Goal: Use online tool/utility: Utilize a website feature to perform a specific function

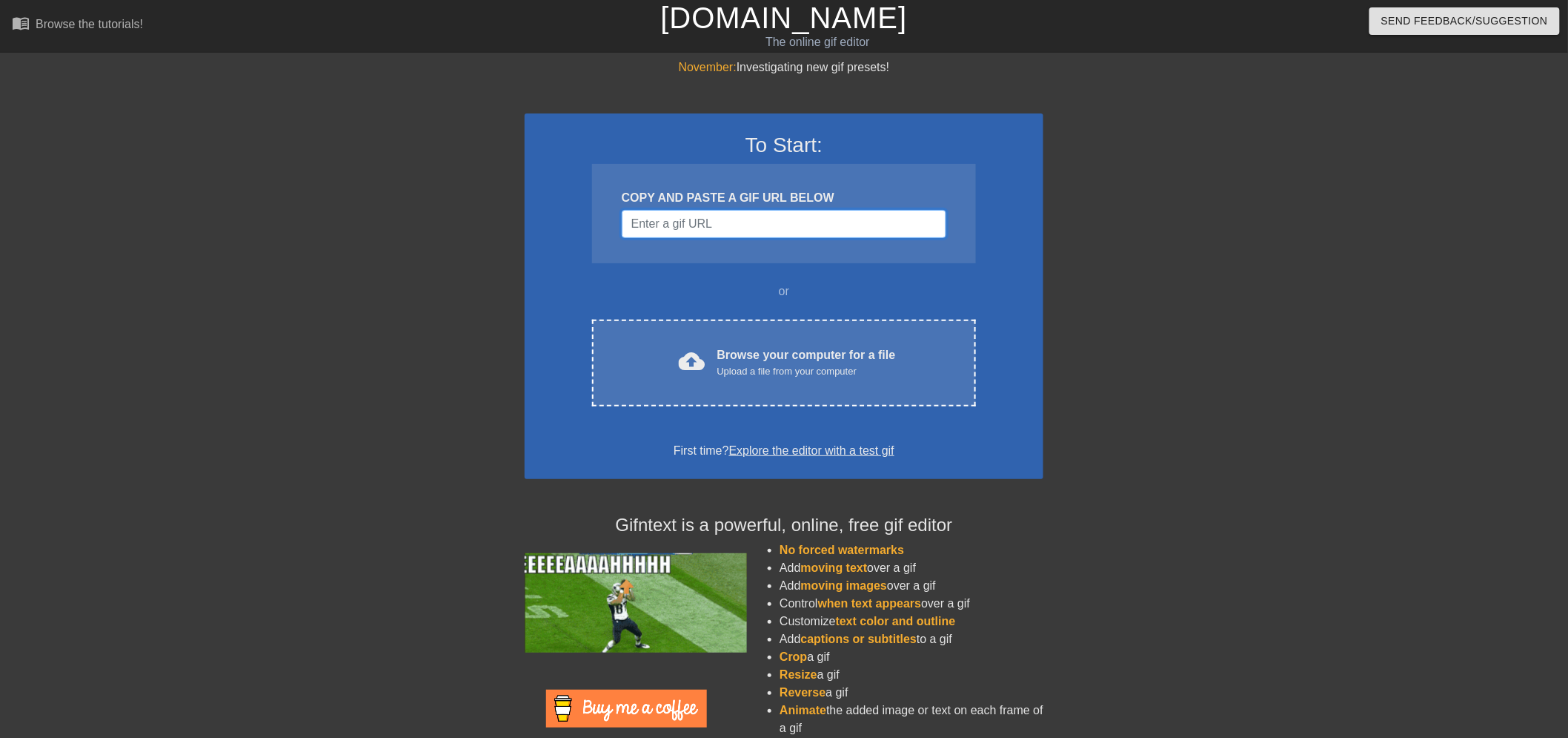
click at [759, 232] on input "Username" at bounding box center [783, 224] width 324 height 28
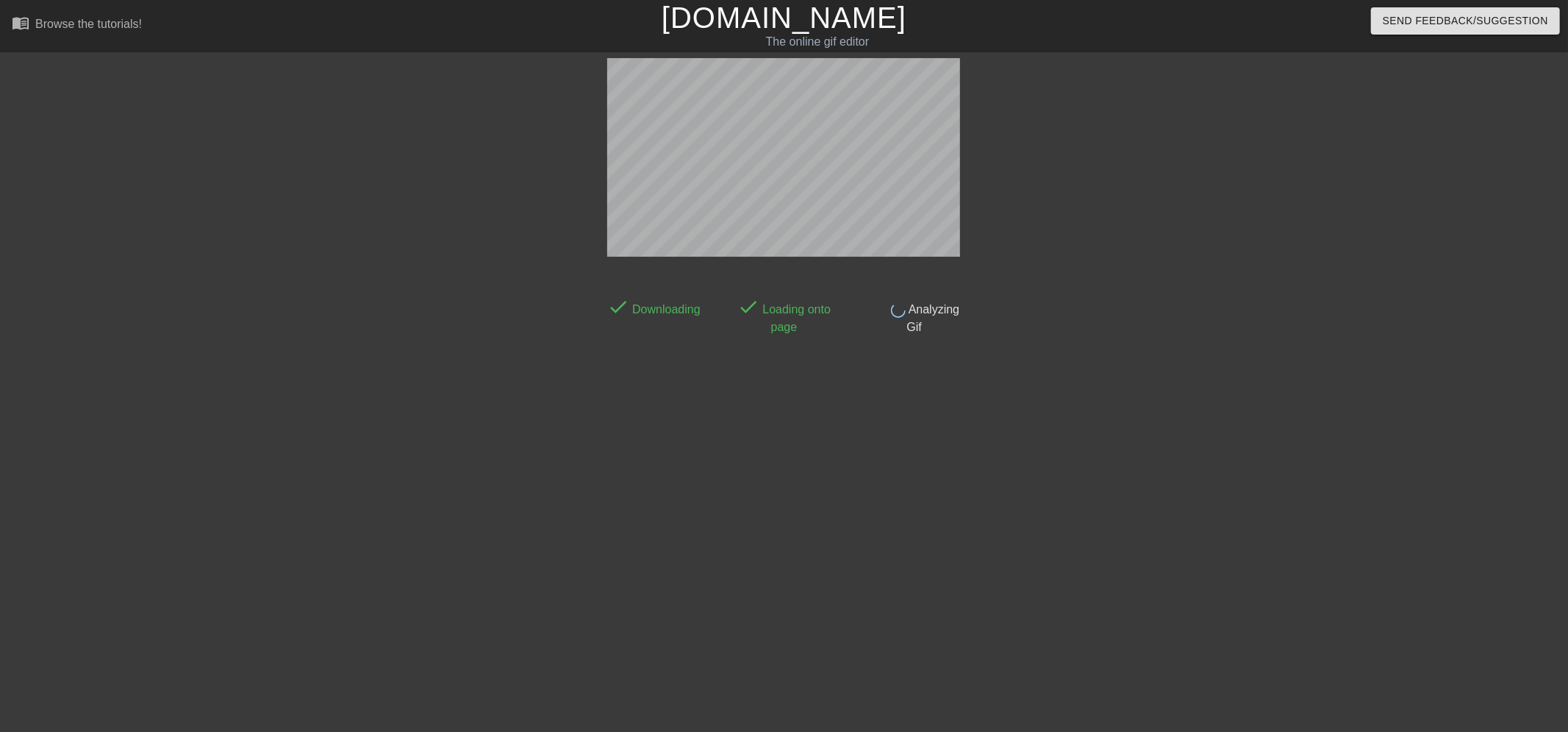
click at [1191, 394] on div at bounding box center [1096, 278] width 220 height 442
click at [1360, 506] on html "menu_book Browse the tutorials! Gifntext.com The online gif editor Send Feedbac…" at bounding box center [784, 253] width 1568 height 506
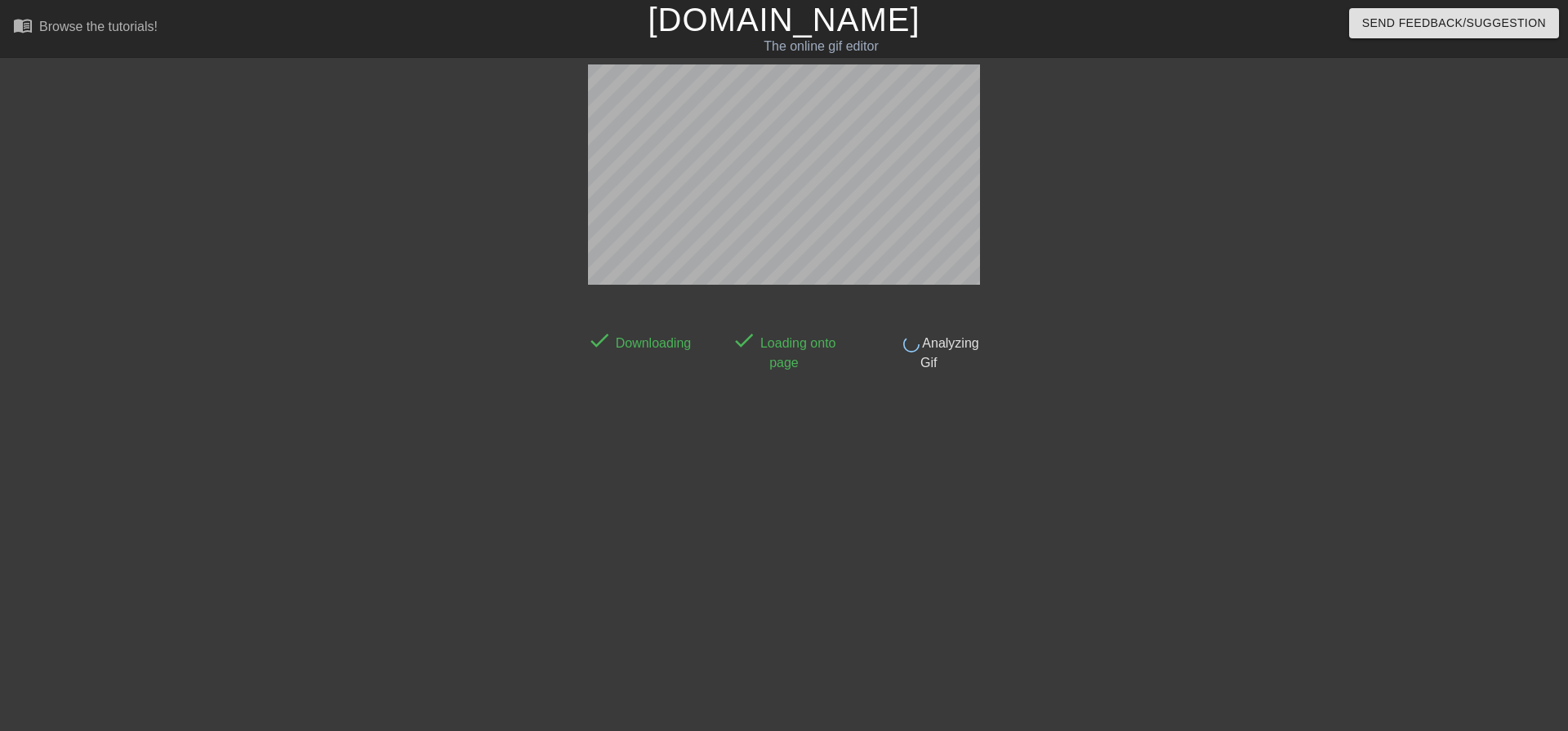
drag, startPoint x: 1348, startPoint y: 167, endPoint x: 1340, endPoint y: 169, distance: 8.2
click at [1348, 167] on div "done Downloading done Loading onto page done Analyzing Gif" at bounding box center [784, 309] width 1568 height 490
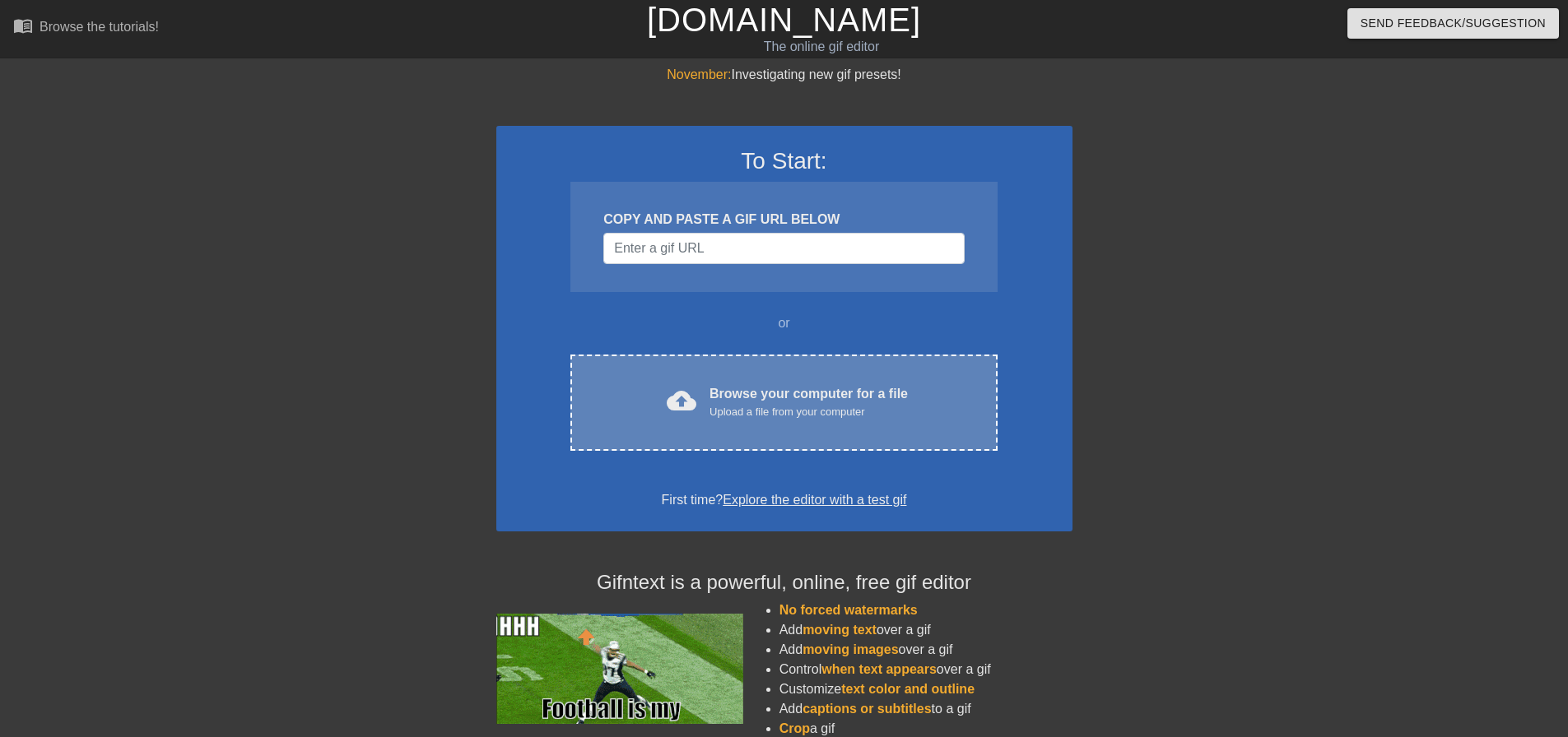
click at [753, 360] on div "cloud_upload Browse your computer for a file Upload a file from your computer C…" at bounding box center [784, 402] width 426 height 97
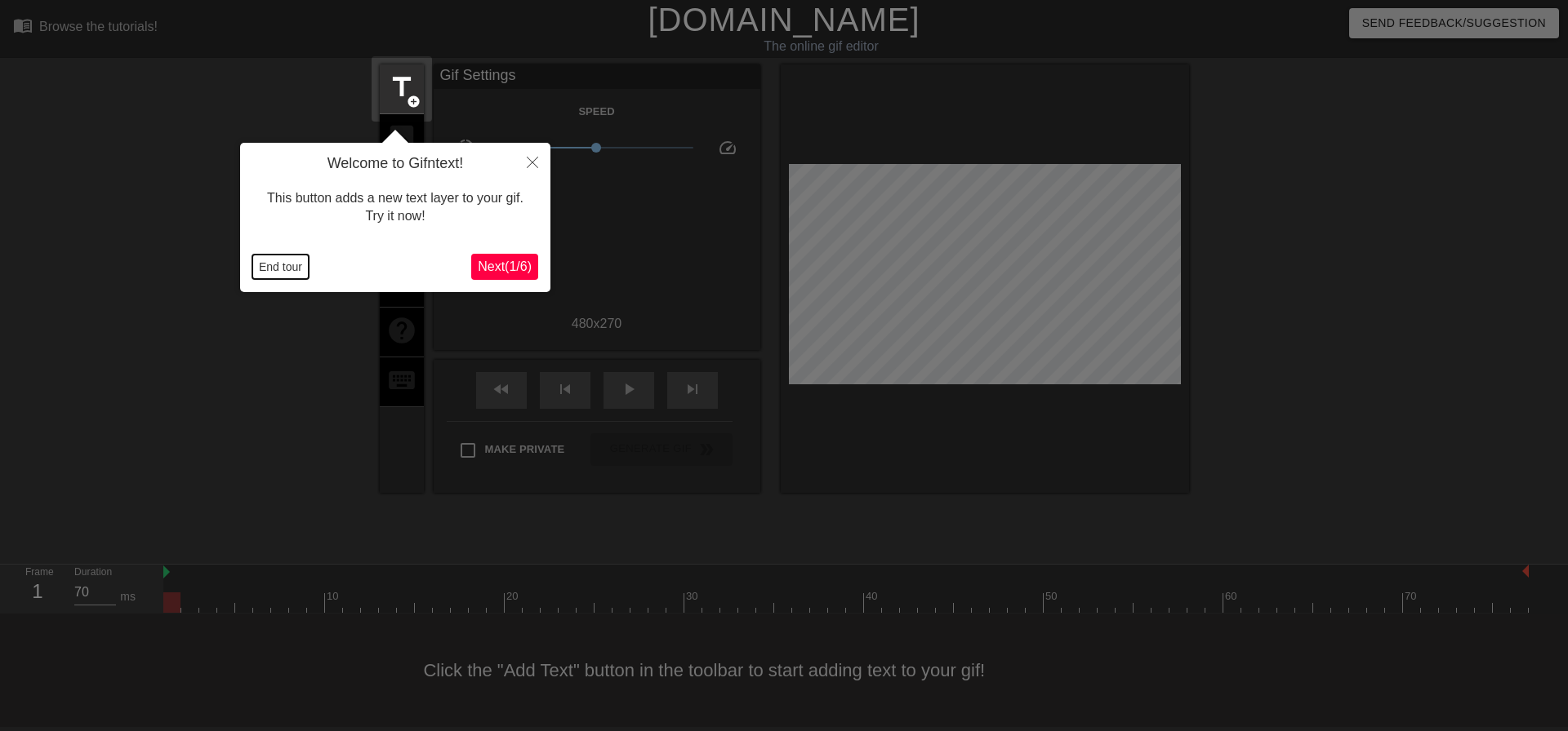
click at [258, 268] on button "End tour" at bounding box center [280, 267] width 56 height 25
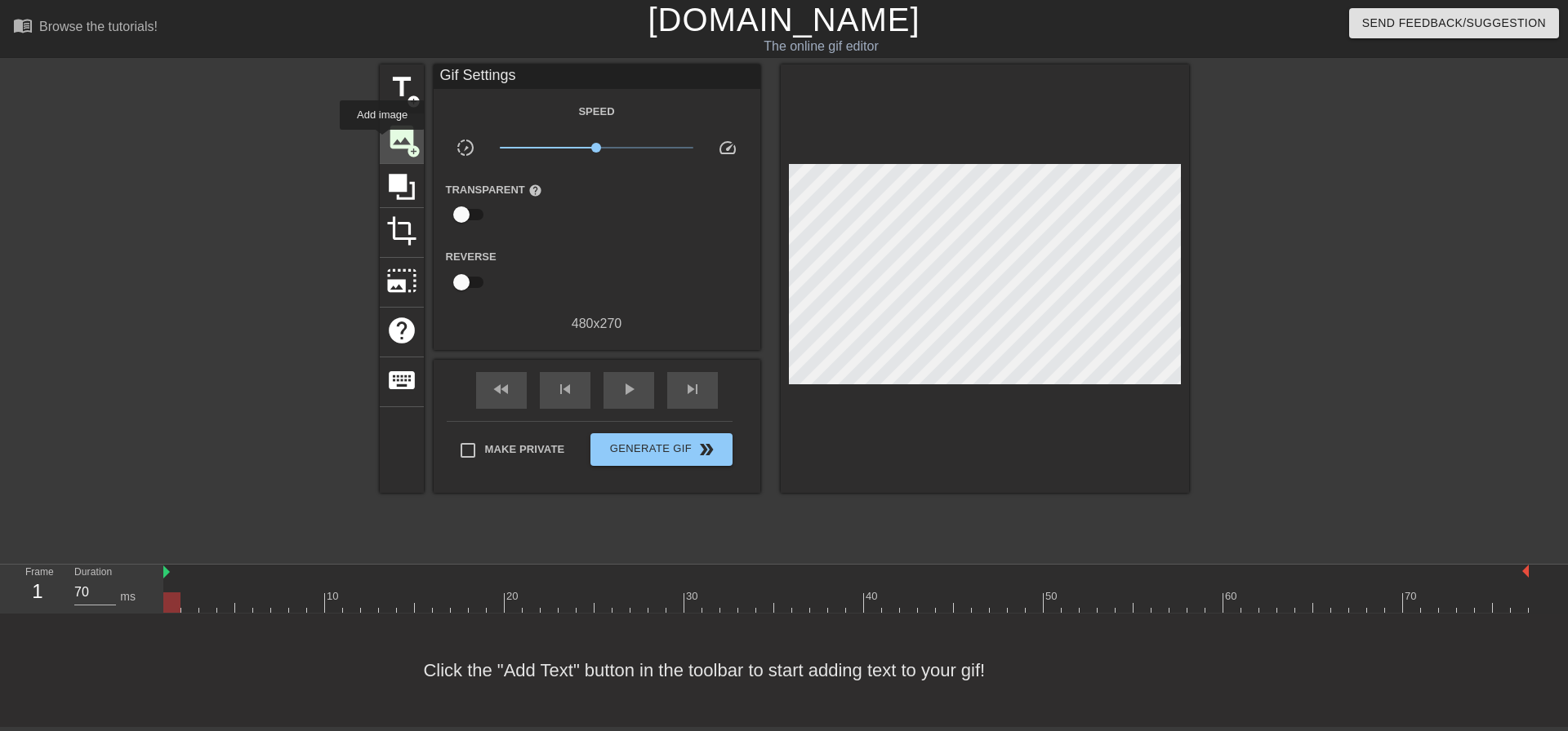
click at [382, 141] on div "image add_circle" at bounding box center [401, 139] width 44 height 50
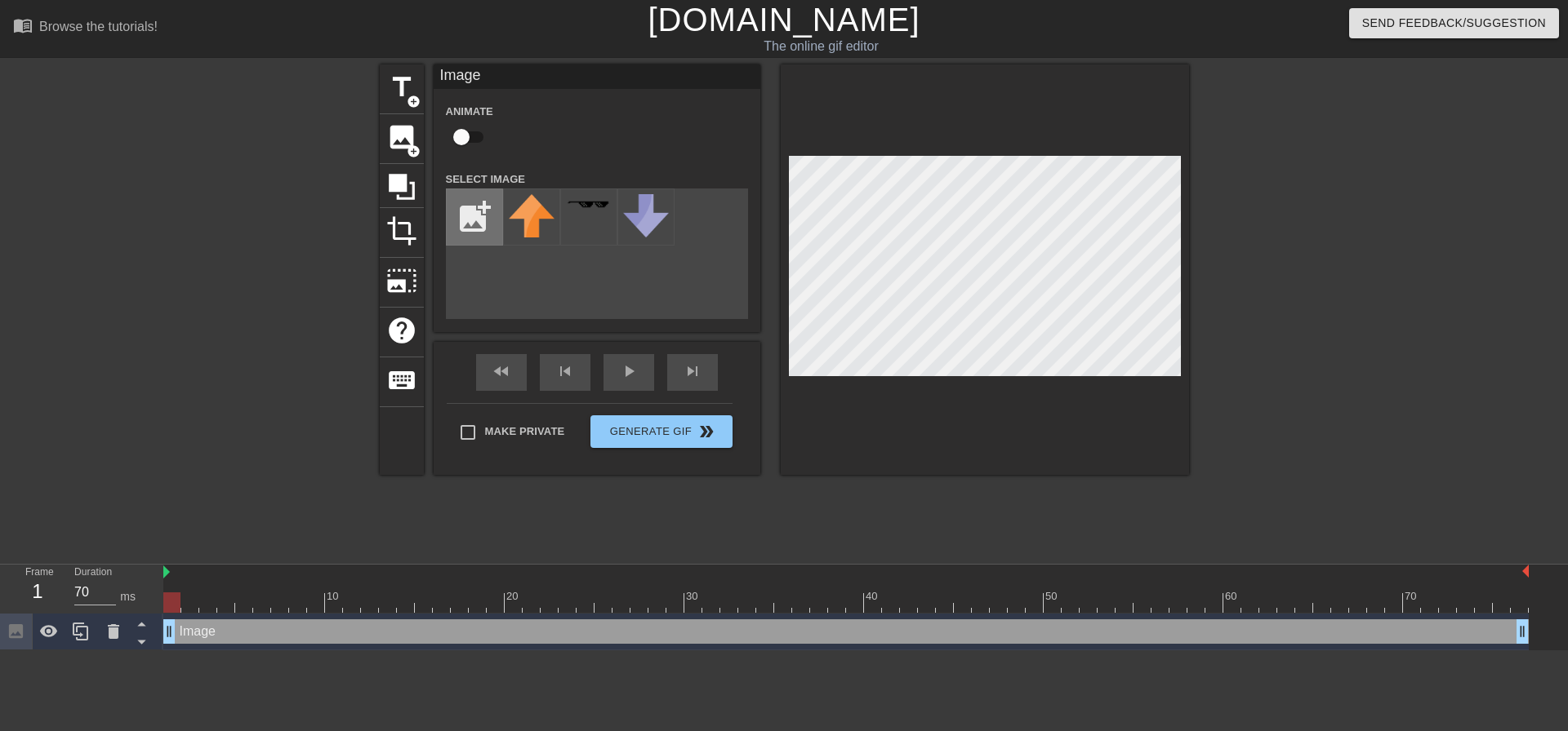
click at [464, 210] on input "file" at bounding box center [474, 217] width 56 height 56
click at [486, 210] on input "file" at bounding box center [474, 217] width 56 height 56
type input "C:\fakepath\2025-09-03_13-42-17.png"
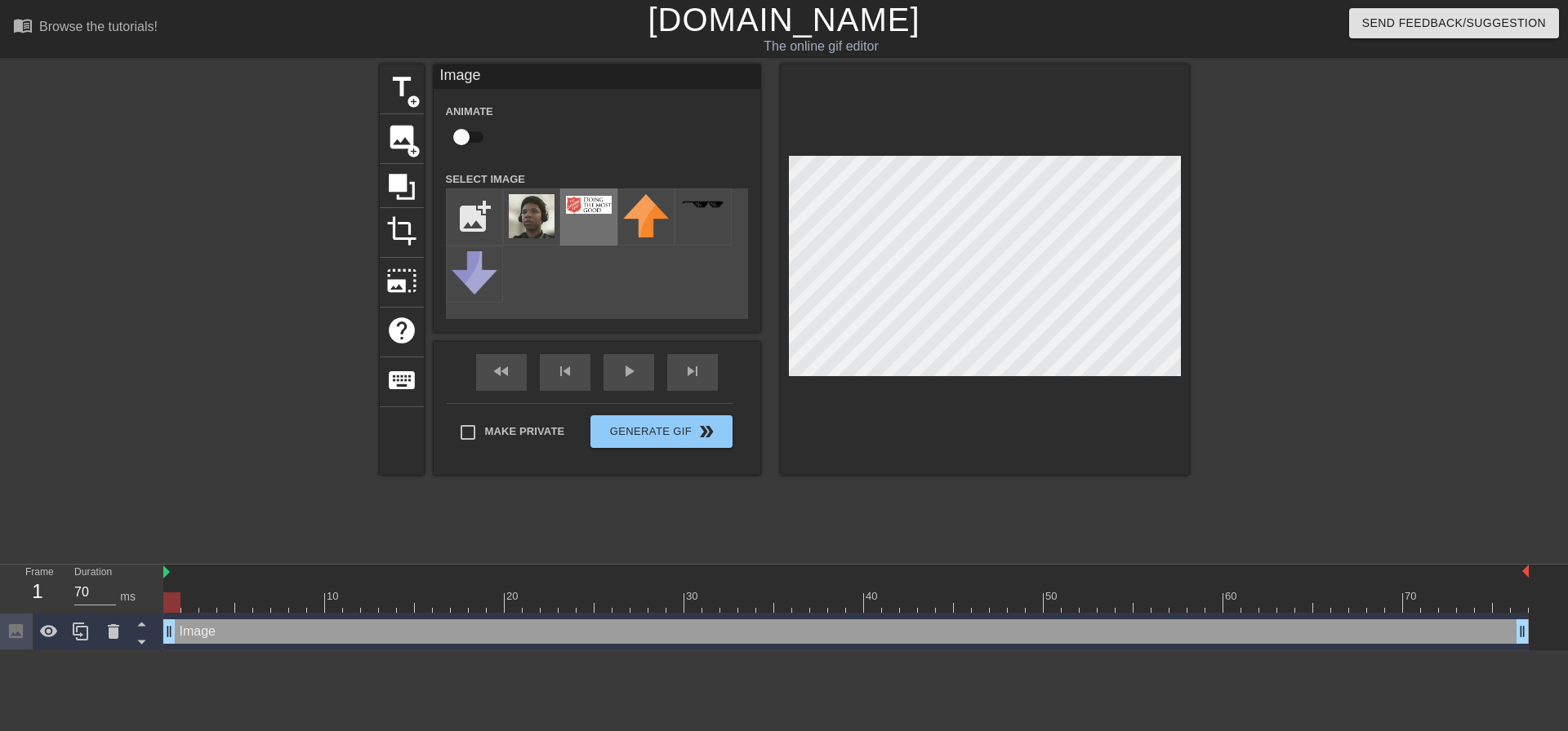
click at [605, 231] on div at bounding box center [589, 217] width 57 height 57
drag, startPoint x: 175, startPoint y: 606, endPoint x: 194, endPoint y: 606, distance: 19.0
click at [194, 606] on div at bounding box center [190, 603] width 17 height 21
click at [211, 607] on div at bounding box center [845, 603] width 1365 height 21
click at [231, 604] on div at bounding box center [845, 603] width 1365 height 21
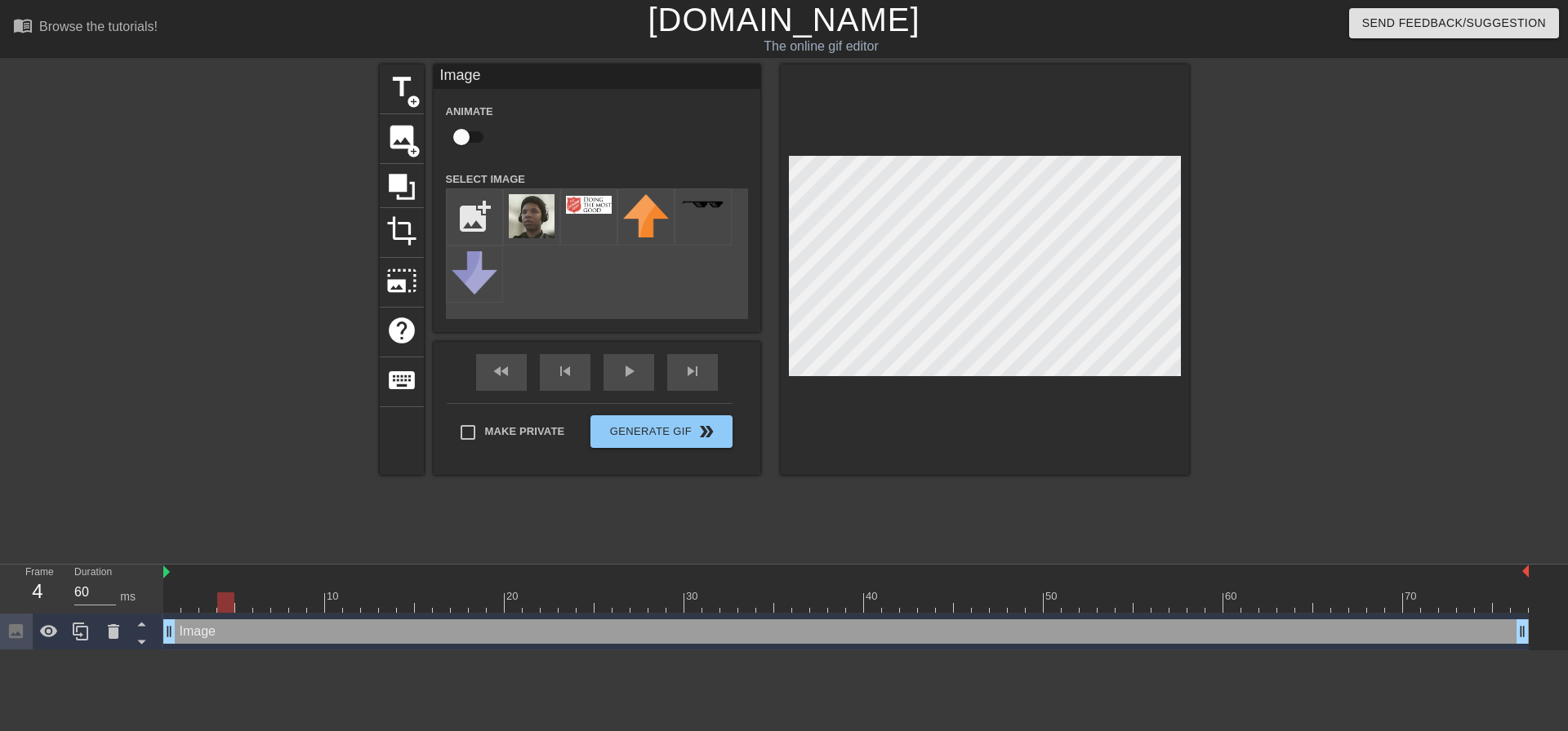
click at [243, 604] on div at bounding box center [845, 603] width 1365 height 21
click at [265, 605] on div at bounding box center [845, 603] width 1365 height 21
click at [279, 605] on div at bounding box center [845, 603] width 1365 height 21
click at [184, 607] on div at bounding box center [845, 603] width 1365 height 21
type input "70"
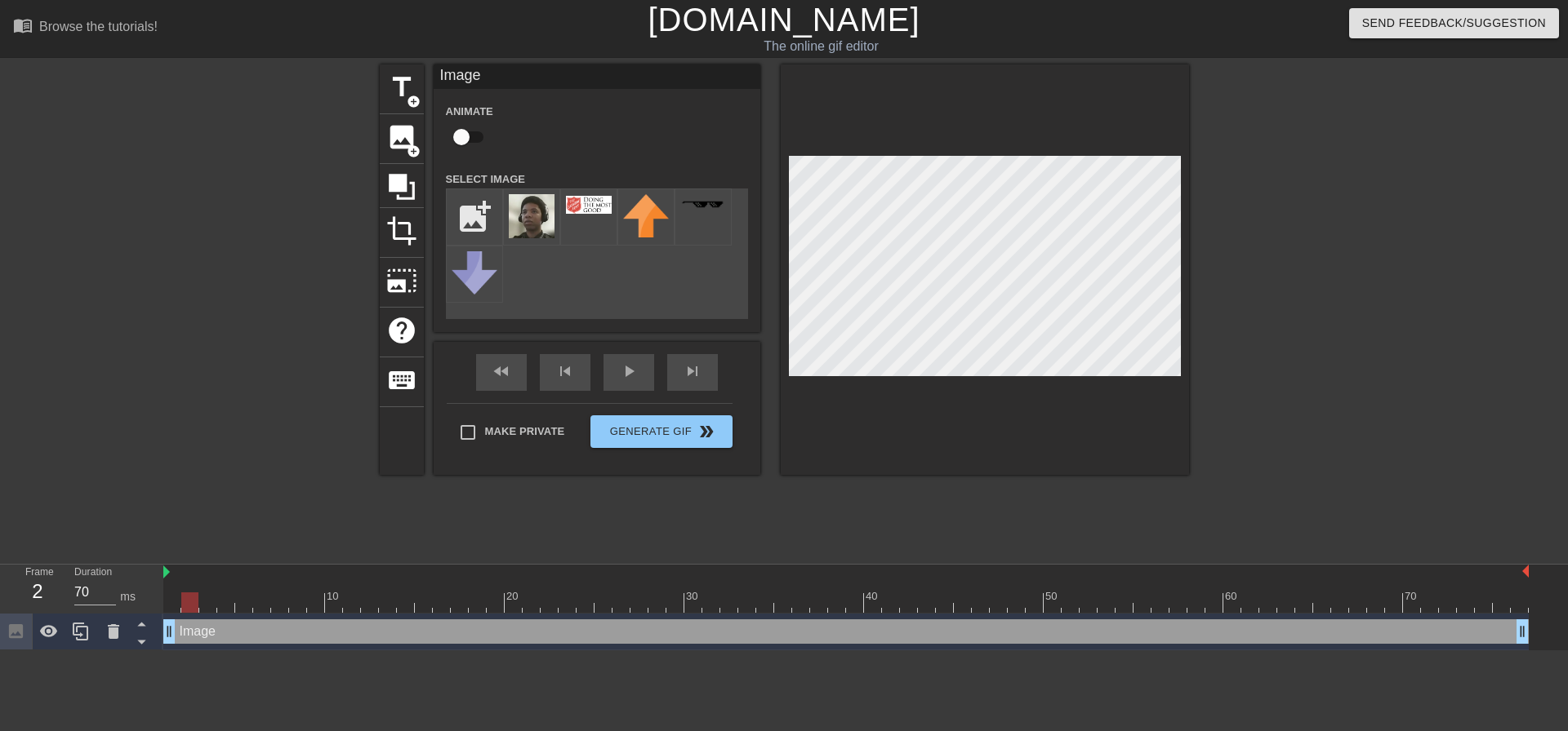
click at [167, 608] on div at bounding box center [845, 603] width 1365 height 21
click at [467, 132] on input "checkbox" at bounding box center [461, 137] width 93 height 31
checkbox input "true"
click at [192, 605] on div at bounding box center [845, 603] width 1365 height 21
click at [206, 607] on div at bounding box center [845, 603] width 1365 height 21
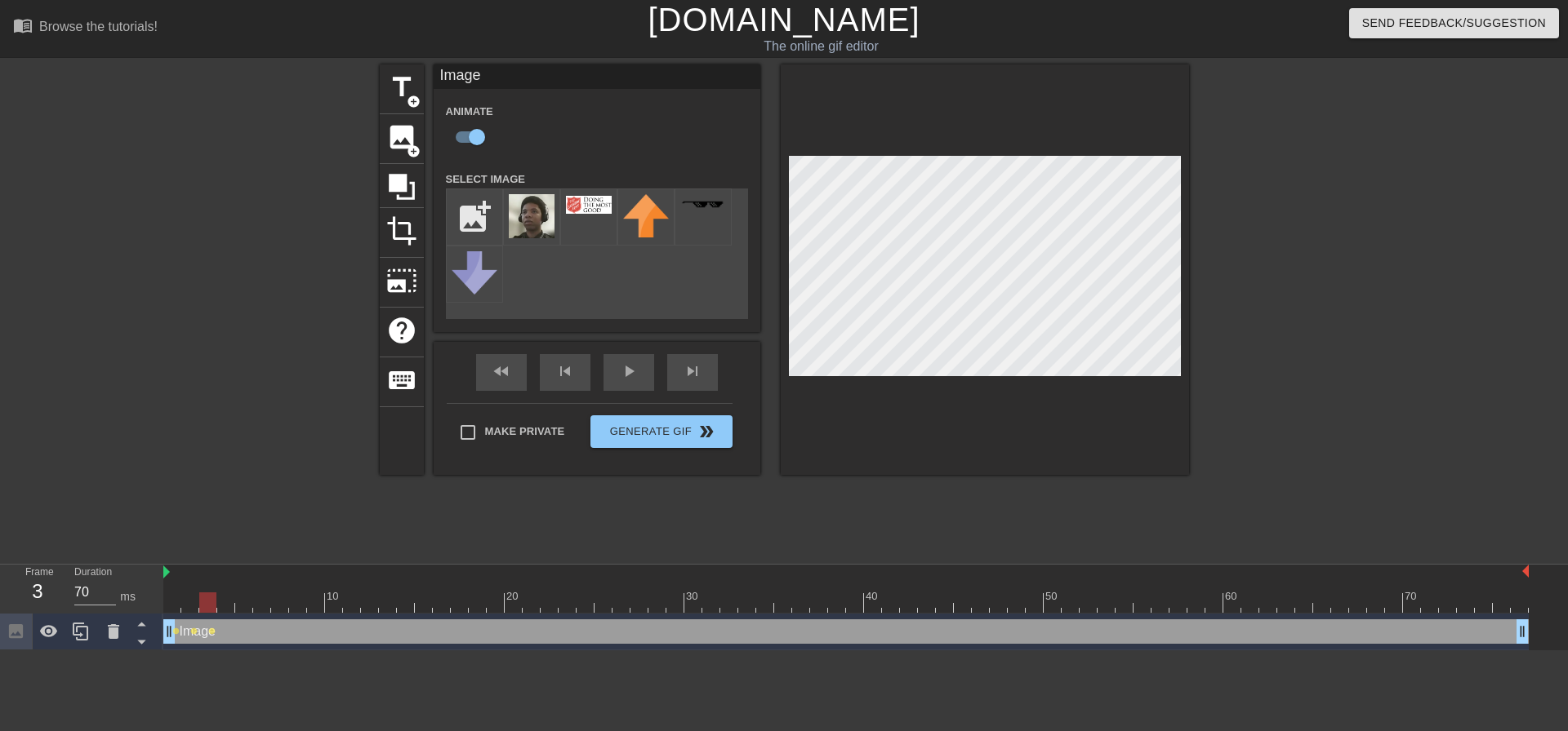
click at [224, 607] on div at bounding box center [845, 603] width 1365 height 21
click at [247, 605] on div at bounding box center [845, 603] width 1365 height 21
click at [262, 606] on div at bounding box center [845, 603] width 1365 height 21
click at [286, 607] on div at bounding box center [845, 603] width 1365 height 21
click at [296, 608] on div at bounding box center [845, 603] width 1365 height 21
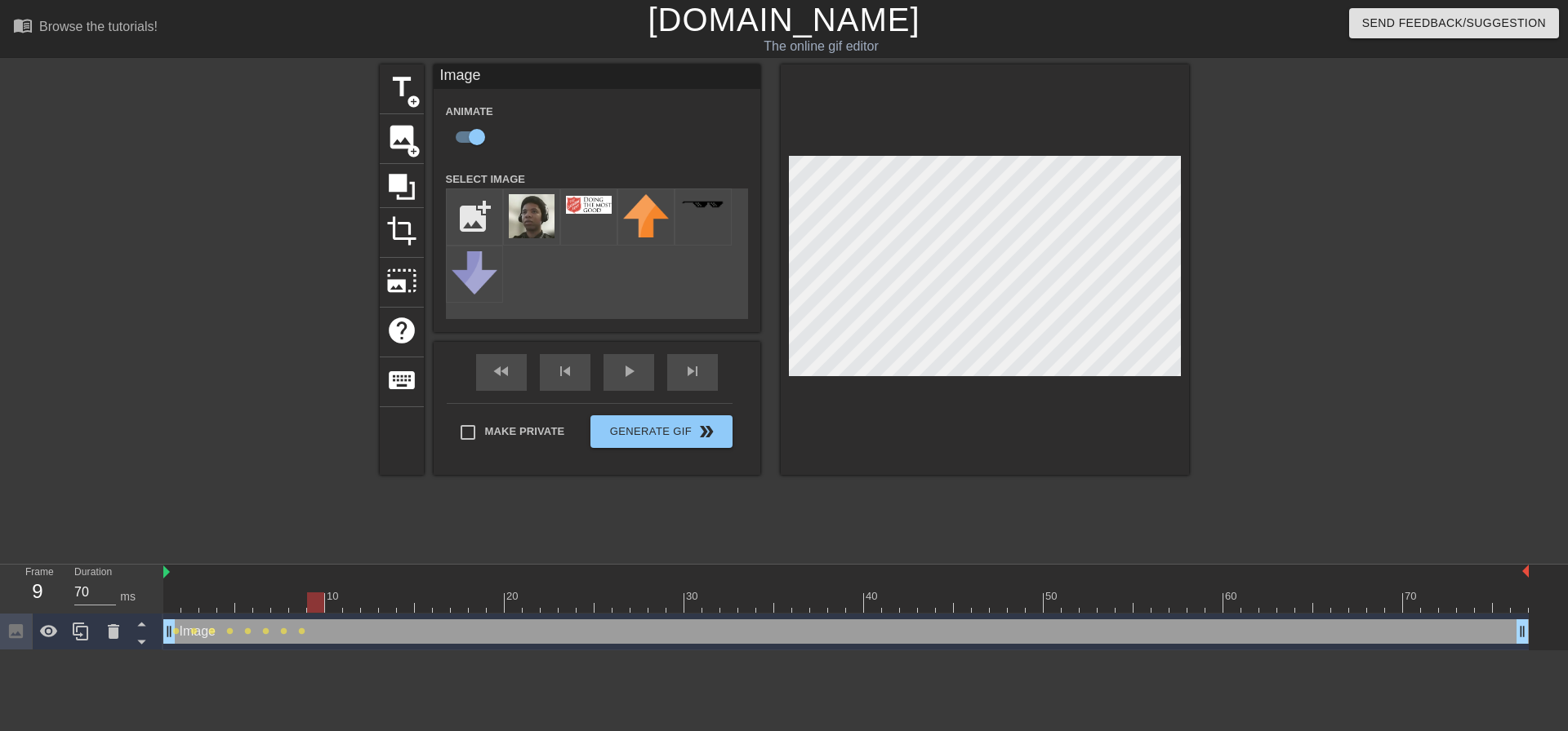
click at [316, 609] on div at bounding box center [845, 603] width 1365 height 21
click at [334, 607] on div at bounding box center [845, 603] width 1365 height 21
click at [334, 607] on div at bounding box center [334, 603] width 17 height 21
click at [348, 607] on div at bounding box center [845, 603] width 1365 height 21
click at [373, 609] on div at bounding box center [845, 603] width 1365 height 21
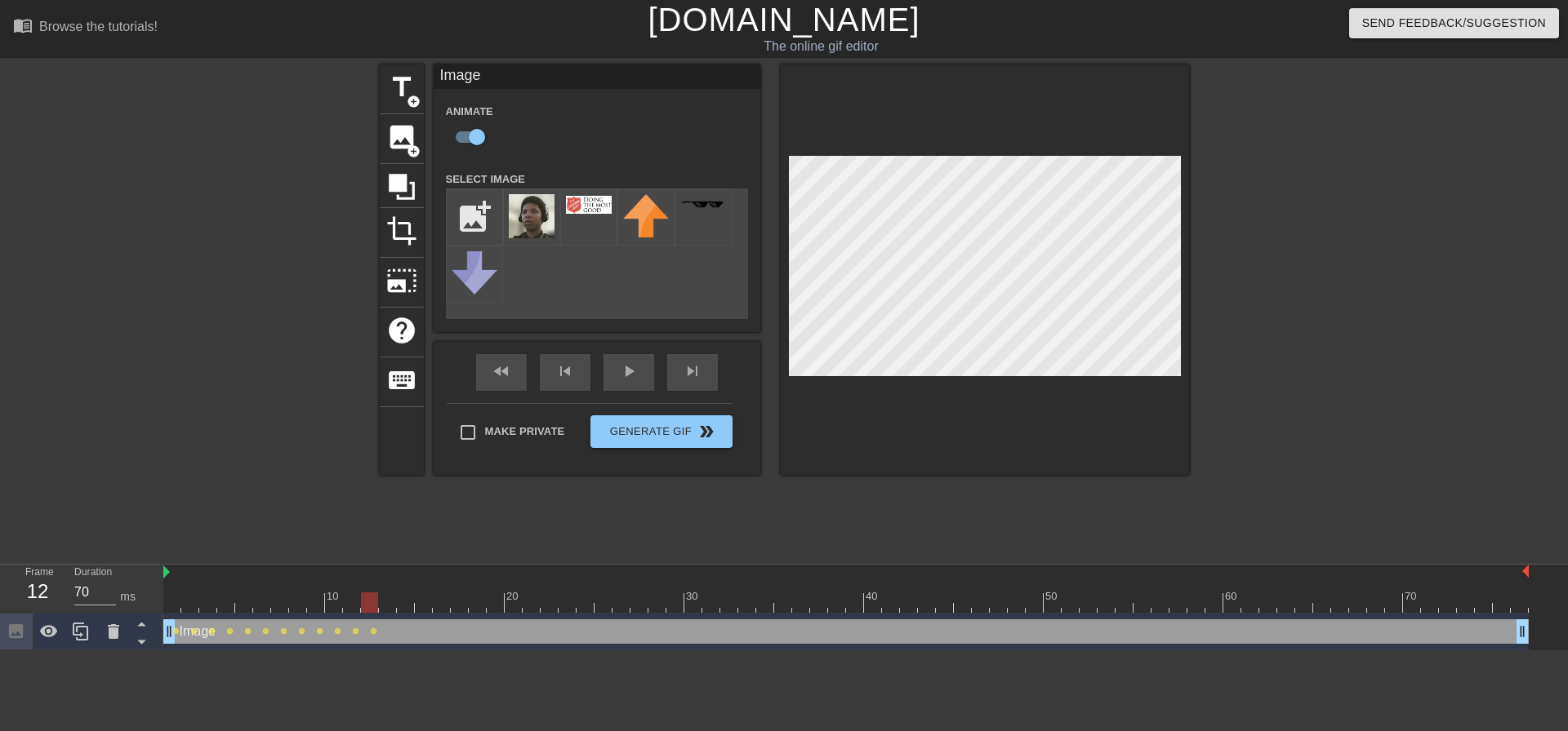
click at [386, 609] on div at bounding box center [845, 603] width 1365 height 21
click at [408, 609] on div at bounding box center [845, 603] width 1365 height 21
click at [420, 609] on div at bounding box center [845, 603] width 1365 height 21
click at [443, 608] on div at bounding box center [845, 603] width 1365 height 21
click at [460, 607] on div at bounding box center [845, 603] width 1365 height 21
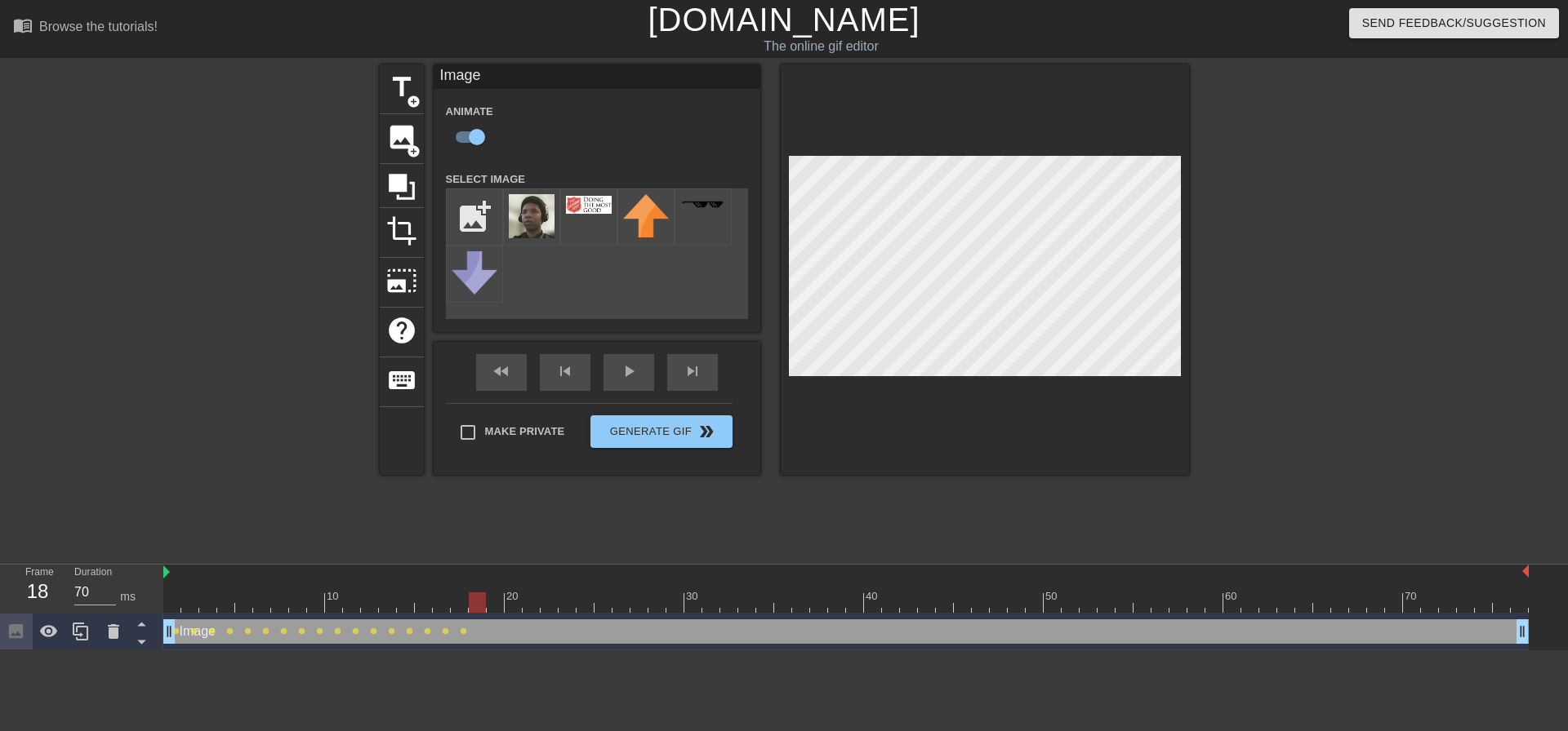
click at [477, 607] on div at bounding box center [845, 603] width 1365 height 21
click at [493, 608] on div at bounding box center [845, 603] width 1365 height 21
click at [509, 607] on div at bounding box center [845, 603] width 1365 height 21
click at [532, 607] on div at bounding box center [845, 603] width 1365 height 21
click at [548, 607] on div at bounding box center [845, 603] width 1365 height 21
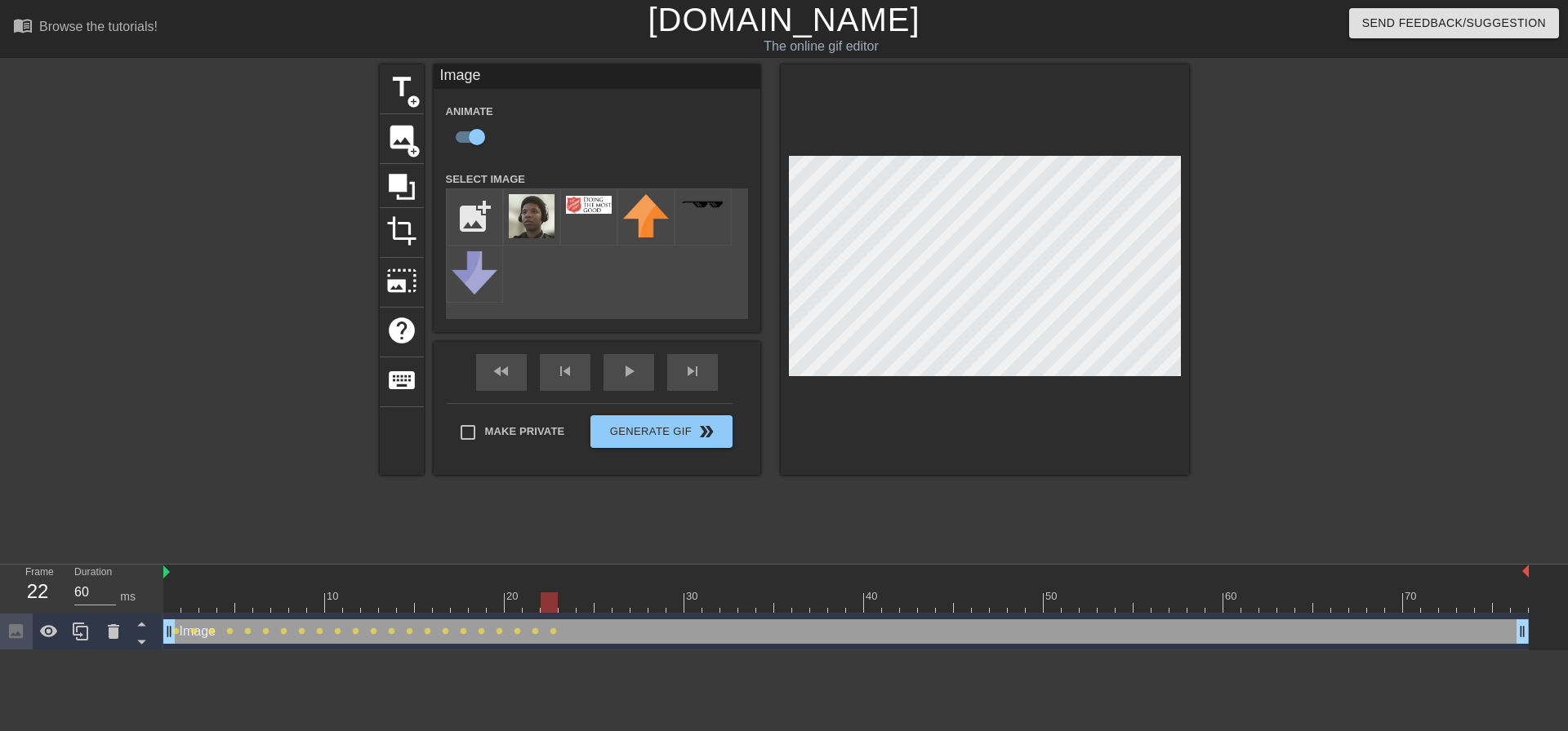
click at [570, 607] on div at bounding box center [845, 603] width 1365 height 21
click at [587, 607] on div at bounding box center [845, 603] width 1365 height 21
click at [603, 607] on div at bounding box center [845, 603] width 1365 height 21
click at [624, 606] on div at bounding box center [845, 603] width 1365 height 21
click at [636, 606] on div at bounding box center [845, 603] width 1365 height 21
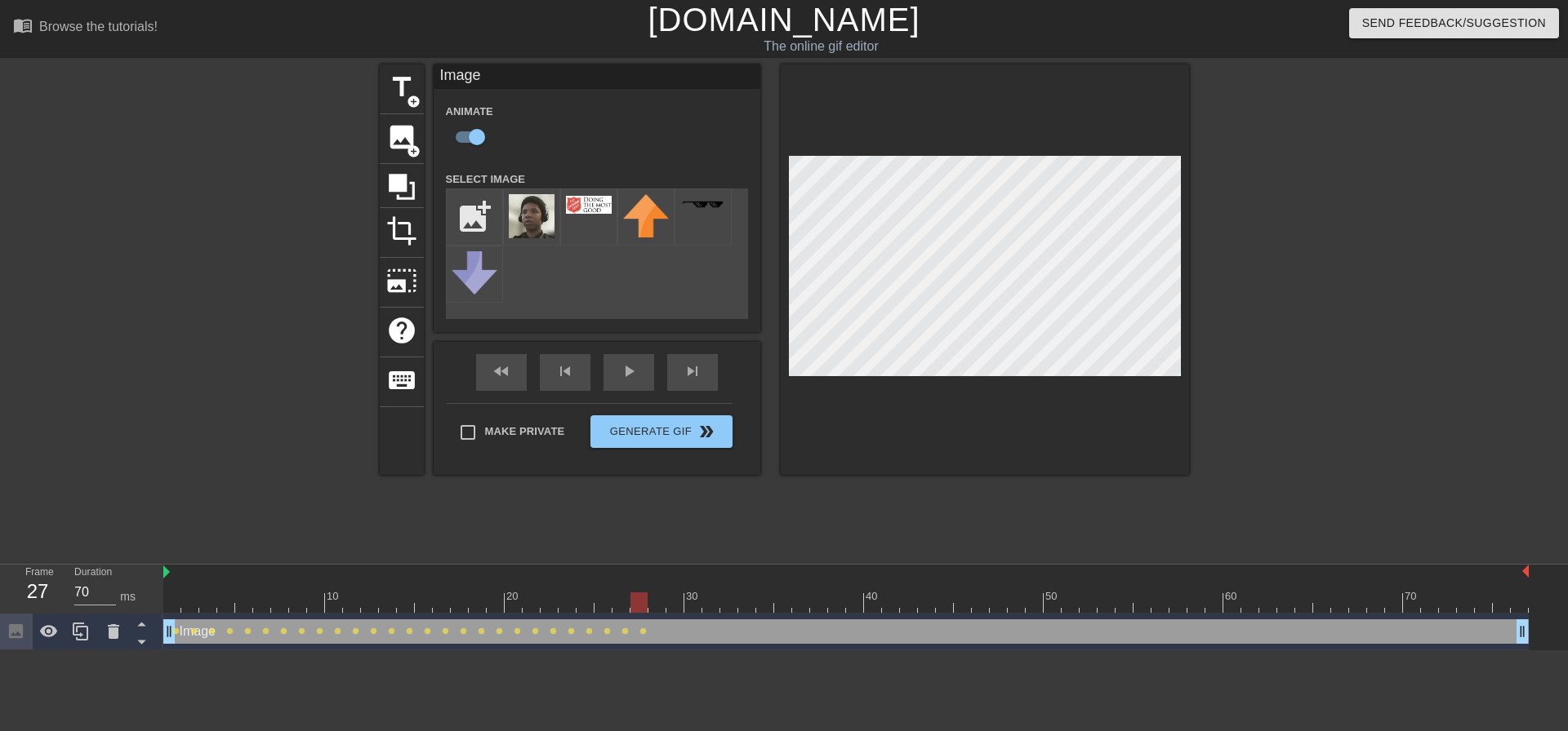
click at [652, 606] on div at bounding box center [845, 603] width 1365 height 21
click at [673, 606] on div at bounding box center [845, 603] width 1365 height 21
click at [692, 607] on div at bounding box center [845, 603] width 1365 height 21
click at [712, 608] on div at bounding box center [845, 603] width 1365 height 21
click at [729, 608] on div at bounding box center [845, 603] width 1365 height 21
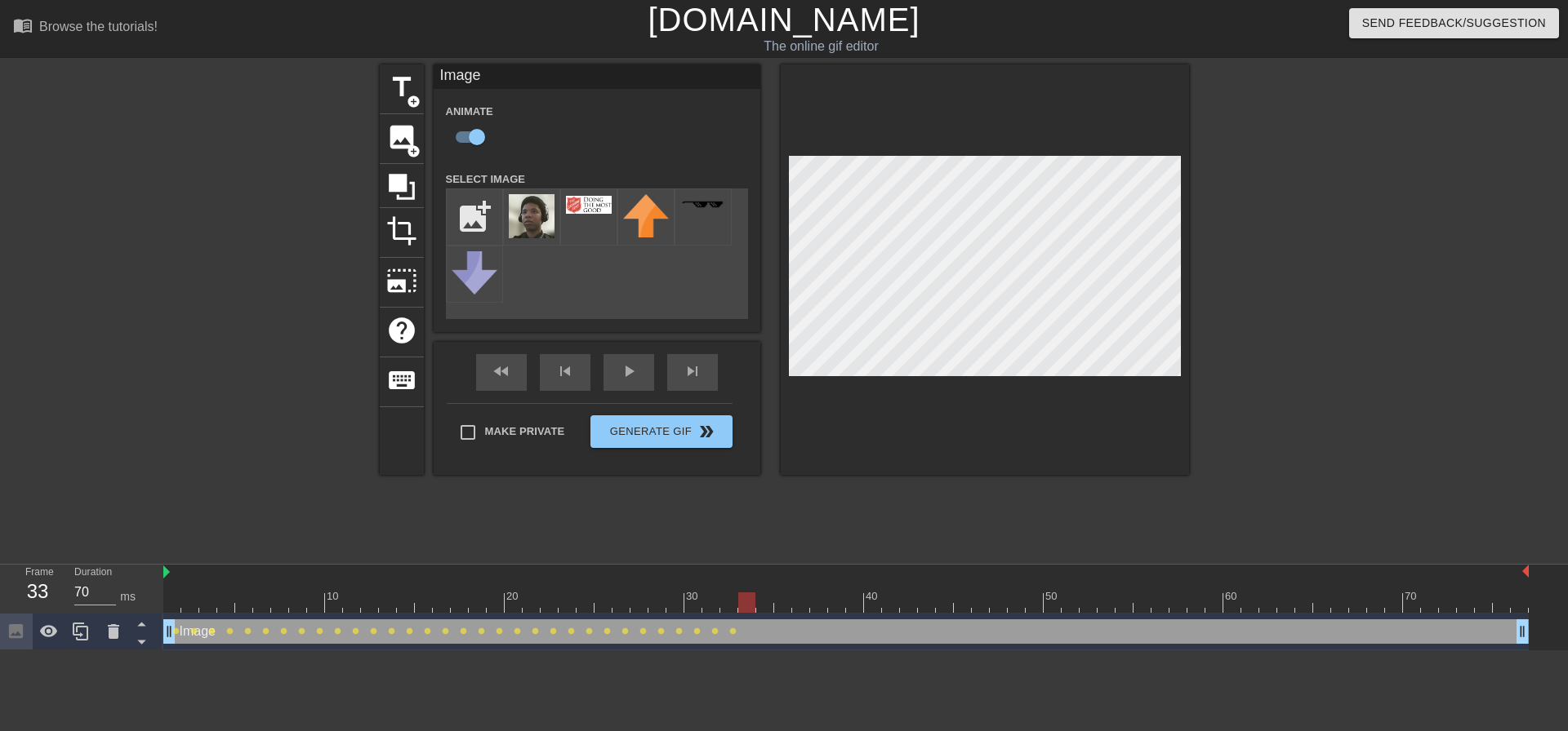
click at [747, 608] on div at bounding box center [845, 603] width 1365 height 21
click at [760, 608] on div at bounding box center [845, 603] width 1365 height 21
click at [784, 607] on div at bounding box center [845, 603] width 1365 height 21
click at [802, 607] on div at bounding box center [845, 603] width 1365 height 21
click at [819, 606] on div at bounding box center [845, 603] width 1365 height 21
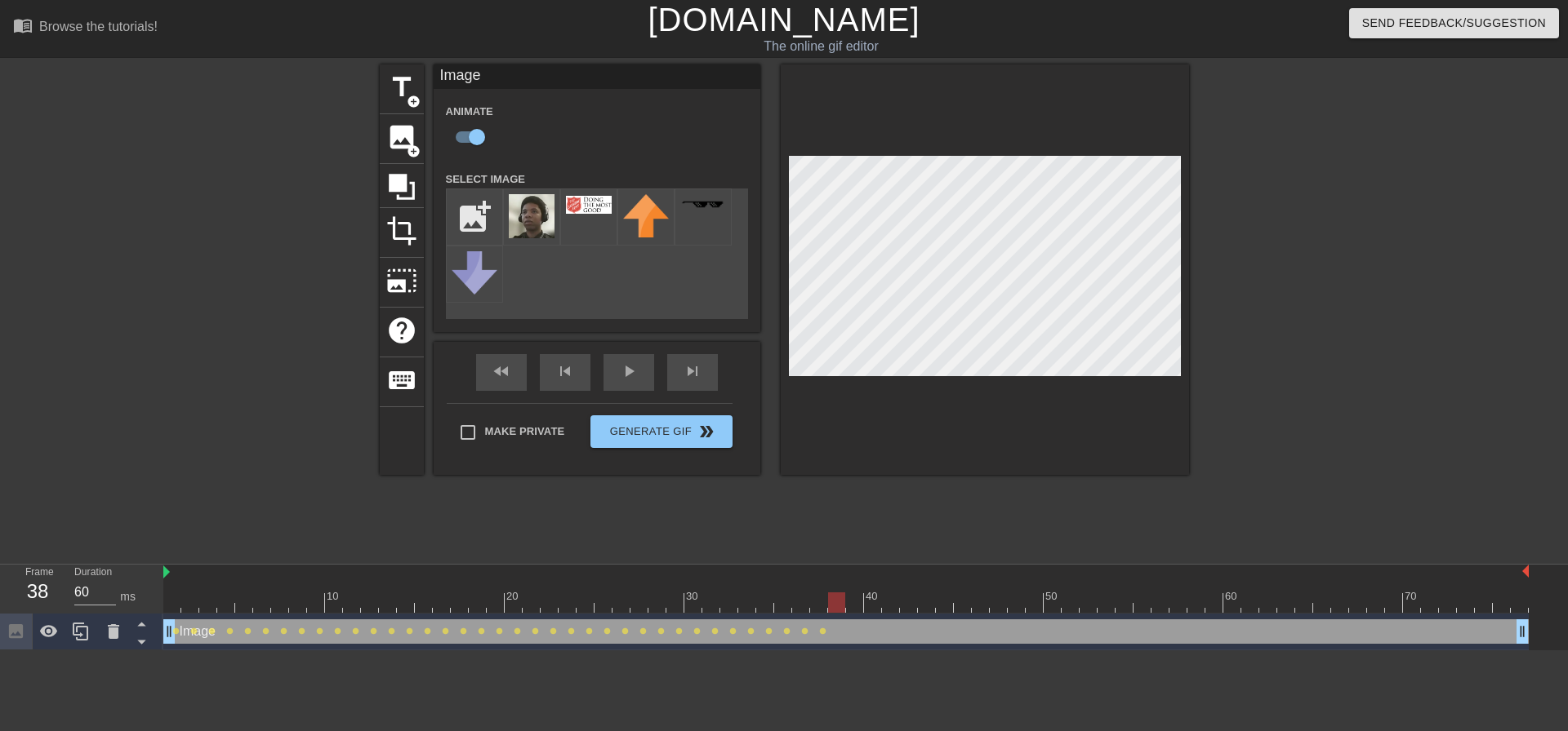
click at [832, 607] on div at bounding box center [845, 603] width 1365 height 21
click at [848, 607] on div at bounding box center [845, 603] width 1365 height 21
click at [871, 611] on div at bounding box center [845, 603] width 1365 height 21
click at [894, 610] on div at bounding box center [845, 603] width 1365 height 21
click at [906, 609] on div at bounding box center [845, 603] width 1365 height 21
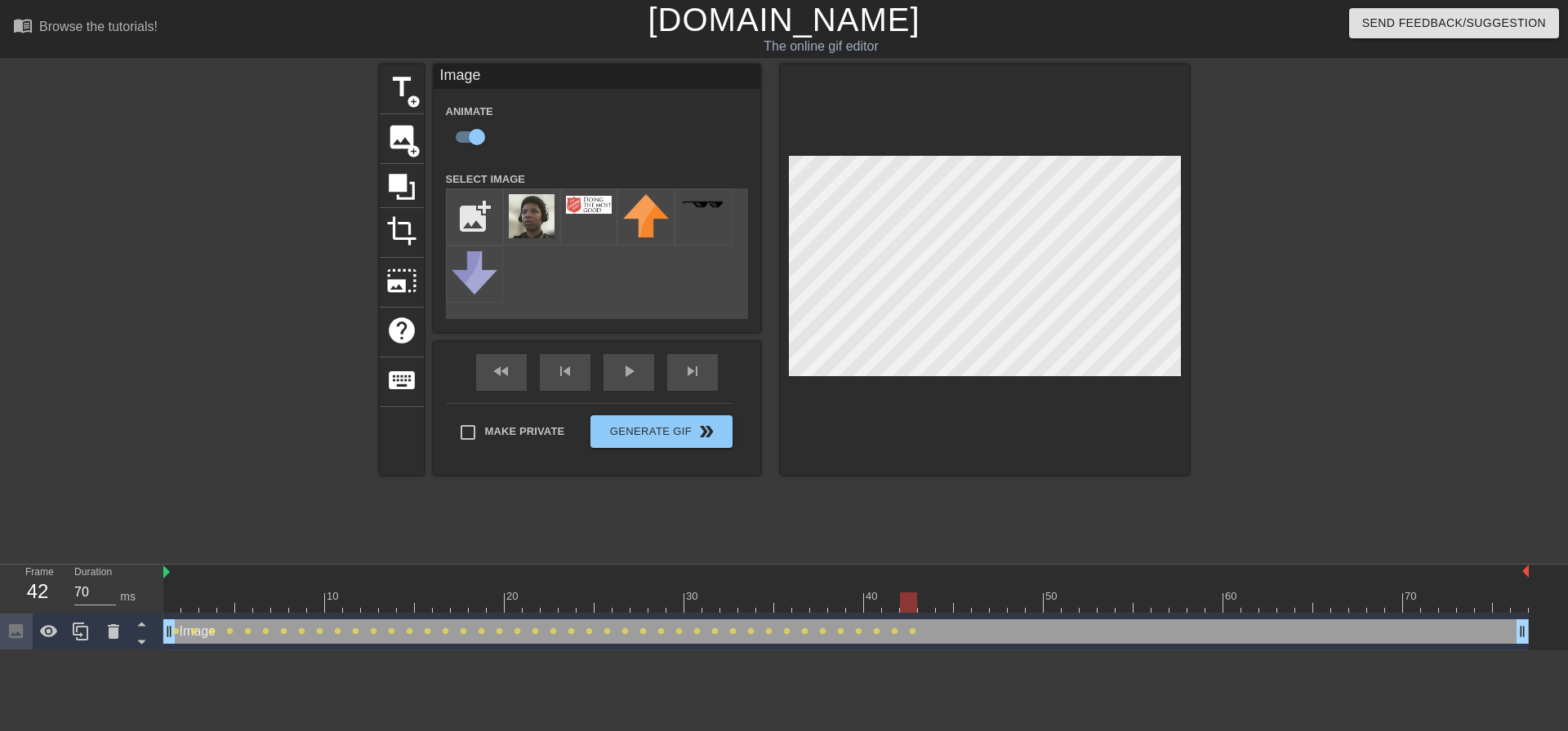
click at [927, 607] on div at bounding box center [845, 603] width 1365 height 21
click at [942, 607] on div at bounding box center [845, 603] width 1365 height 21
click at [963, 608] on div at bounding box center [845, 603] width 1365 height 21
click at [978, 611] on div at bounding box center [845, 603] width 1365 height 21
click at [998, 608] on div at bounding box center [845, 603] width 1365 height 21
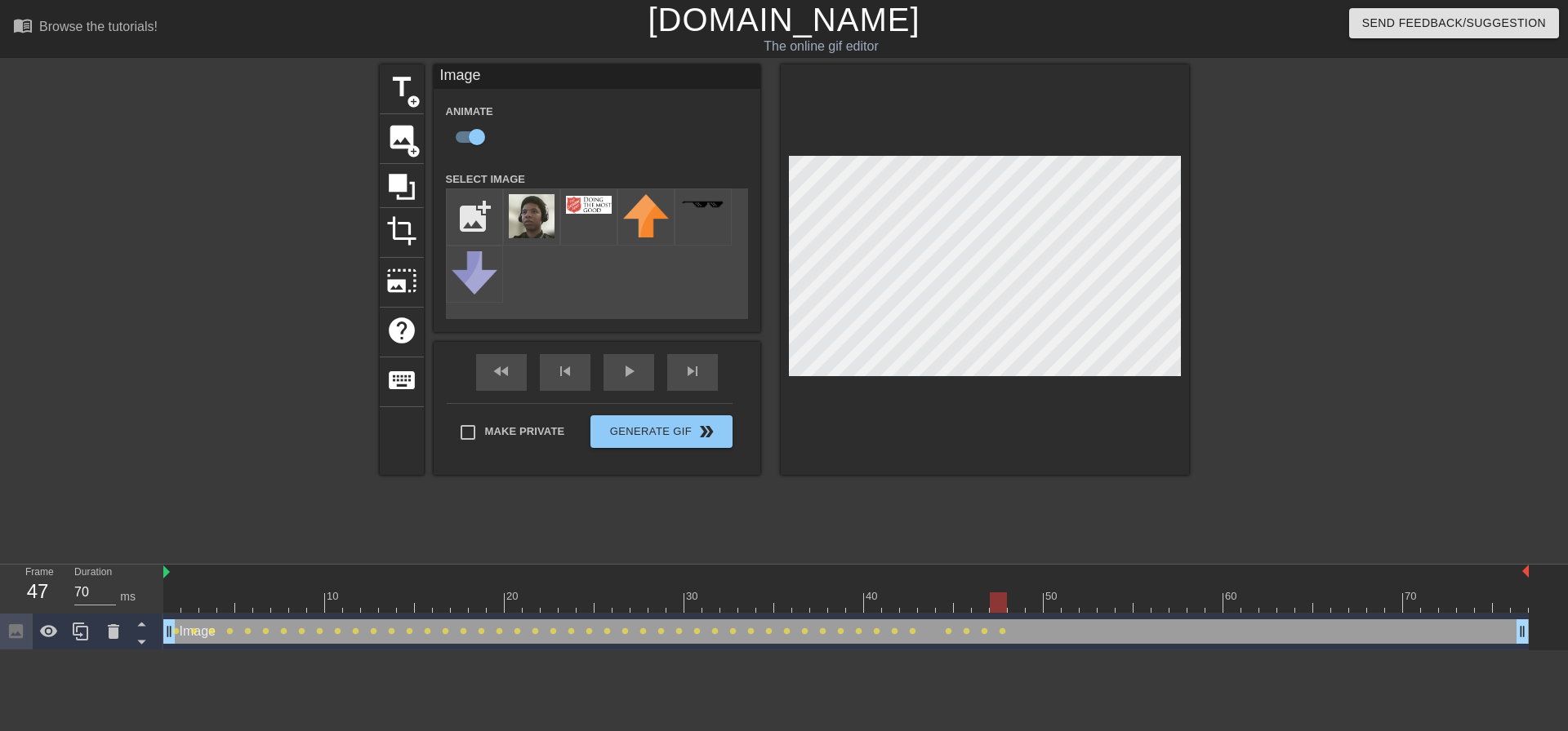
click at [1013, 608] on div at bounding box center [845, 603] width 1365 height 21
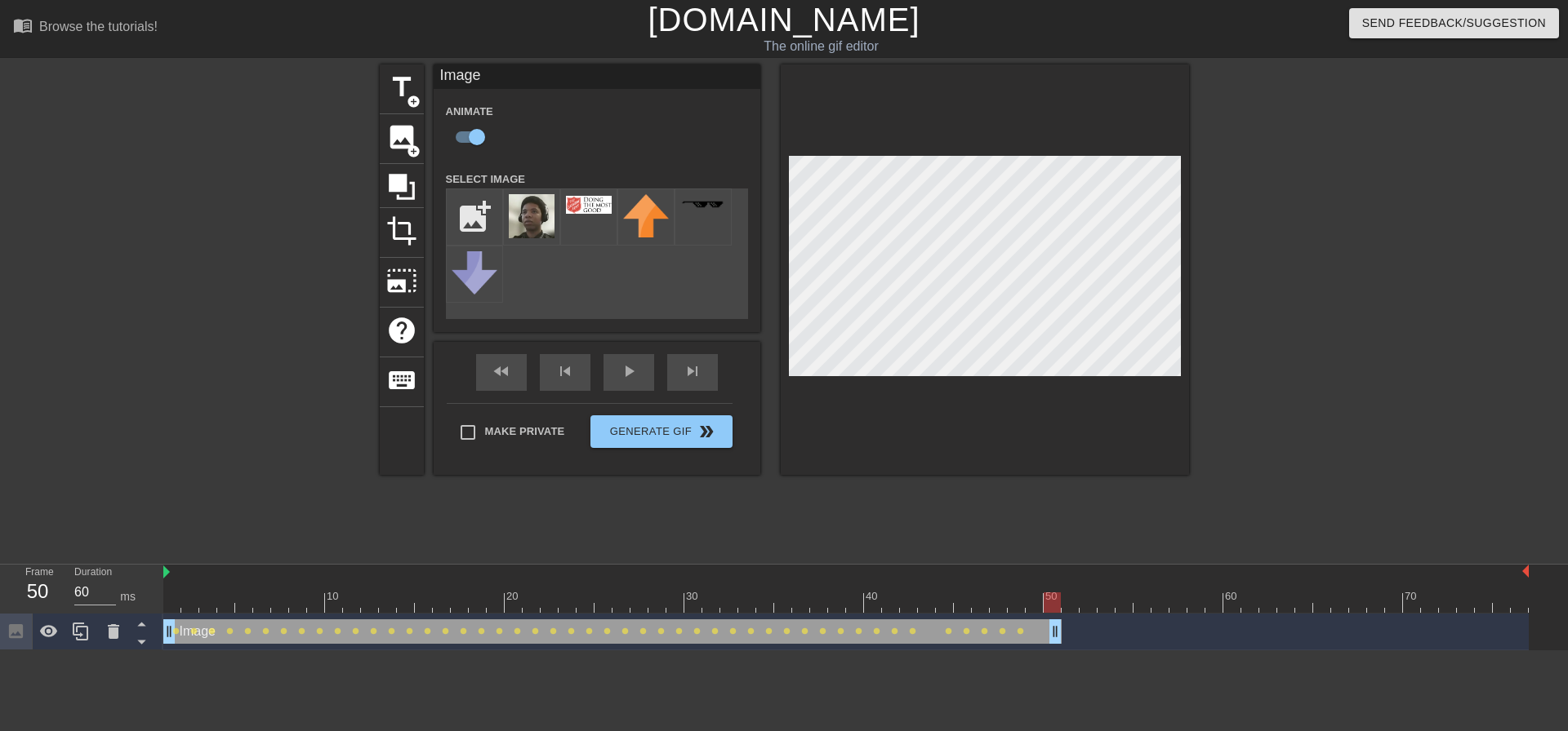
drag, startPoint x: 1523, startPoint y: 631, endPoint x: 1052, endPoint y: 657, distance: 471.7
click at [1052, 650] on html "menu_book Browse the tutorials! [DOMAIN_NAME] The online gif editor Send Feedba…" at bounding box center [784, 325] width 1568 height 650
type input "70"
drag, startPoint x: 1073, startPoint y: 608, endPoint x: 1529, endPoint y: 605, distance: 456.0
click at [1529, 605] on div "10 20 30 40 50 60 70 Image drag_handle drag_handle lens lens lens lens lens len…" at bounding box center [865, 608] width 1405 height 85
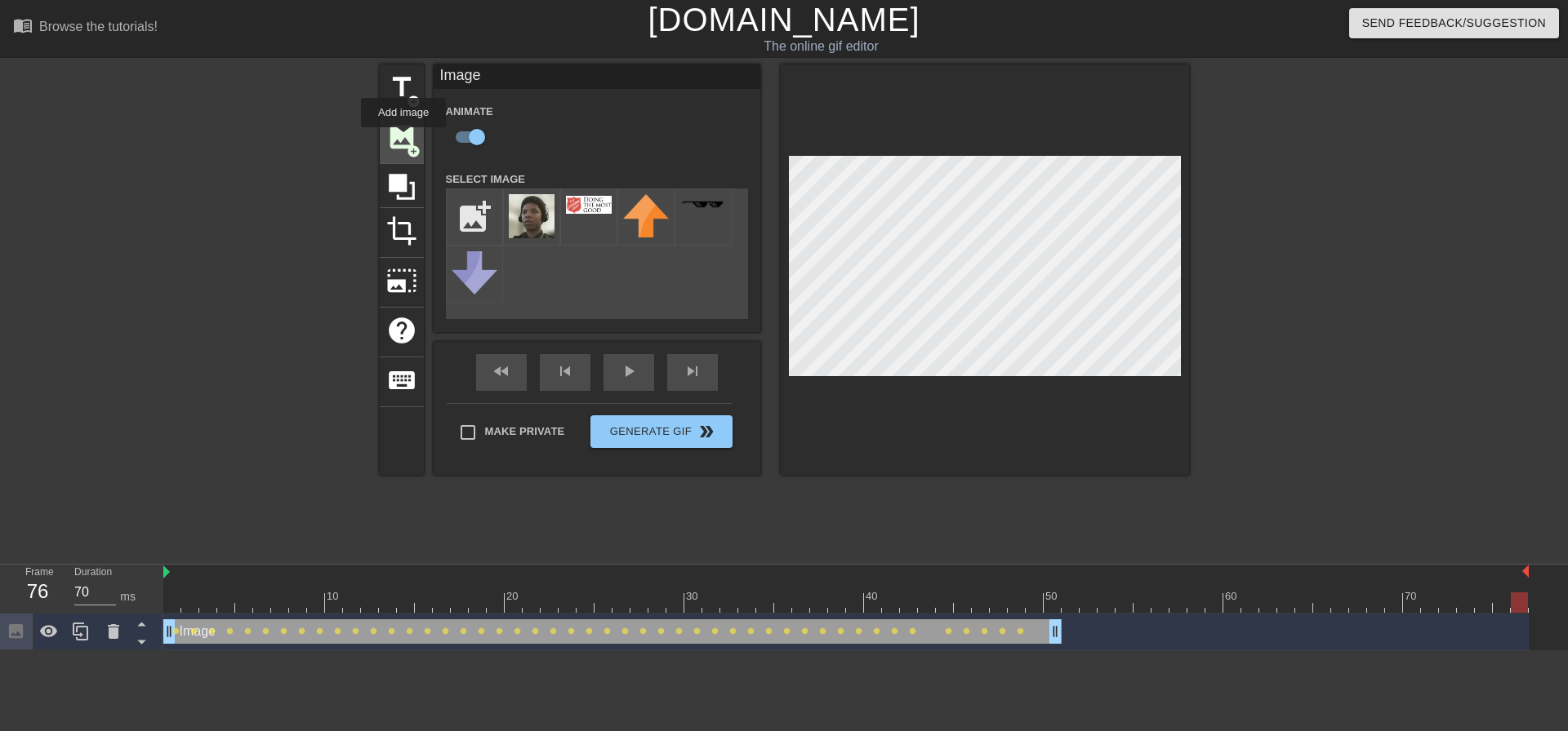
click at [403, 138] on span "image" at bounding box center [401, 137] width 31 height 31
checkbox input "false"
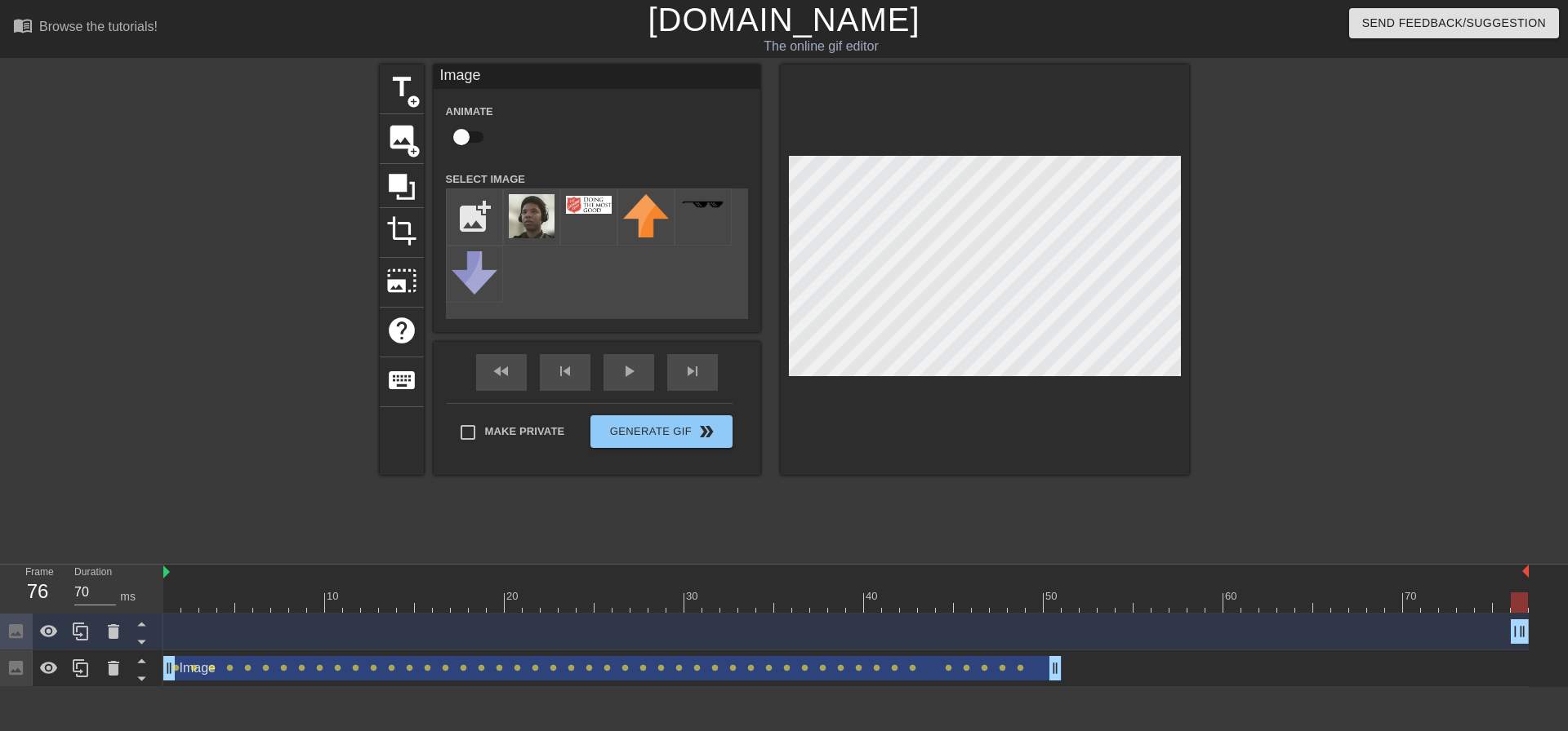
click at [1503, 603] on div at bounding box center [845, 603] width 1365 height 21
click at [1488, 603] on div at bounding box center [845, 603] width 1365 height 21
click at [1470, 606] on div at bounding box center [845, 603] width 1365 height 21
click at [1485, 607] on div at bounding box center [845, 603] width 1365 height 21
drag, startPoint x: 1515, startPoint y: 627, endPoint x: 1488, endPoint y: 628, distance: 27.0
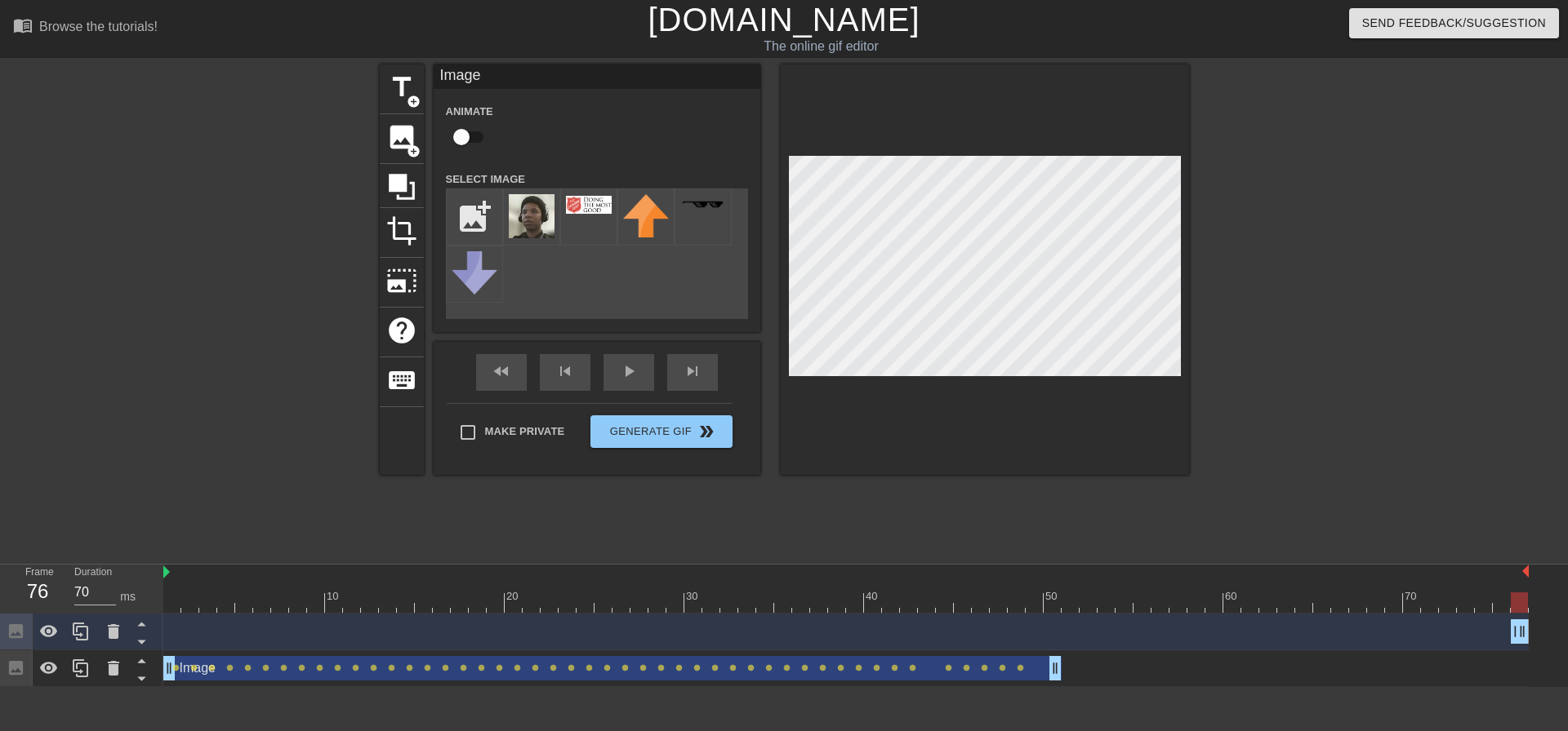
click at [1488, 628] on div "Image drag_handle drag_handle" at bounding box center [845, 631] width 1365 height 25
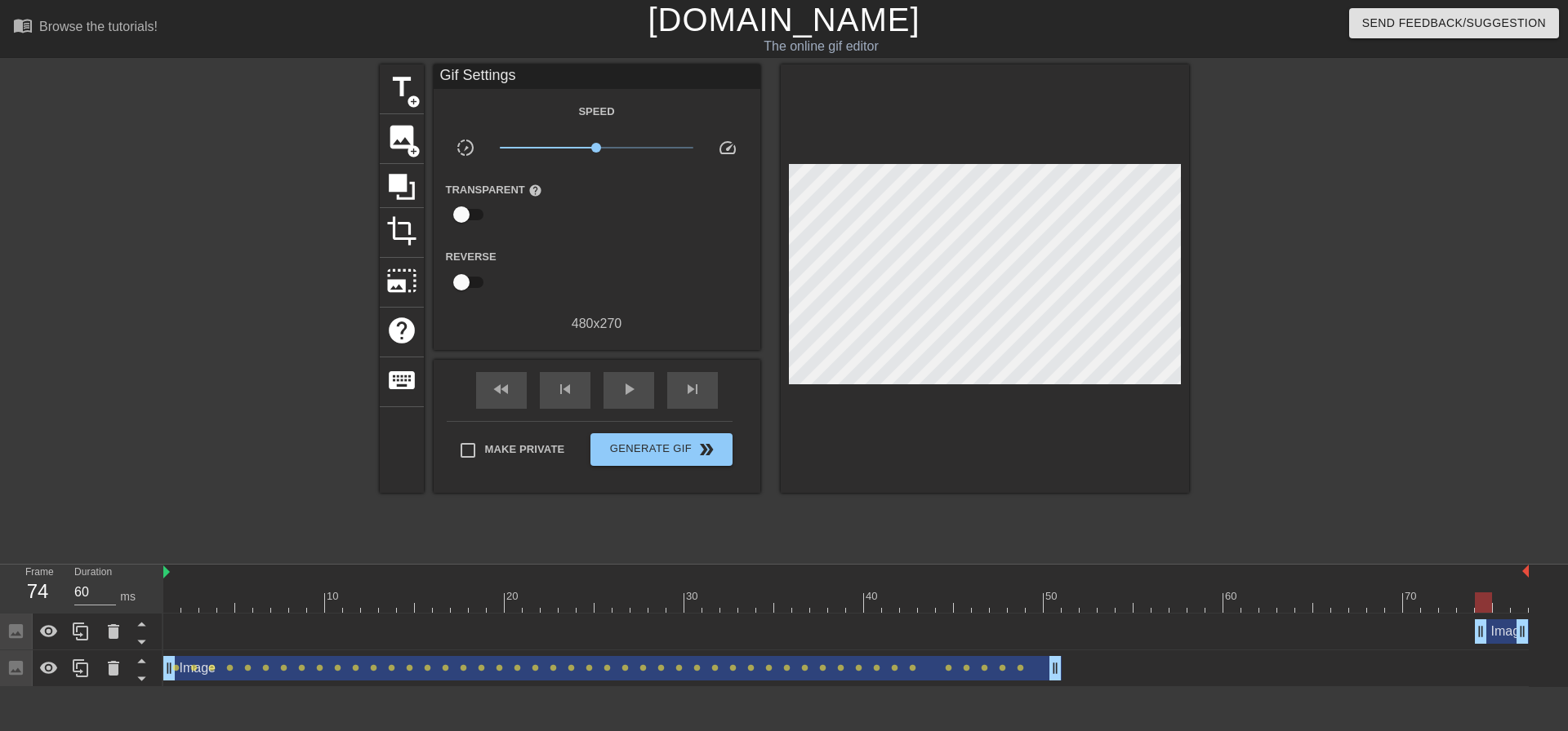
drag, startPoint x: 1512, startPoint y: 630, endPoint x: 1469, endPoint y: 630, distance: 43.0
click at [1469, 630] on div "Image drag_handle drag_handle" at bounding box center [845, 631] width 1365 height 25
click at [1494, 630] on div "Image drag_handle drag_handle" at bounding box center [1502, 631] width 54 height 25
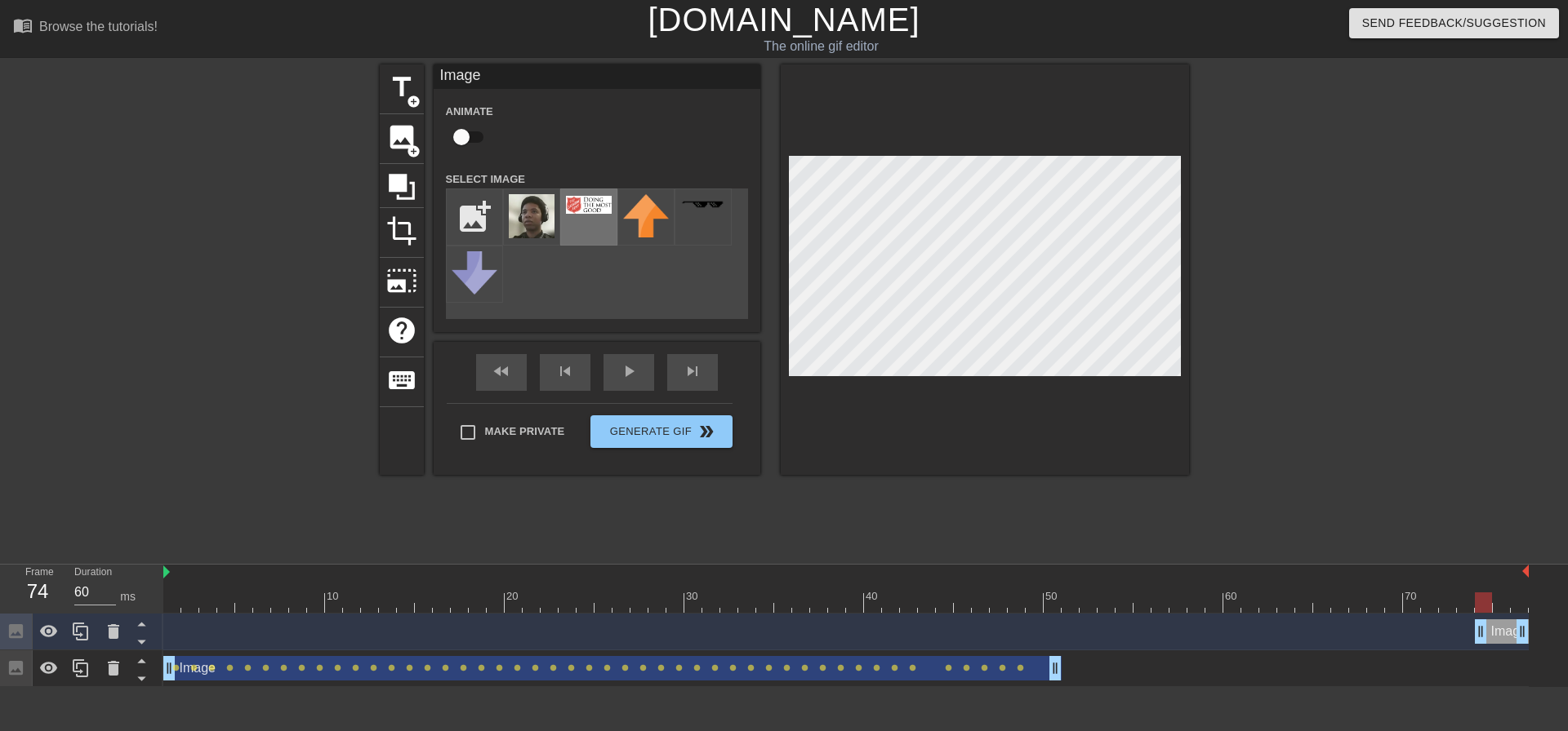
click at [582, 213] on img at bounding box center [589, 205] width 46 height 18
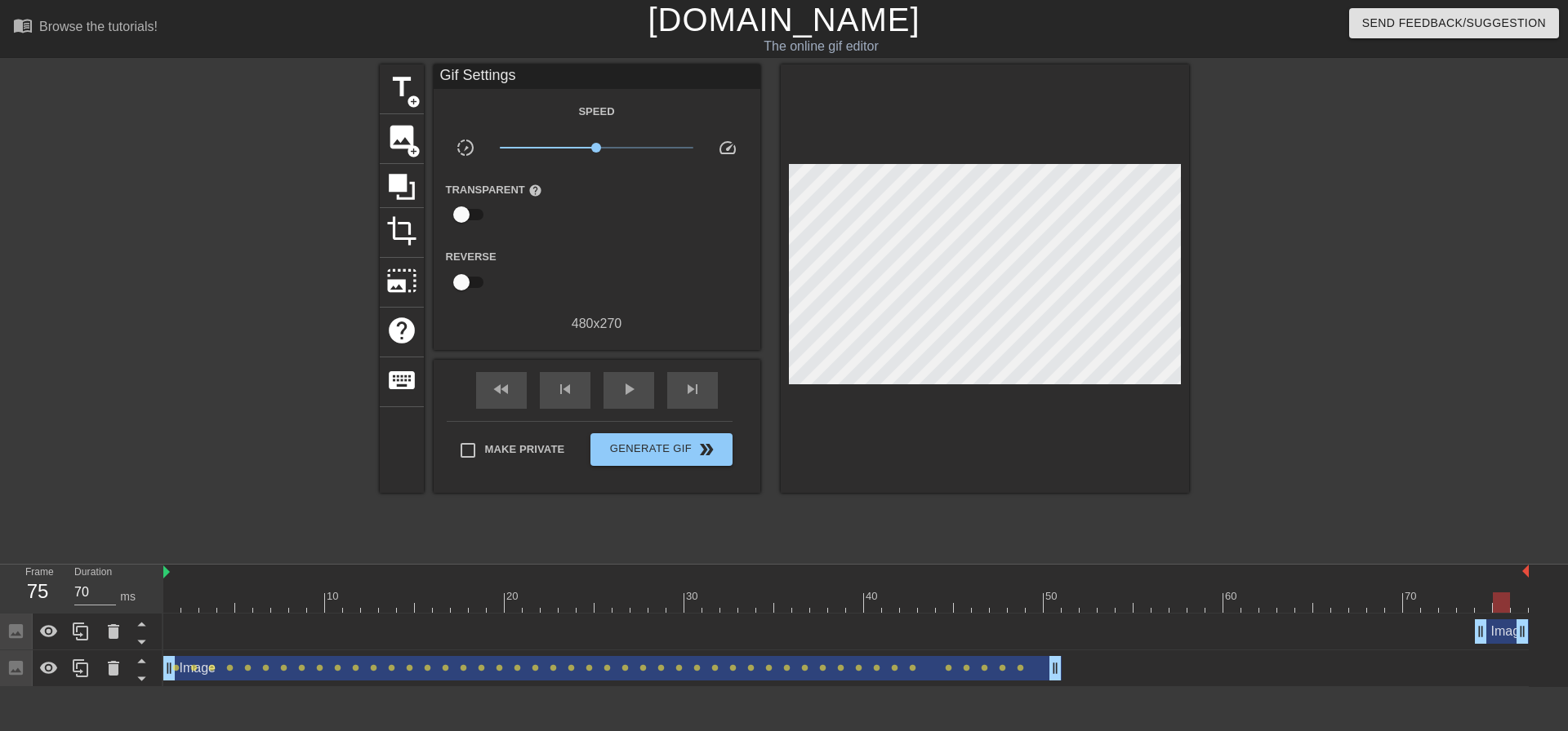
drag, startPoint x: 1485, startPoint y: 602, endPoint x: 1509, endPoint y: 611, distance: 25.6
click at [1509, 611] on div at bounding box center [1502, 603] width 17 height 21
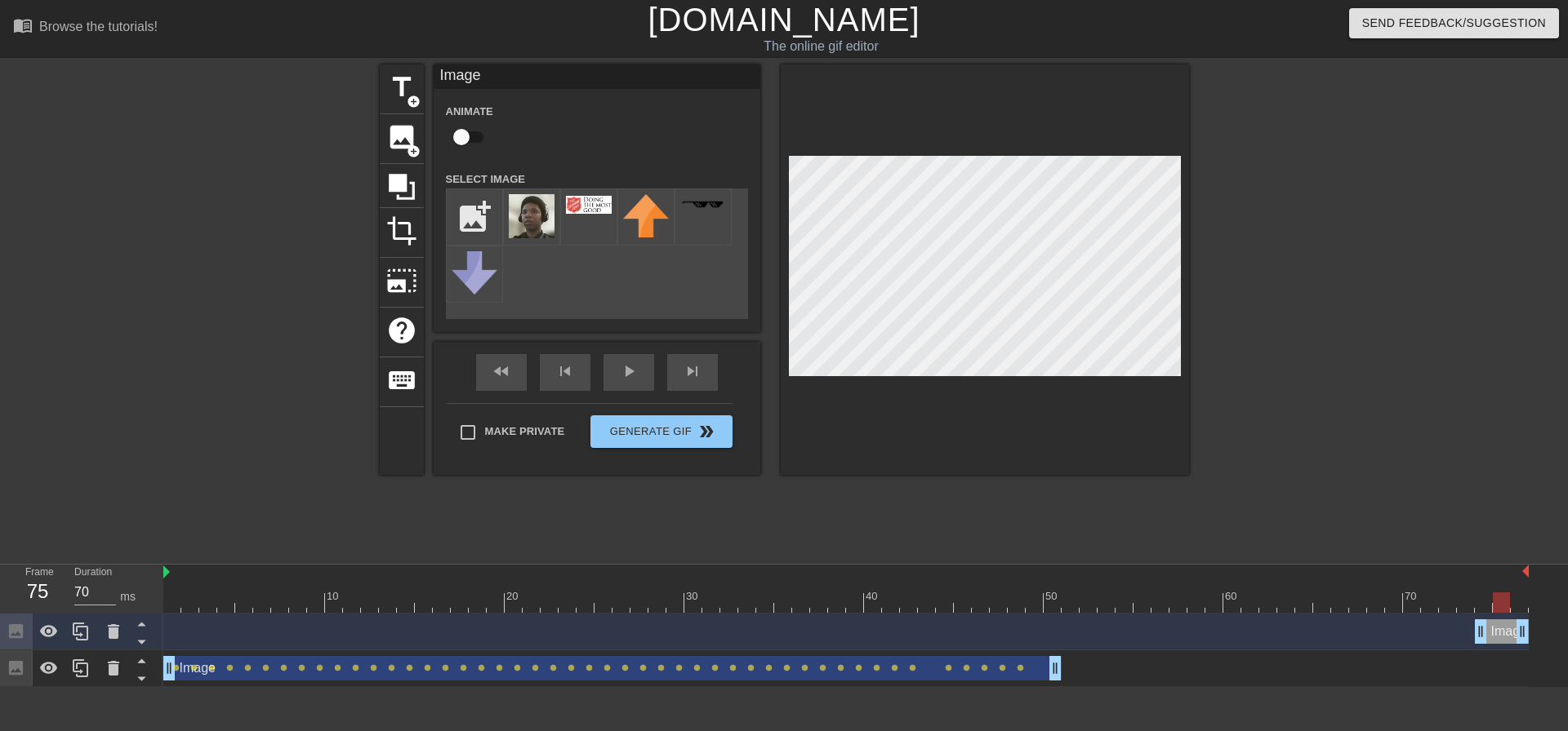
click at [1521, 600] on div at bounding box center [845, 603] width 1365 height 21
click at [1505, 605] on div at bounding box center [845, 603] width 1365 height 21
click at [1518, 607] on div at bounding box center [845, 603] width 1365 height 21
click at [1501, 607] on div at bounding box center [845, 603] width 1365 height 21
click at [1484, 608] on div at bounding box center [845, 603] width 1365 height 21
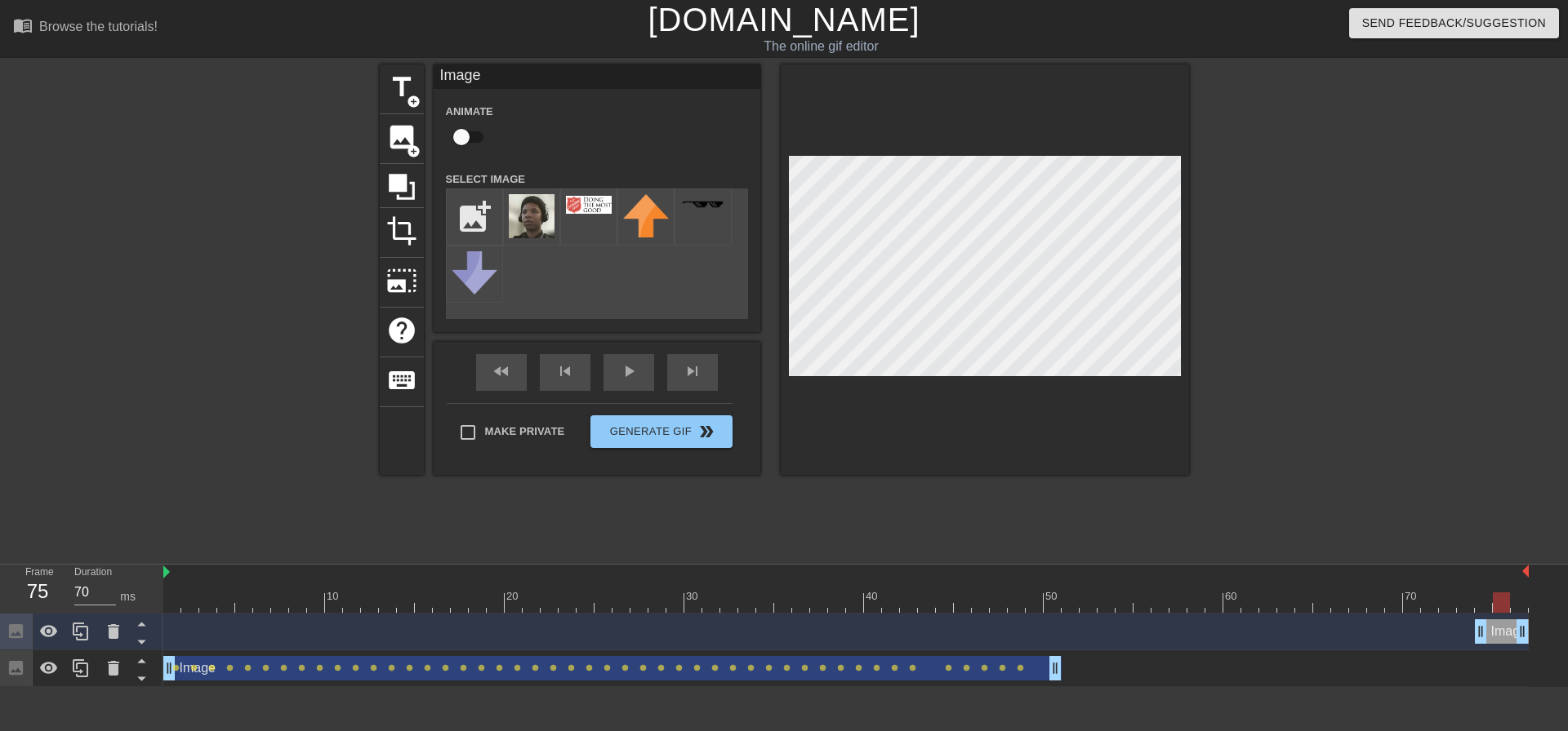
click at [1504, 609] on div at bounding box center [845, 603] width 1365 height 21
click at [1516, 609] on div at bounding box center [845, 603] width 1365 height 21
click at [1298, 437] on div at bounding box center [1331, 309] width 245 height 490
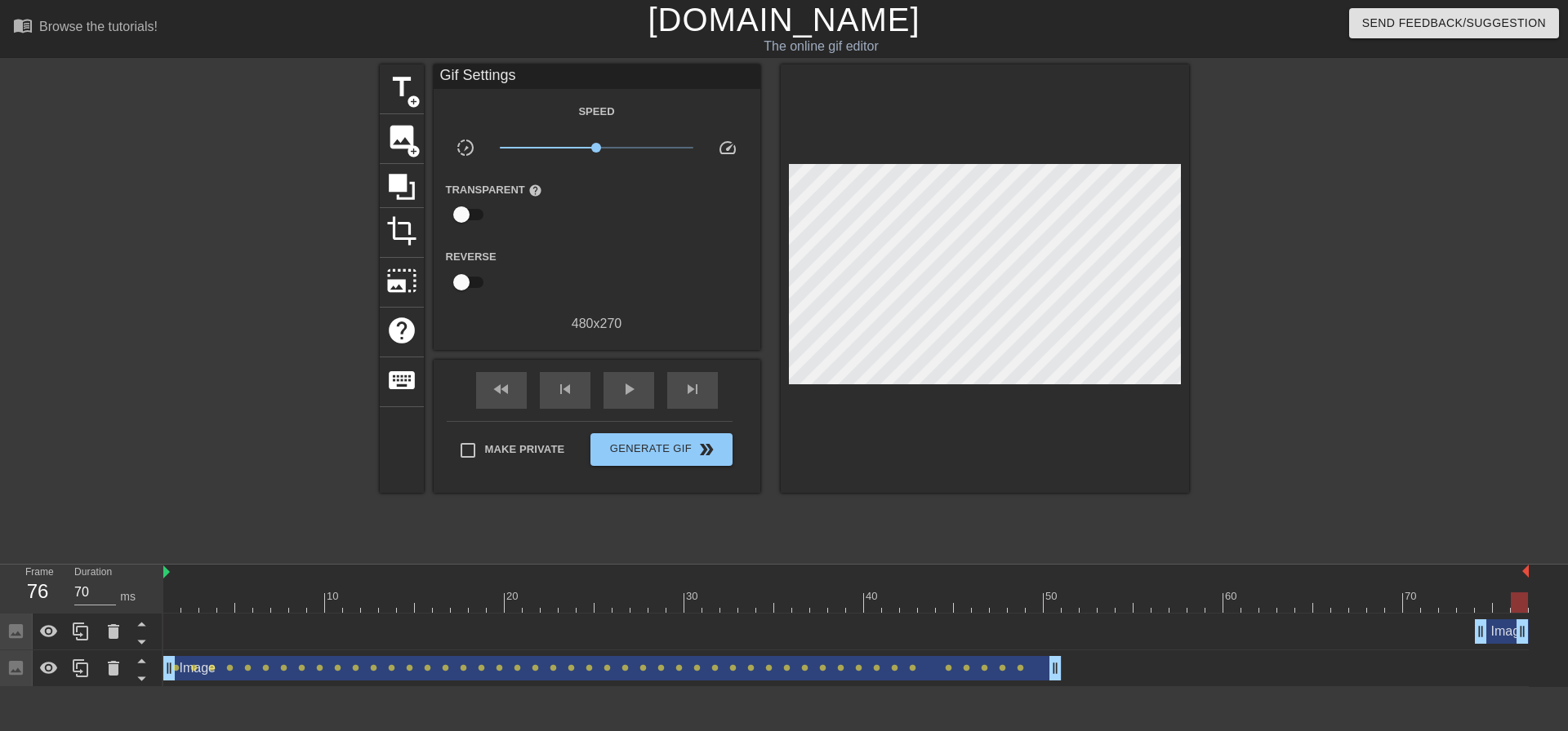
click at [1300, 241] on div at bounding box center [1331, 309] width 245 height 490
click at [411, 145] on span "add_circle" at bounding box center [414, 151] width 14 height 14
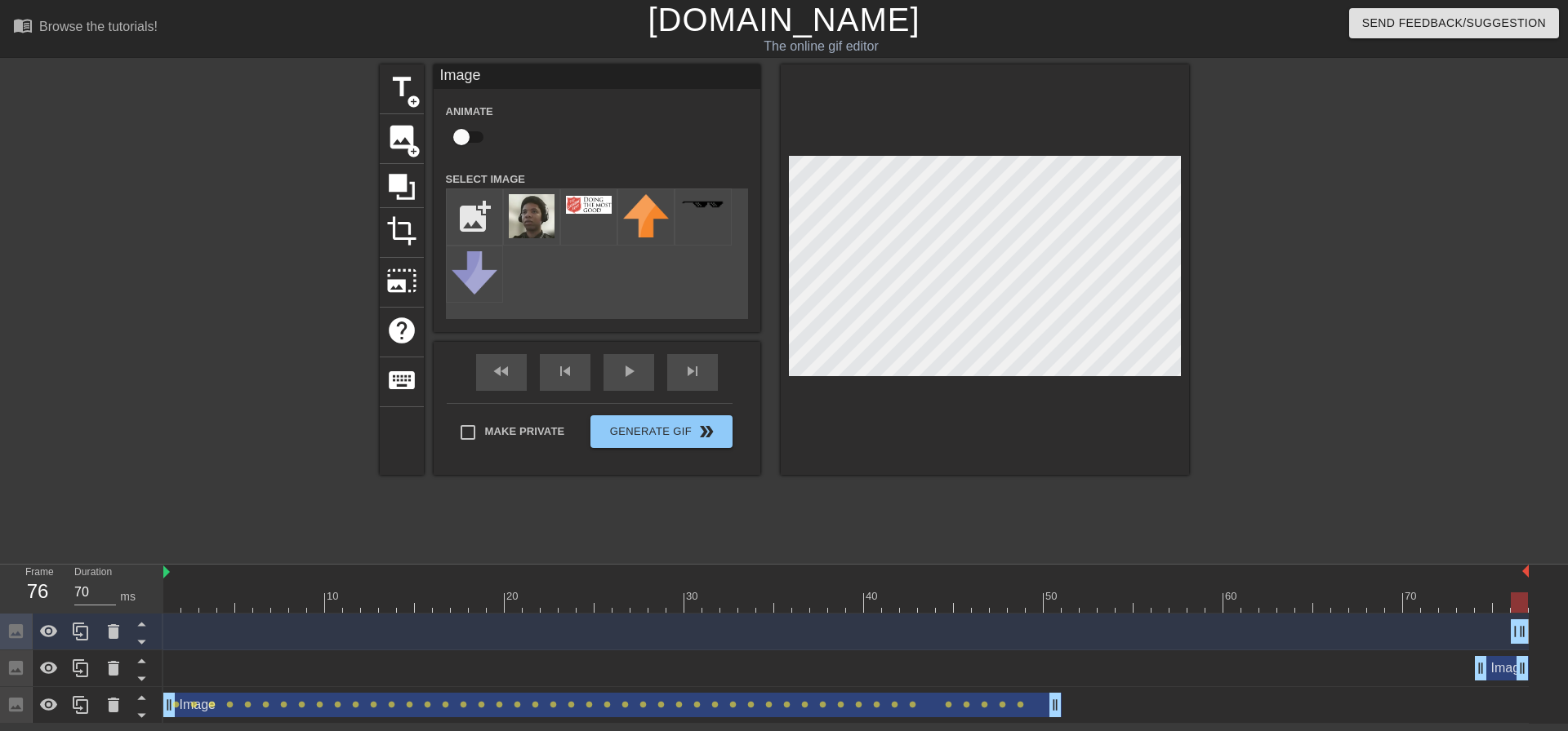
drag, startPoint x: 1516, startPoint y: 629, endPoint x: 1491, endPoint y: 629, distance: 25.0
click at [1491, 629] on div "Image drag_handle drag_handle" at bounding box center [845, 631] width 1365 height 25
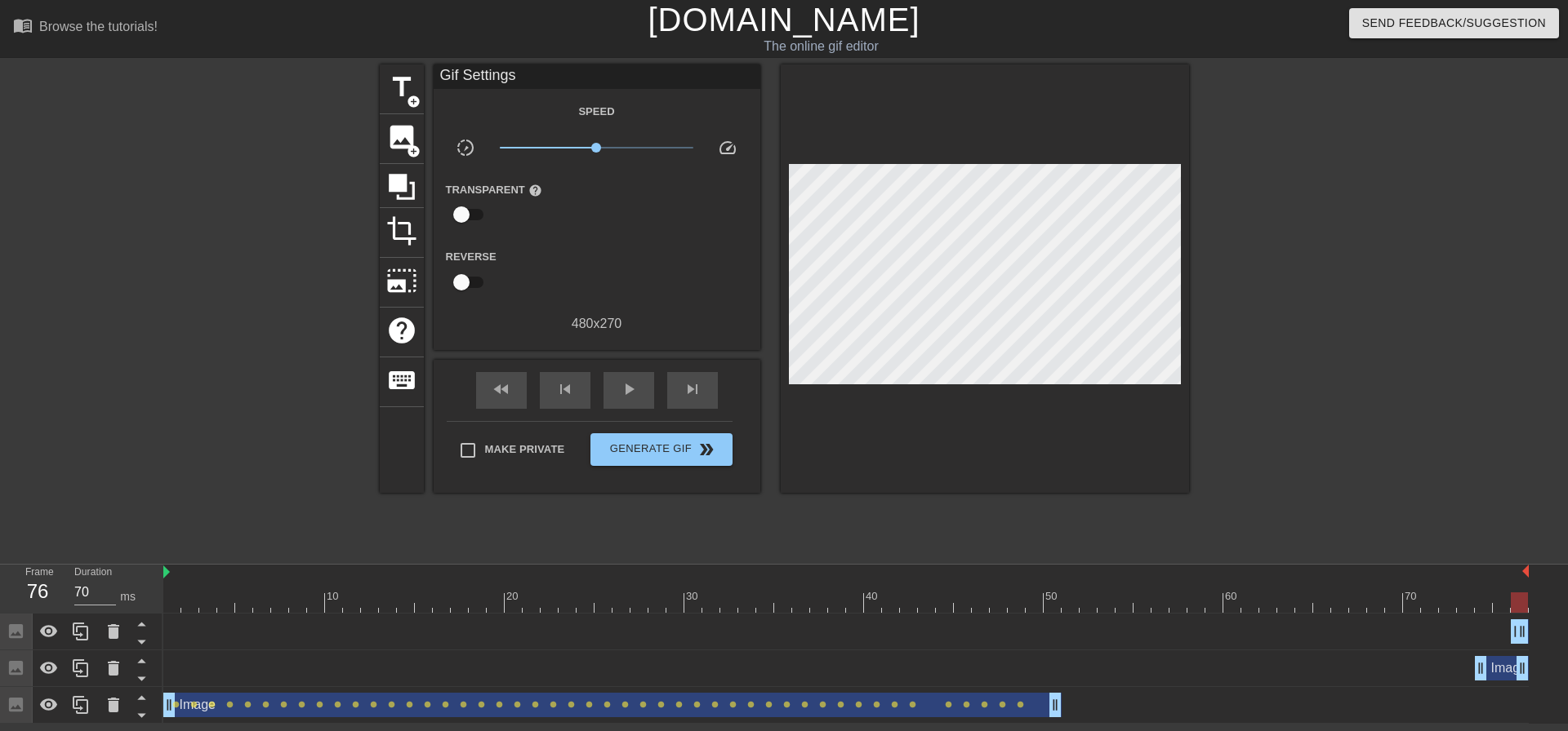
click at [1500, 629] on div "Image drag_handle drag_handle" at bounding box center [845, 631] width 1365 height 25
drag, startPoint x: 1512, startPoint y: 630, endPoint x: 1473, endPoint y: 630, distance: 39.0
click at [1473, 630] on div "Image drag_handle drag_handle" at bounding box center [845, 631] width 1365 height 25
click at [407, 148] on span "add_circle" at bounding box center [414, 151] width 14 height 14
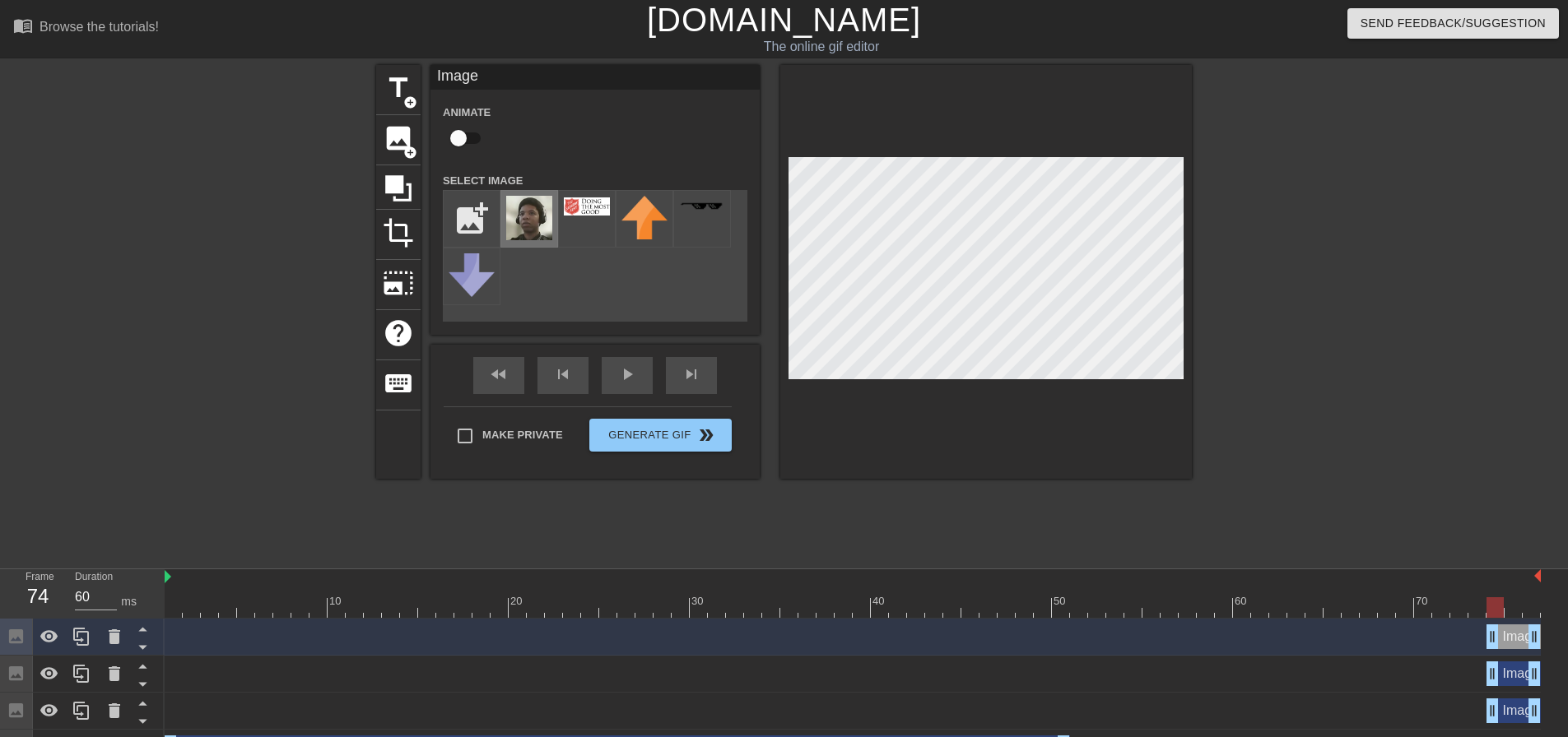
click at [529, 208] on img at bounding box center [529, 218] width 46 height 44
click at [452, 676] on div "Image drag_handle drag_handle" at bounding box center [852, 674] width 1376 height 25
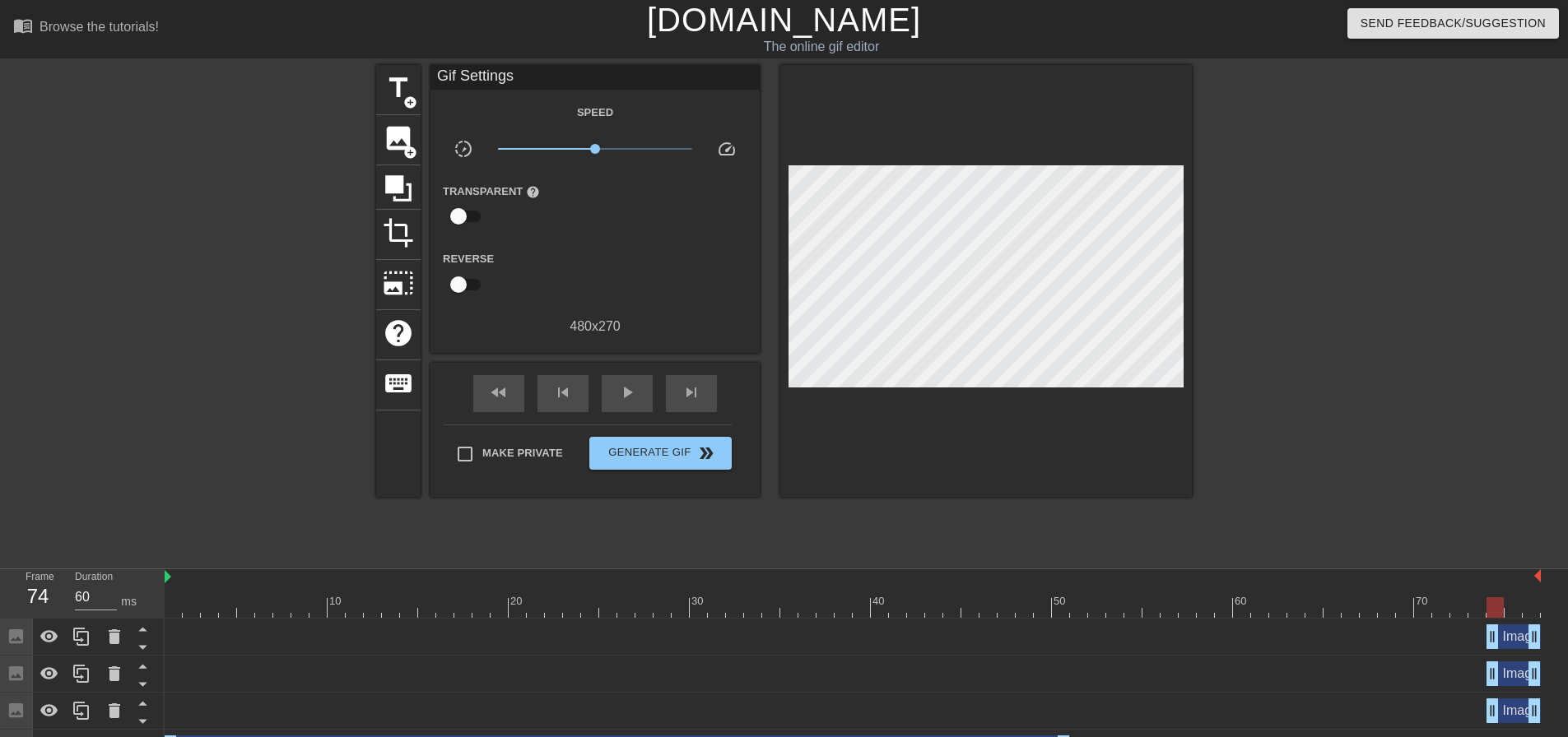
click at [1516, 670] on div "Image drag_handle drag_handle" at bounding box center [1514, 674] width 54 height 25
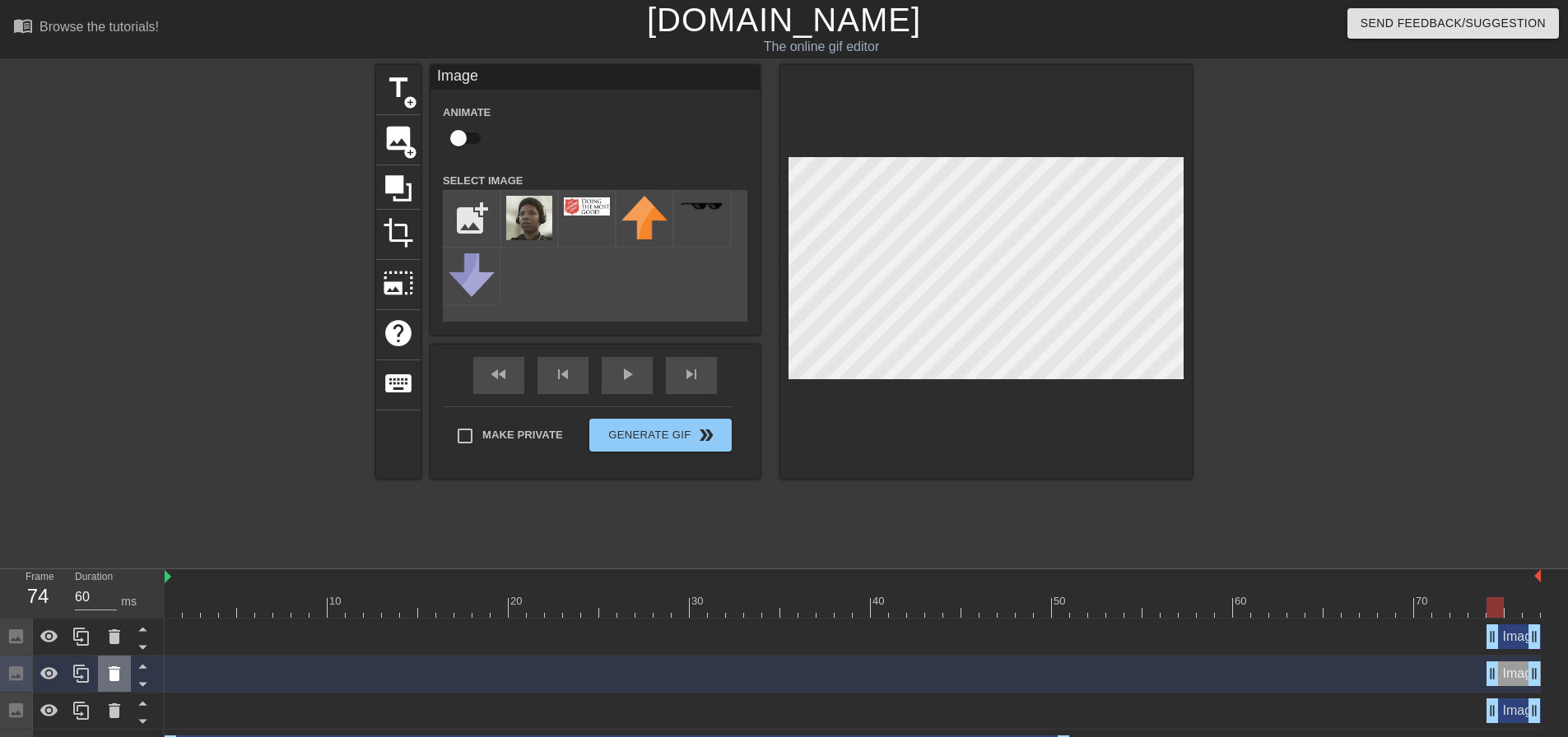
click at [118, 675] on icon at bounding box center [115, 673] width 11 height 14
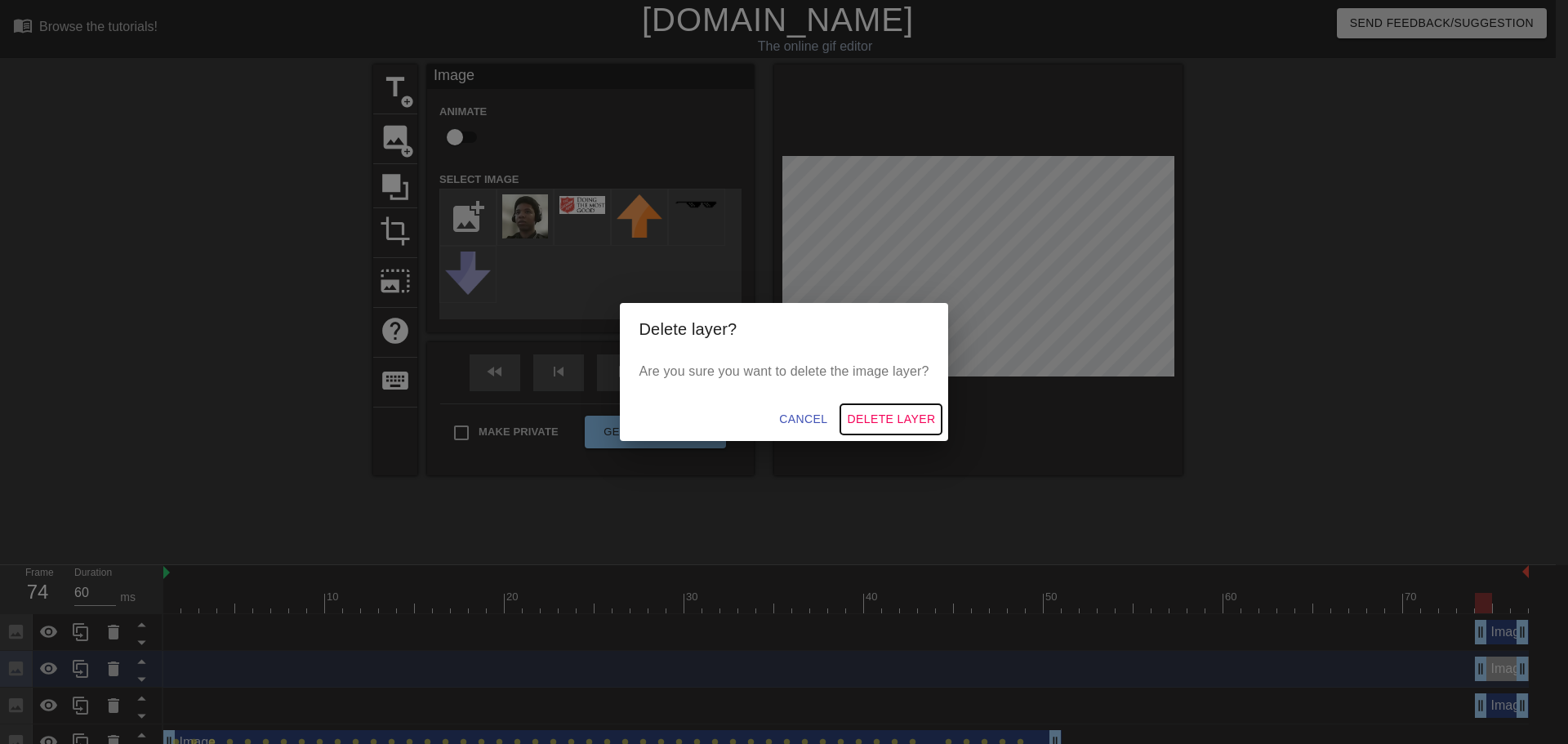
click at [876, 409] on span "Delete Layer" at bounding box center [891, 419] width 88 height 21
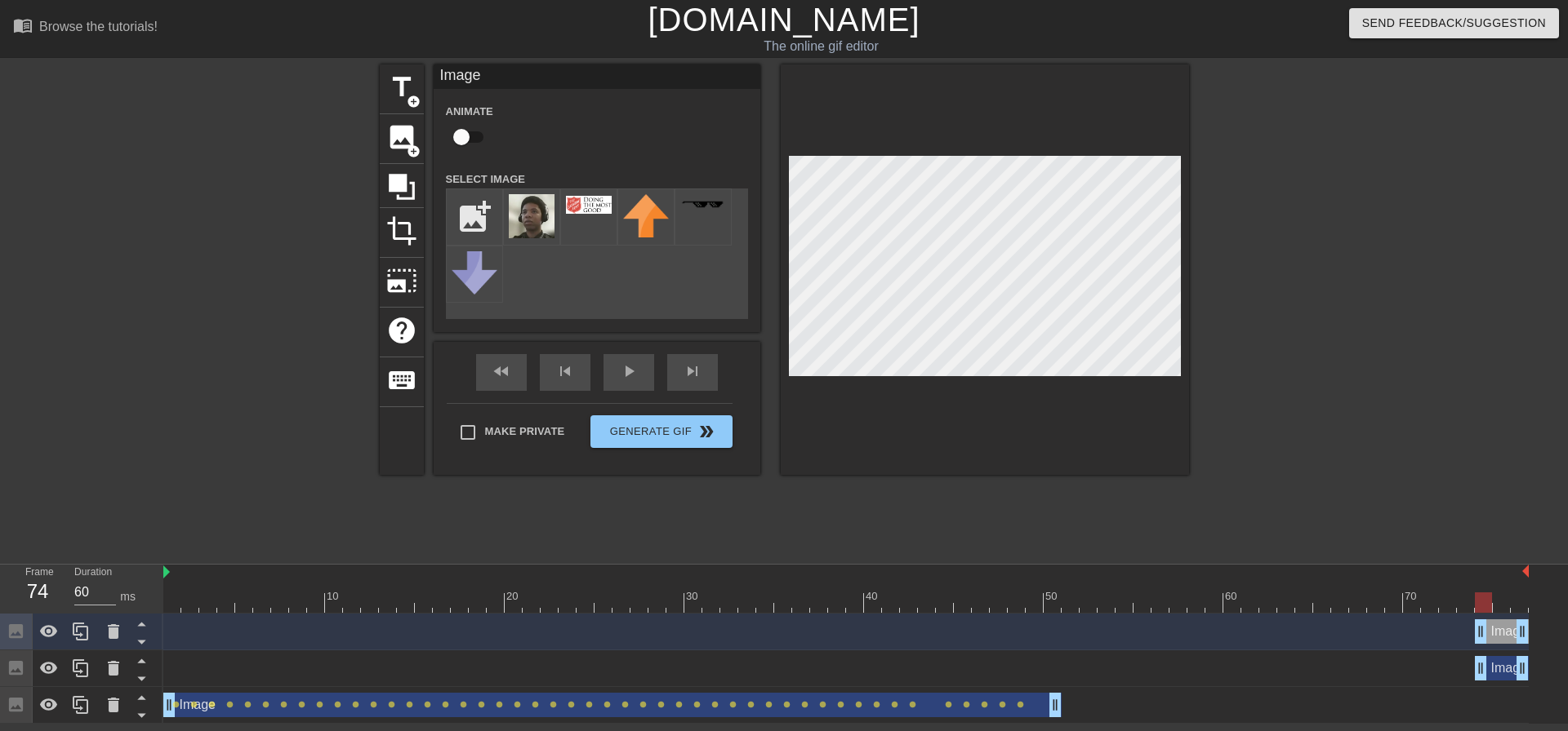
click at [1509, 419] on div "title add_circle image add_circle crop photo_size_select_large help keyboard Im…" at bounding box center [784, 309] width 1568 height 490
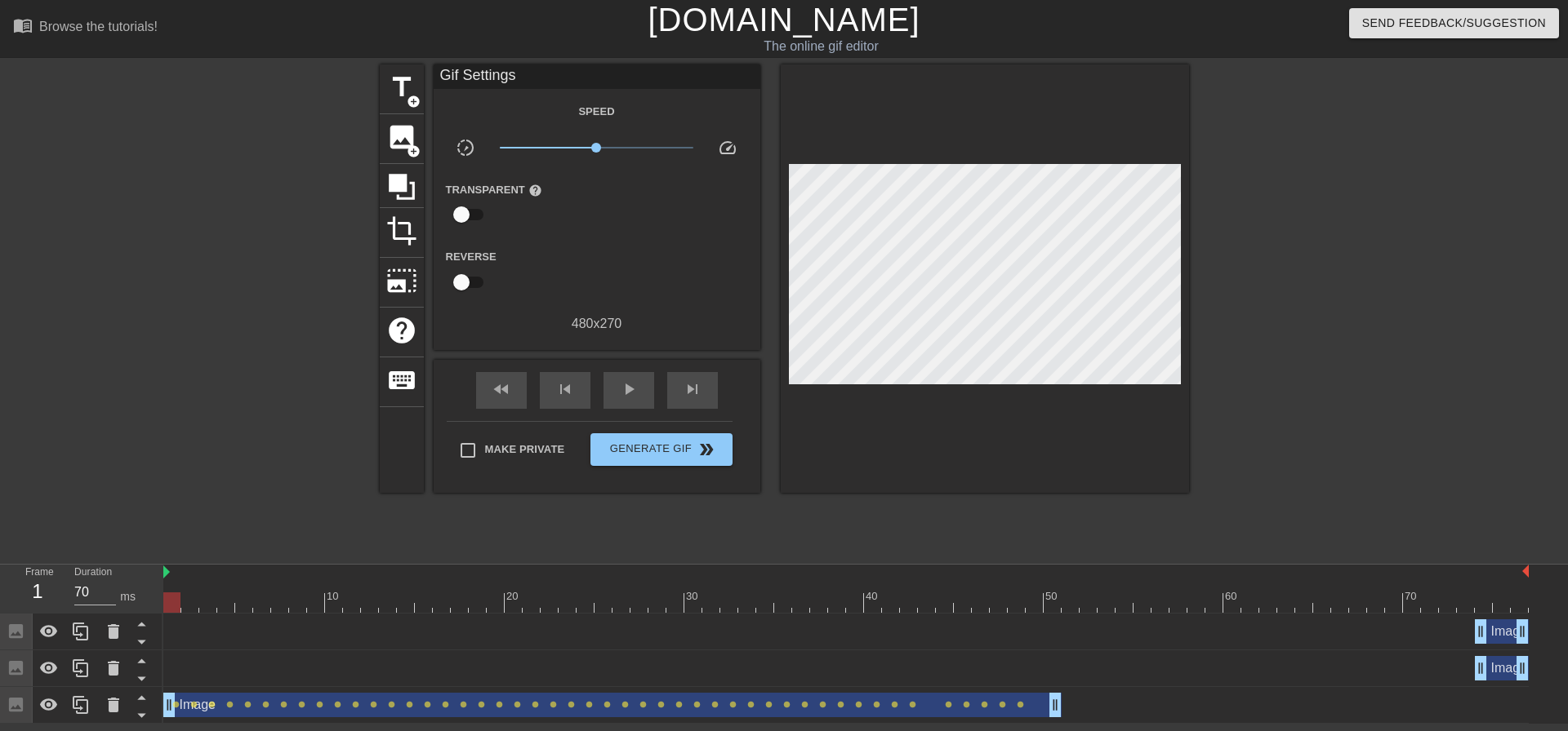
click at [168, 610] on div at bounding box center [845, 603] width 1365 height 21
click at [617, 380] on div "play_arrow" at bounding box center [628, 391] width 50 height 37
click at [630, 391] on span "pause" at bounding box center [629, 389] width 20 height 20
drag, startPoint x: 1007, startPoint y: 602, endPoint x: 995, endPoint y: 603, distance: 12.0
click at [995, 603] on div at bounding box center [845, 603] width 1365 height 21
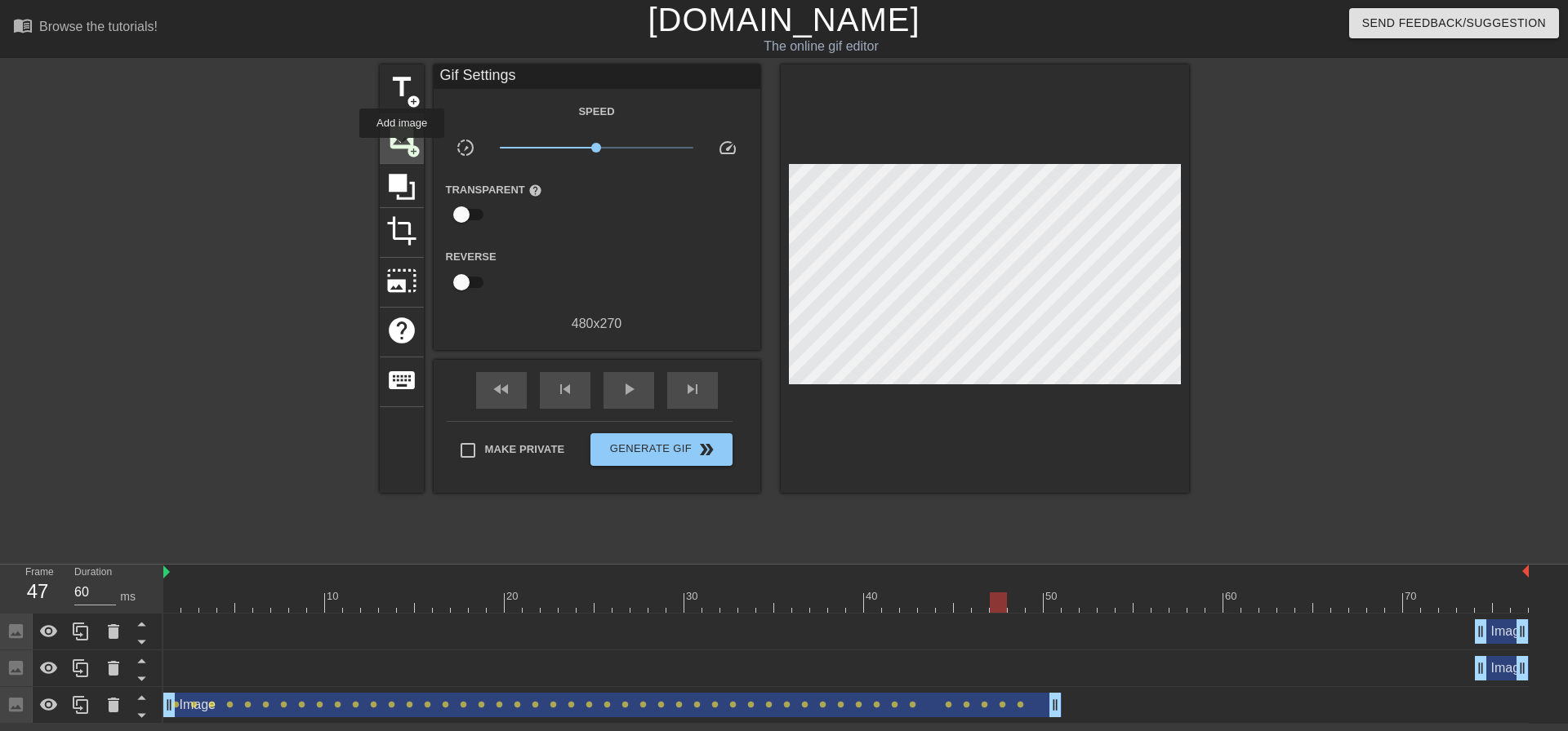
click at [402, 150] on span "image" at bounding box center [401, 137] width 31 height 31
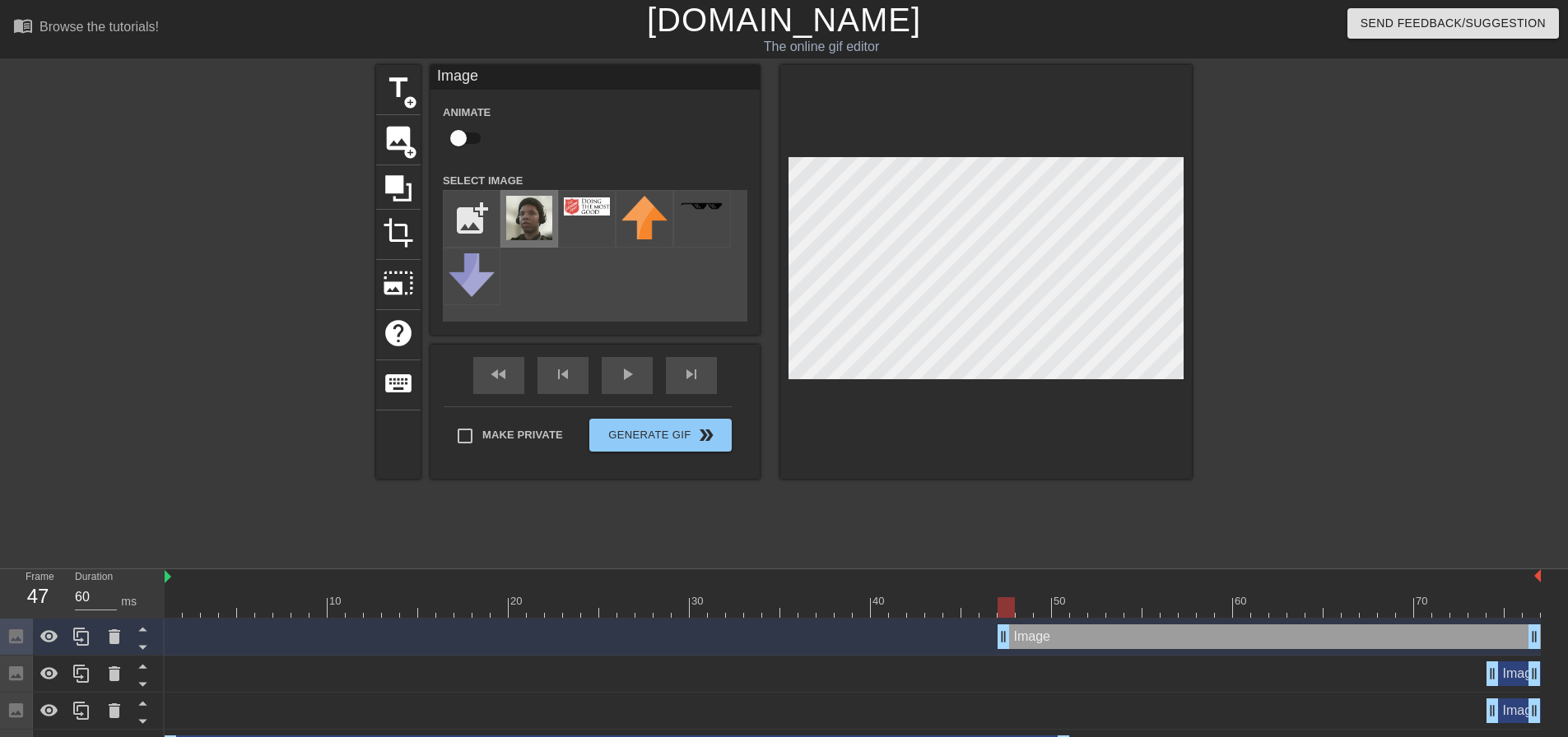
click at [522, 204] on img at bounding box center [529, 218] width 46 height 44
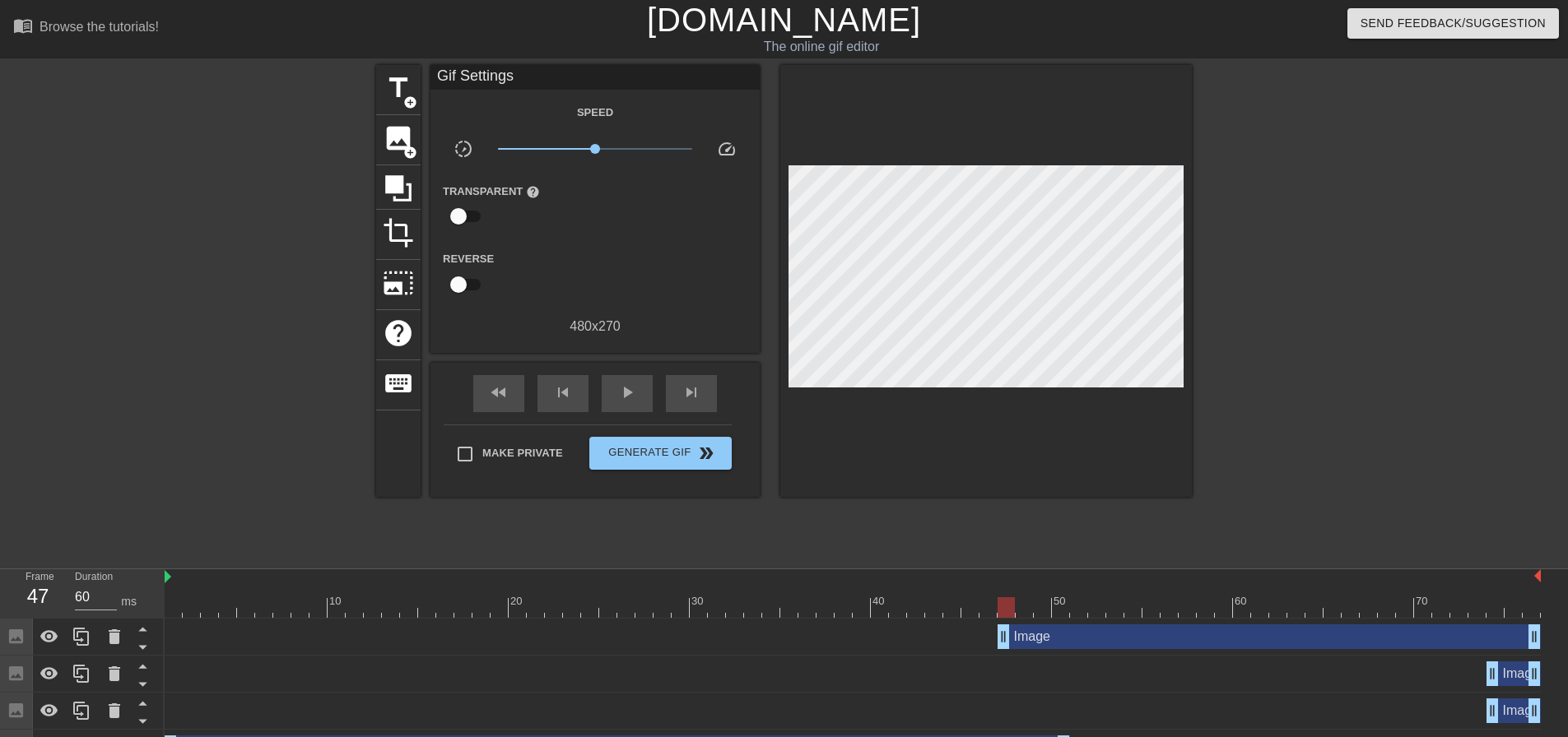
drag, startPoint x: 515, startPoint y: 435, endPoint x: 417, endPoint y: 423, distance: 98.7
click at [417, 423] on div "title add_circle image add_circle crop photo_size_select_large help keyboard Gi…" at bounding box center [783, 281] width 816 height 432
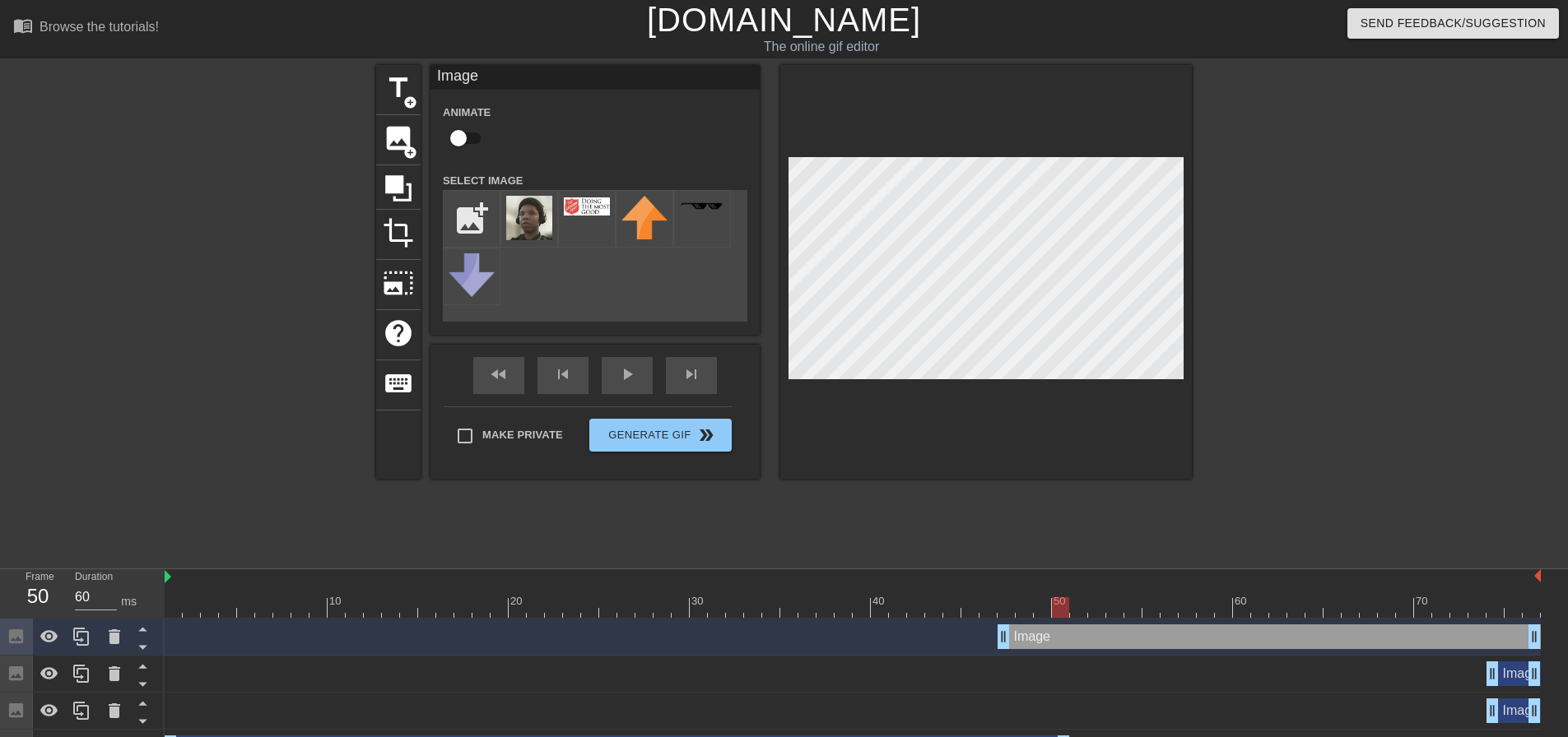
type input "70"
drag, startPoint x: 1004, startPoint y: 611, endPoint x: 1071, endPoint y: 612, distance: 67.0
click at [1071, 612] on div at bounding box center [1078, 608] width 17 height 21
click at [463, 139] on input "checkbox" at bounding box center [458, 138] width 94 height 32
checkbox input "true"
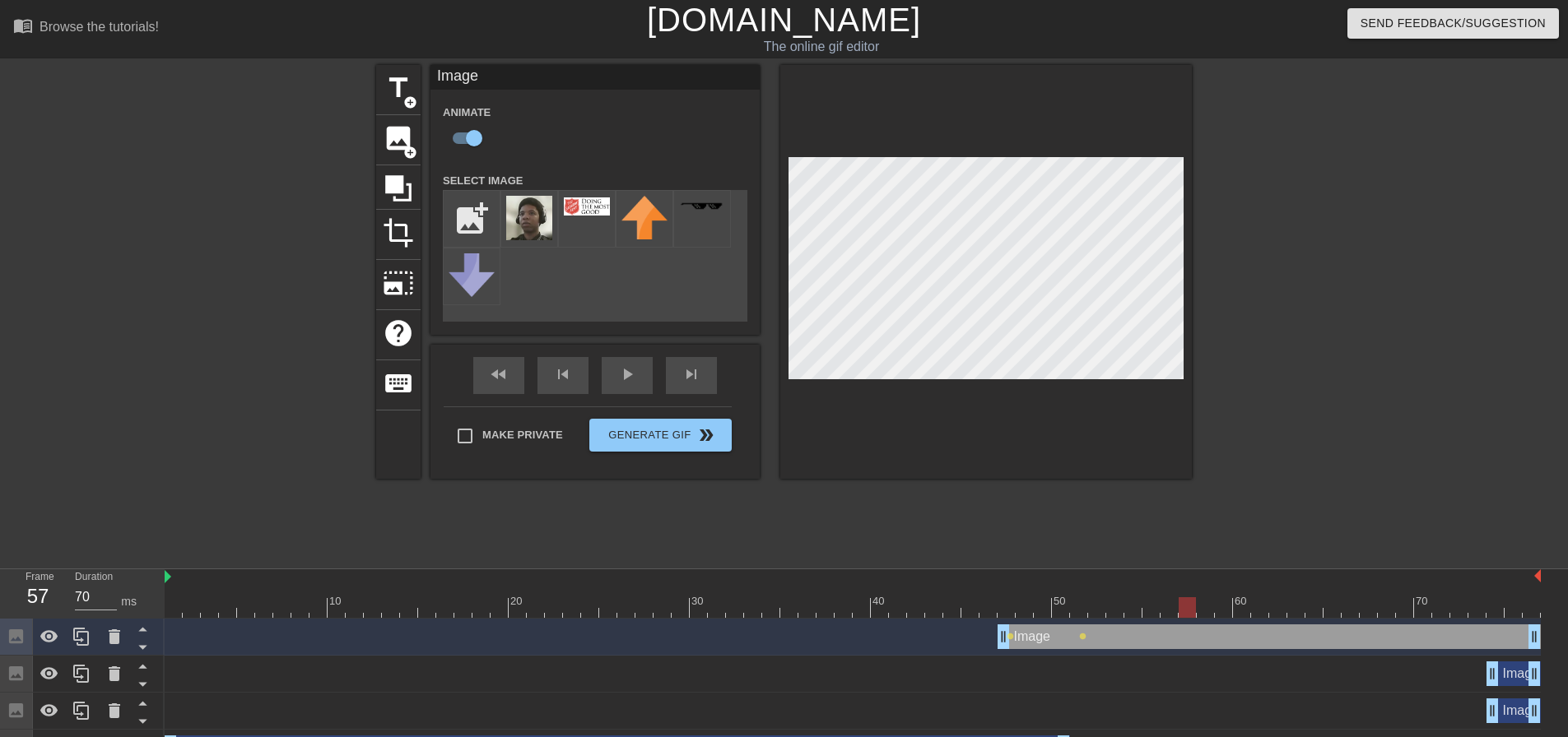
drag, startPoint x: 1079, startPoint y: 602, endPoint x: 1180, endPoint y: 608, distance: 101.2
click at [1180, 608] on div at bounding box center [1187, 608] width 17 height 21
click at [773, 186] on div "title add_circle image add_circle crop photo_size_select_large help keyboard Im…" at bounding box center [783, 271] width 816 height 414
drag, startPoint x: 1193, startPoint y: 612, endPoint x: 1236, endPoint y: 612, distance: 43.0
click at [1236, 612] on div at bounding box center [1242, 608] width 17 height 21
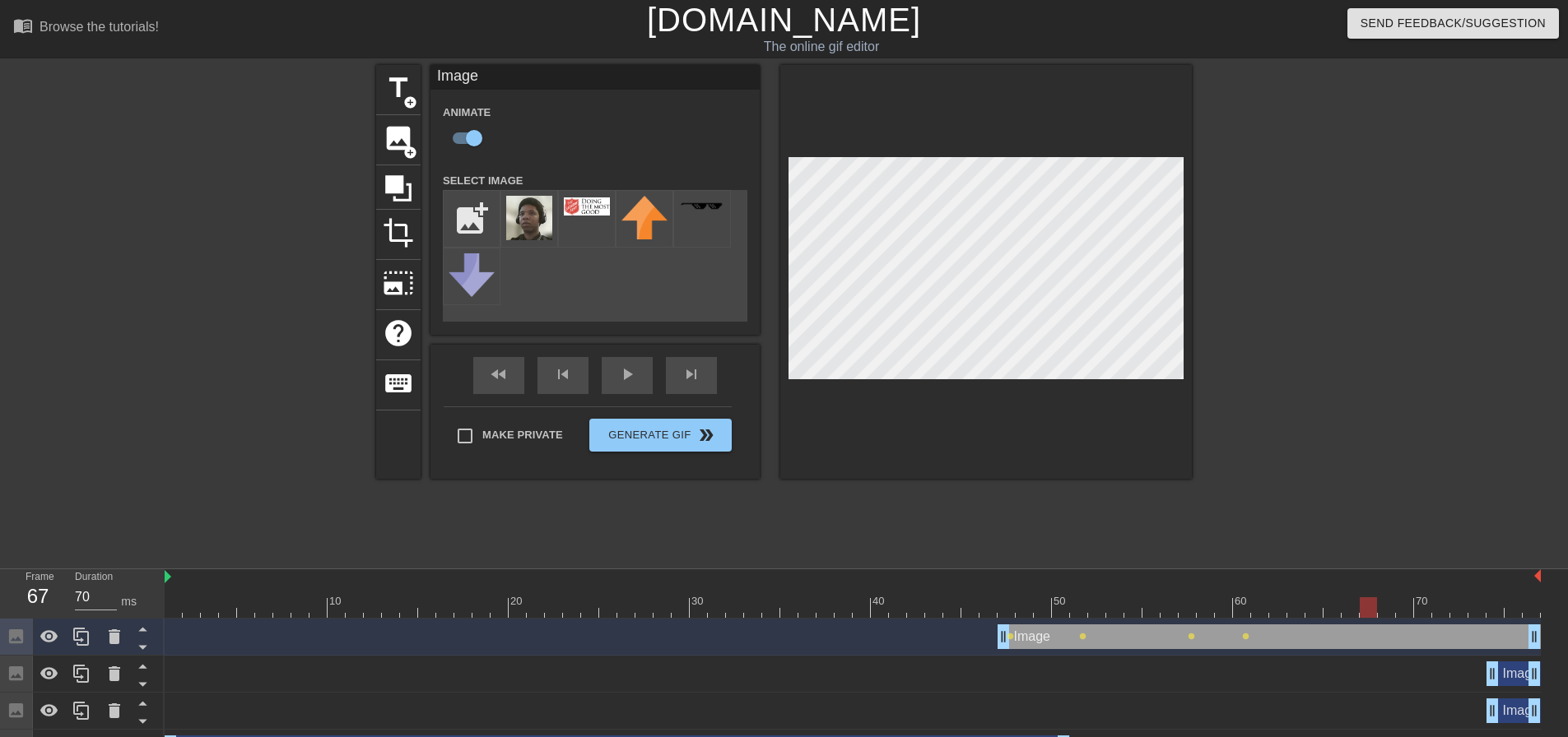
drag, startPoint x: 1245, startPoint y: 612, endPoint x: 1369, endPoint y: 617, distance: 124.1
click at [1369, 617] on div at bounding box center [1368, 608] width 17 height 21
type input "70"
drag, startPoint x: 1382, startPoint y: 605, endPoint x: 650, endPoint y: 590, distance: 732.2
click at [650, 590] on div "10 20 30 40 50 60 70" at bounding box center [852, 594] width 1376 height 49
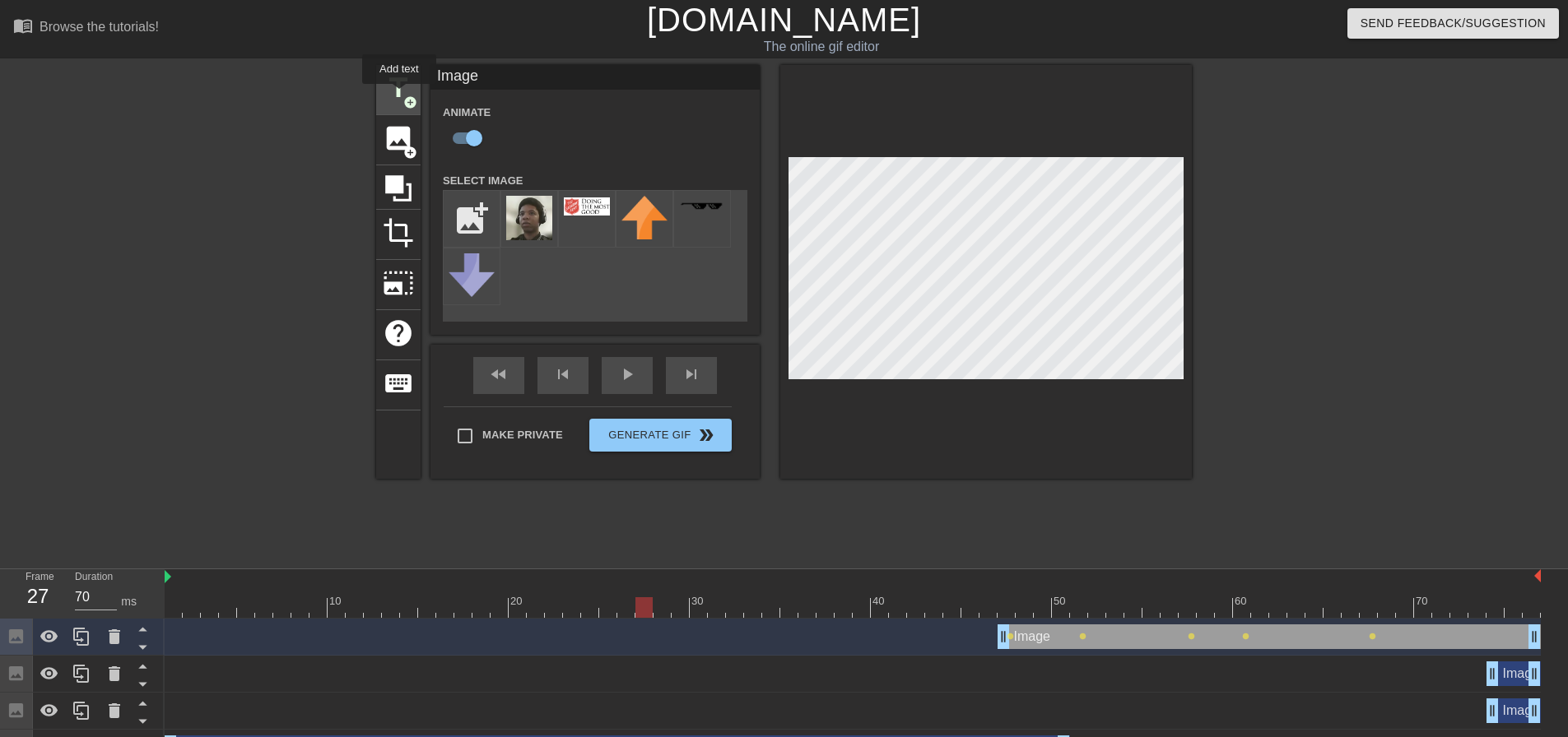
click at [400, 96] on span "title" at bounding box center [398, 88] width 32 height 32
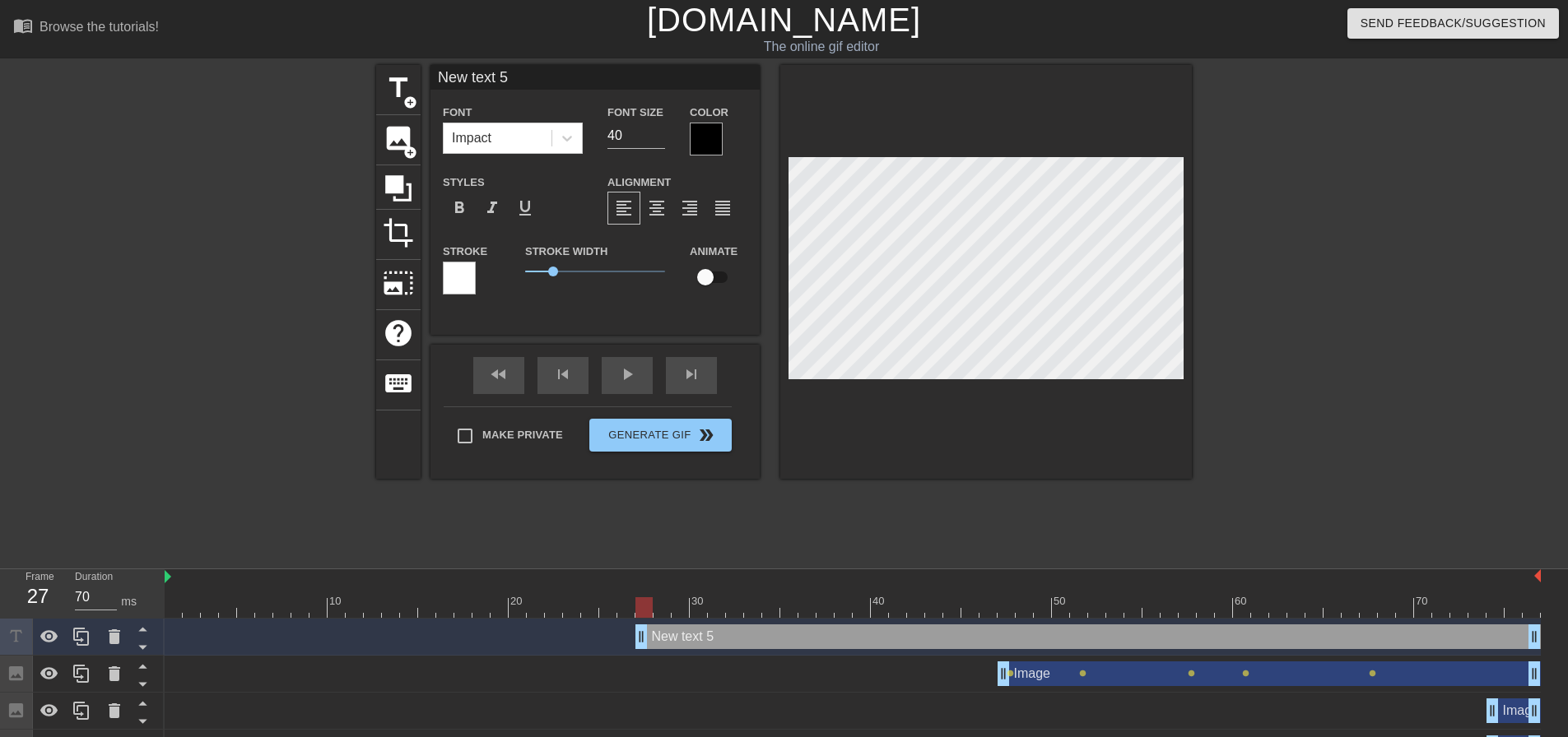
click at [459, 272] on div at bounding box center [459, 278] width 33 height 33
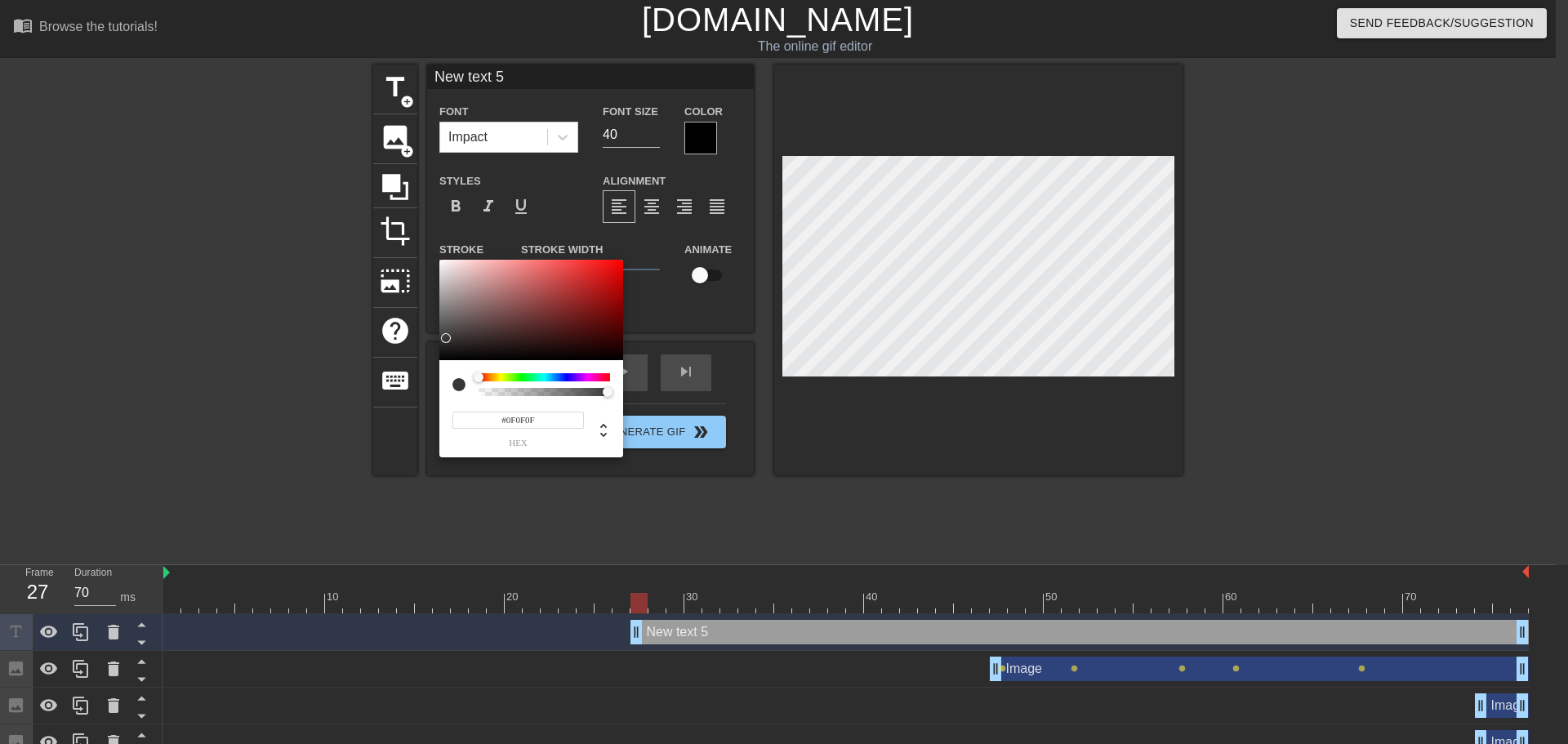
type input "#000000"
drag, startPoint x: 454, startPoint y: 320, endPoint x: 431, endPoint y: 371, distance: 55.9
click at [431, 371] on div "#000000 hex" at bounding box center [784, 372] width 1568 height 744
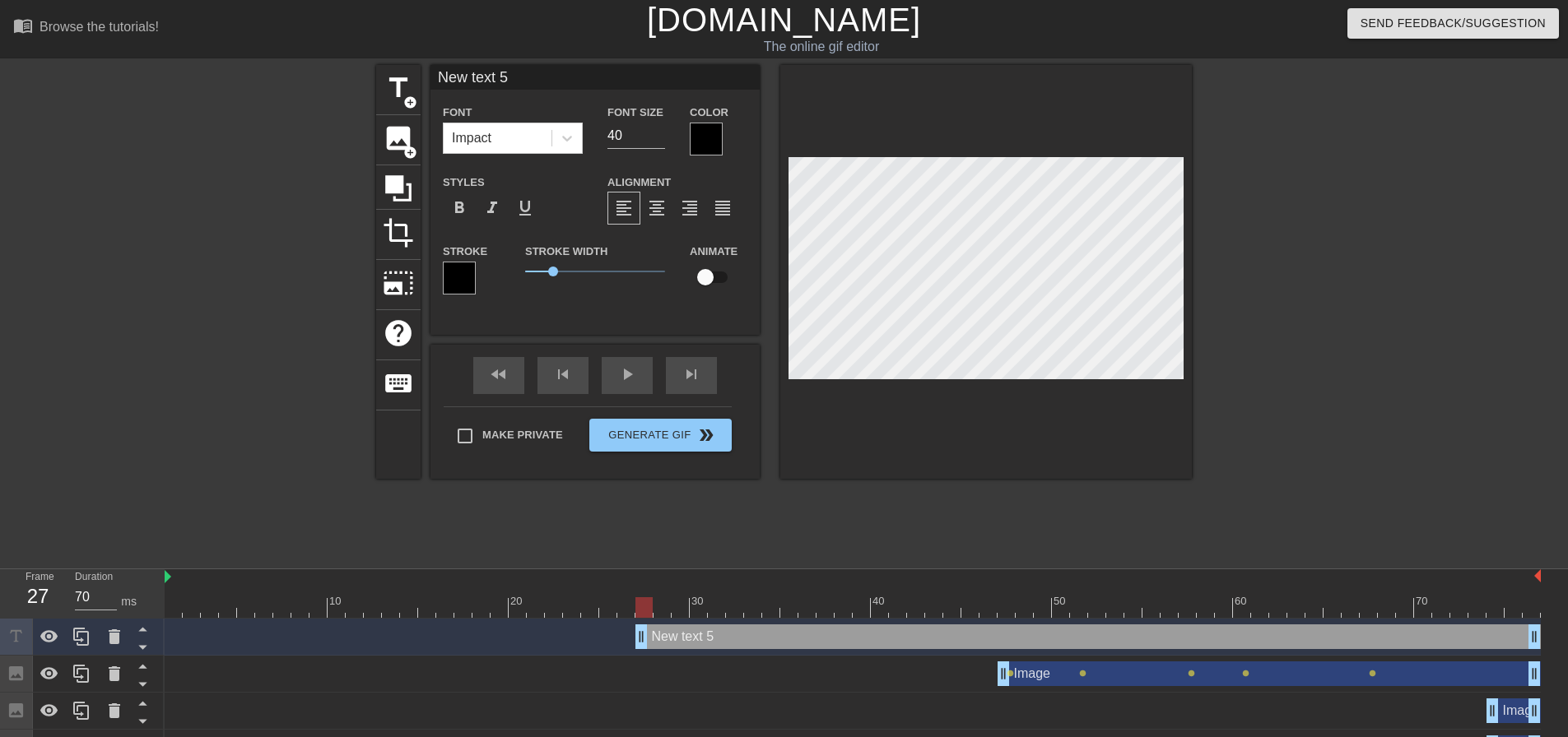
click at [702, 140] on div at bounding box center [706, 139] width 33 height 33
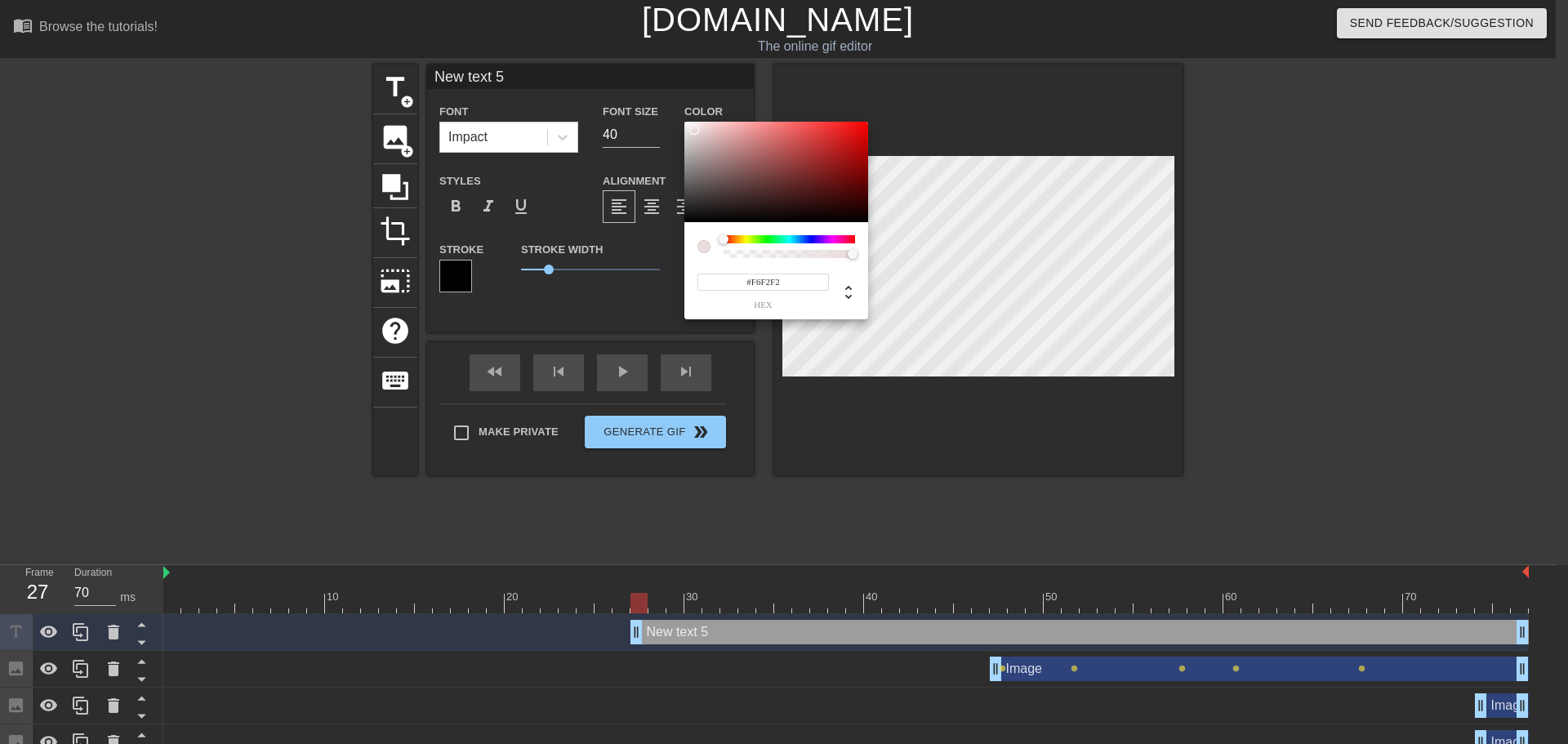
type input "#FFFFFF"
drag, startPoint x: 694, startPoint y: 130, endPoint x: 674, endPoint y: 117, distance: 23.9
click at [674, 117] on div "#FFFFFF hex" at bounding box center [784, 372] width 1568 height 744
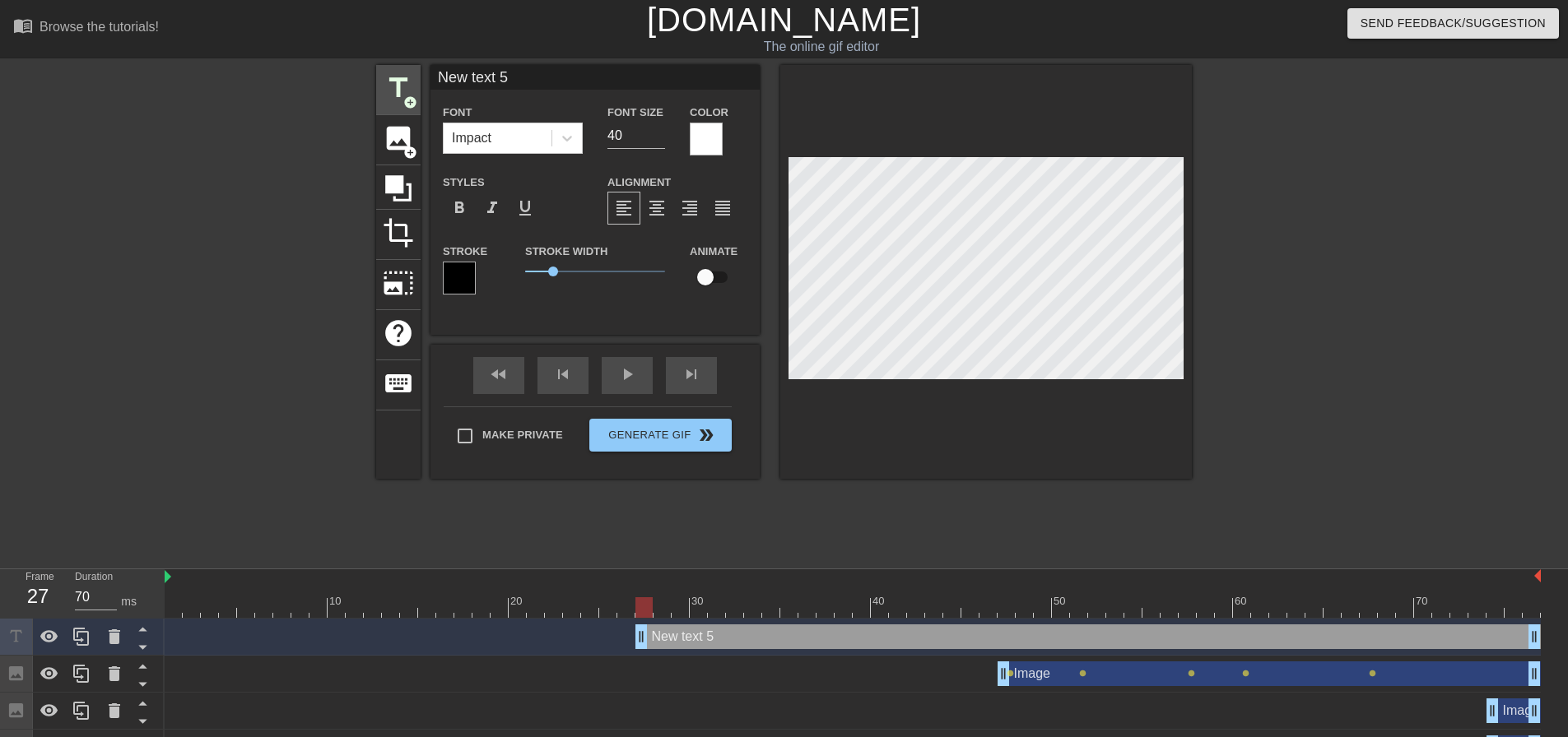
drag, startPoint x: 523, startPoint y: 80, endPoint x: 387, endPoint y: 83, distance: 136.0
click at [387, 83] on div "title add_circle image add_circle crop photo_size_select_large help keyboard Ne…" at bounding box center [783, 271] width 816 height 414
type input "I'm a genius in Cybersecurity, can I help you?"
type textarea "I'm a genius in Cybersecurity, can I help you?"
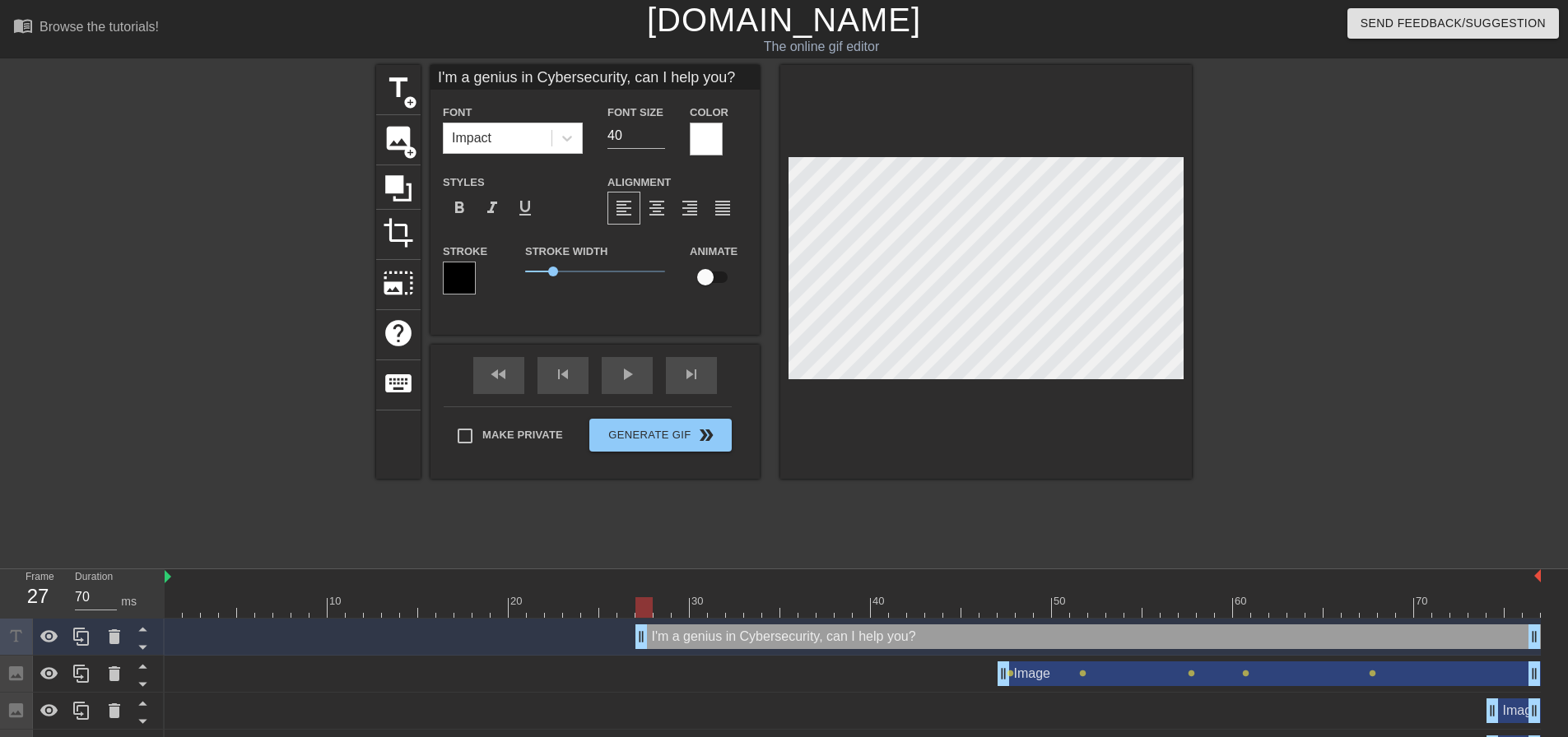
type input "I'm a genius in Cybersecurity, can I help you?"
type textarea "I'm a genius in Cybersecurity, can I help you?"
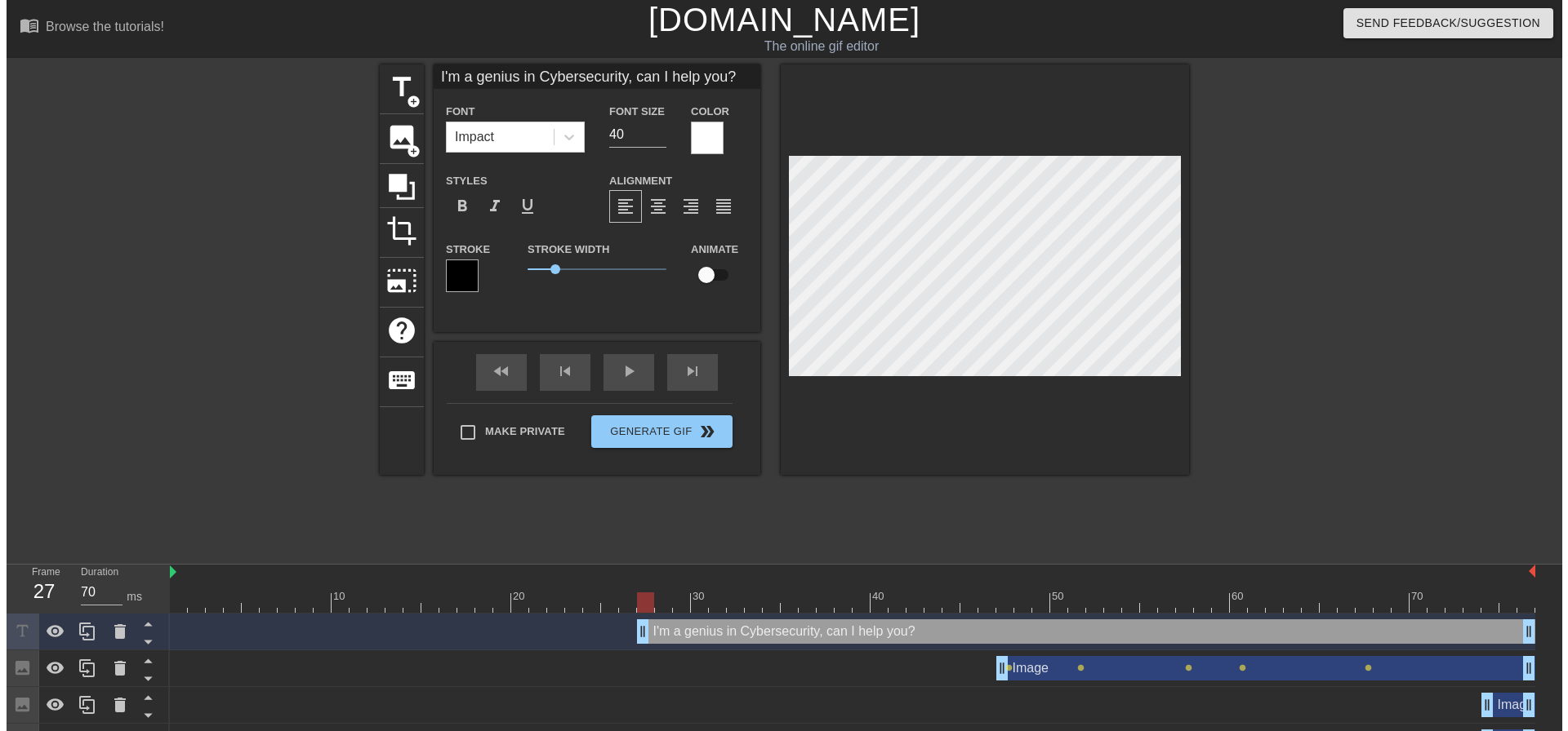
scroll to position [3, 5]
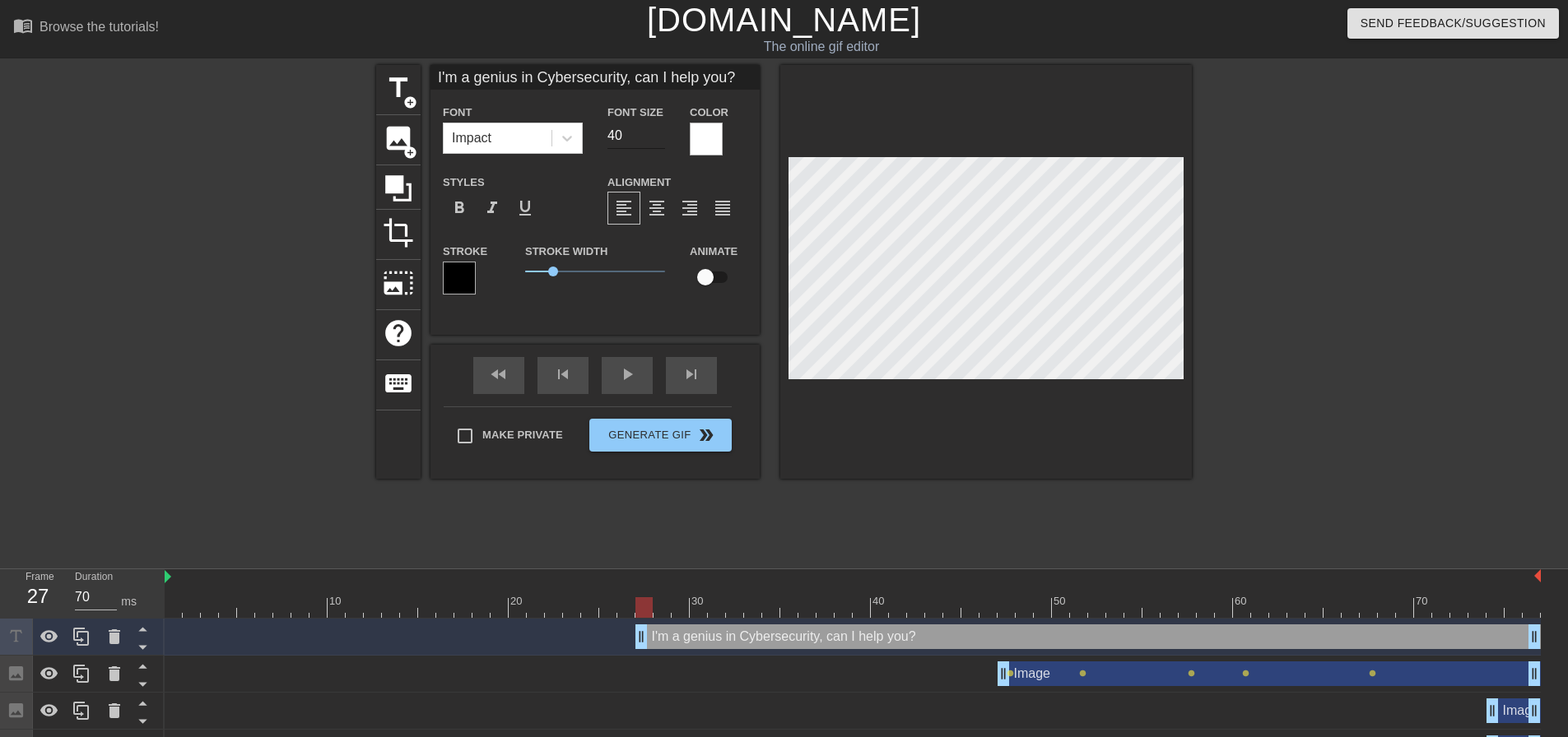
type input "I'm a genius in Cybersecurity, can I help you?"
type input "39"
click at [656, 139] on input "39" at bounding box center [636, 136] width 57 height 27
type input "I'm a genius in Cybersecurity, can I help you?"
type input "38"
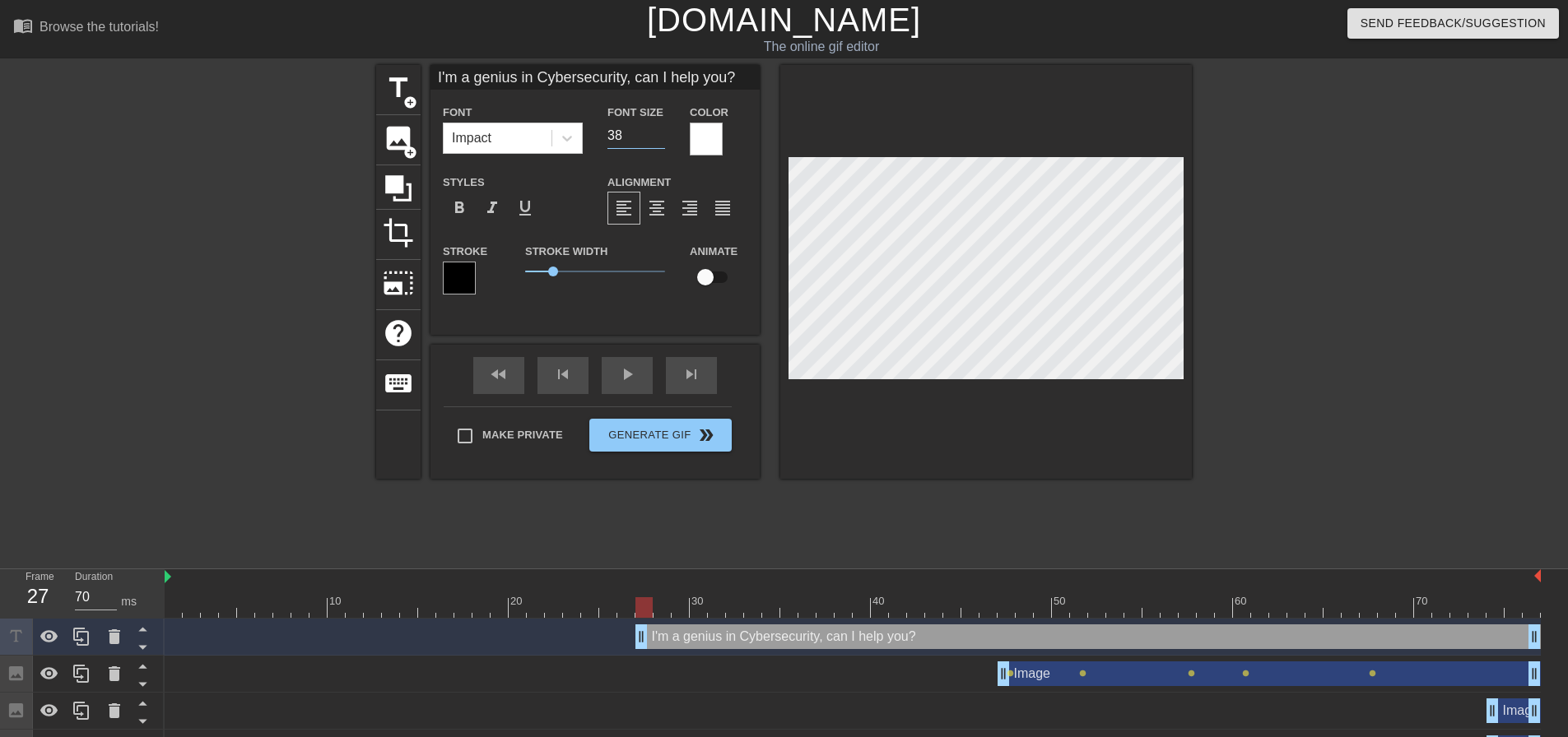
click at [656, 139] on input "38" at bounding box center [636, 136] width 57 height 27
type input "I'm a genius in Cybersecurity, can I help you?"
type input "37"
click at [656, 139] on input "37" at bounding box center [636, 136] width 57 height 27
type input "I'm a genius in Cybersecurity, can I help you?"
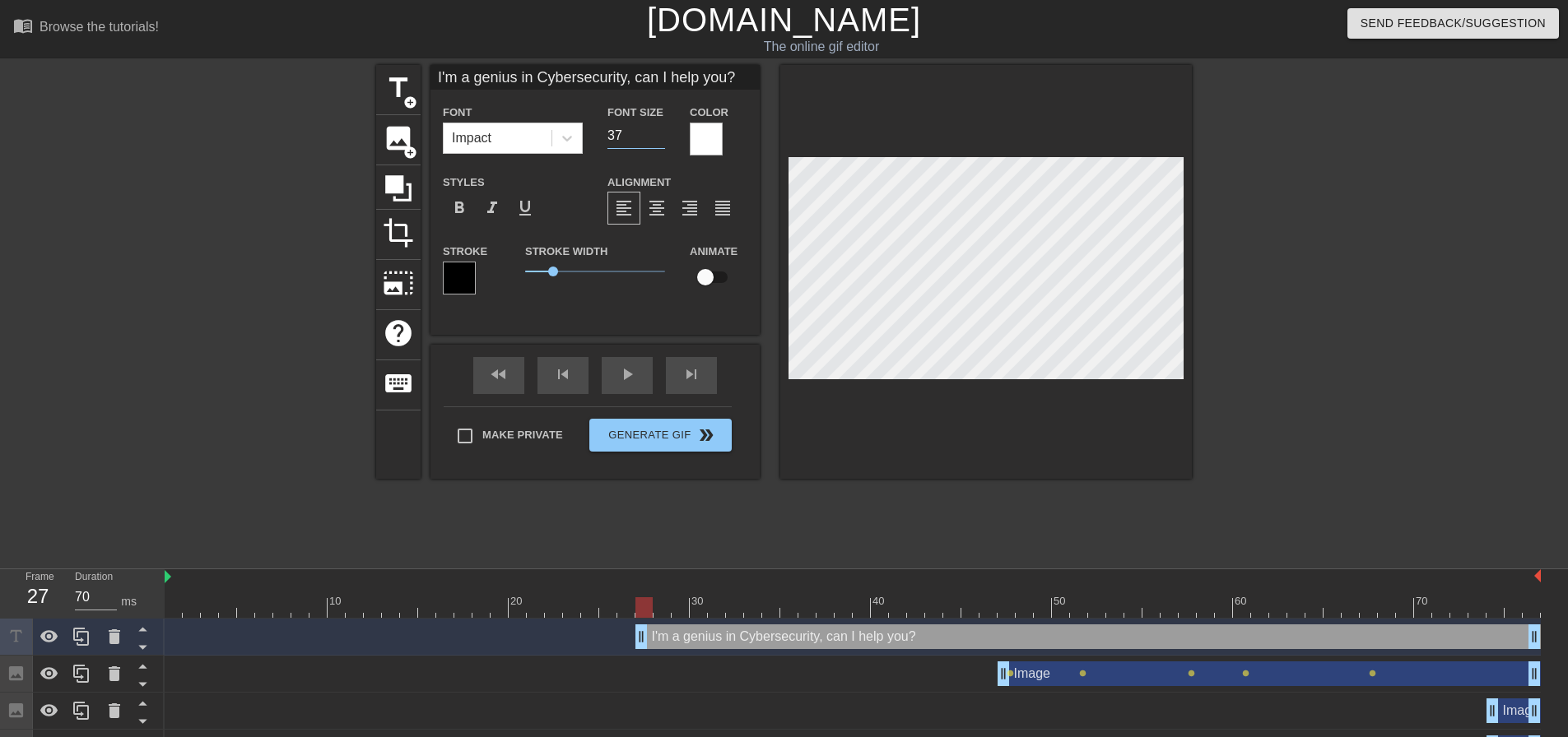
type input "36"
type input "I'm a genius in Cybersecurity, can I help you?"
type input "35"
type input "I'm a genius in Cybersecurity, can I help you?"
type input "34"
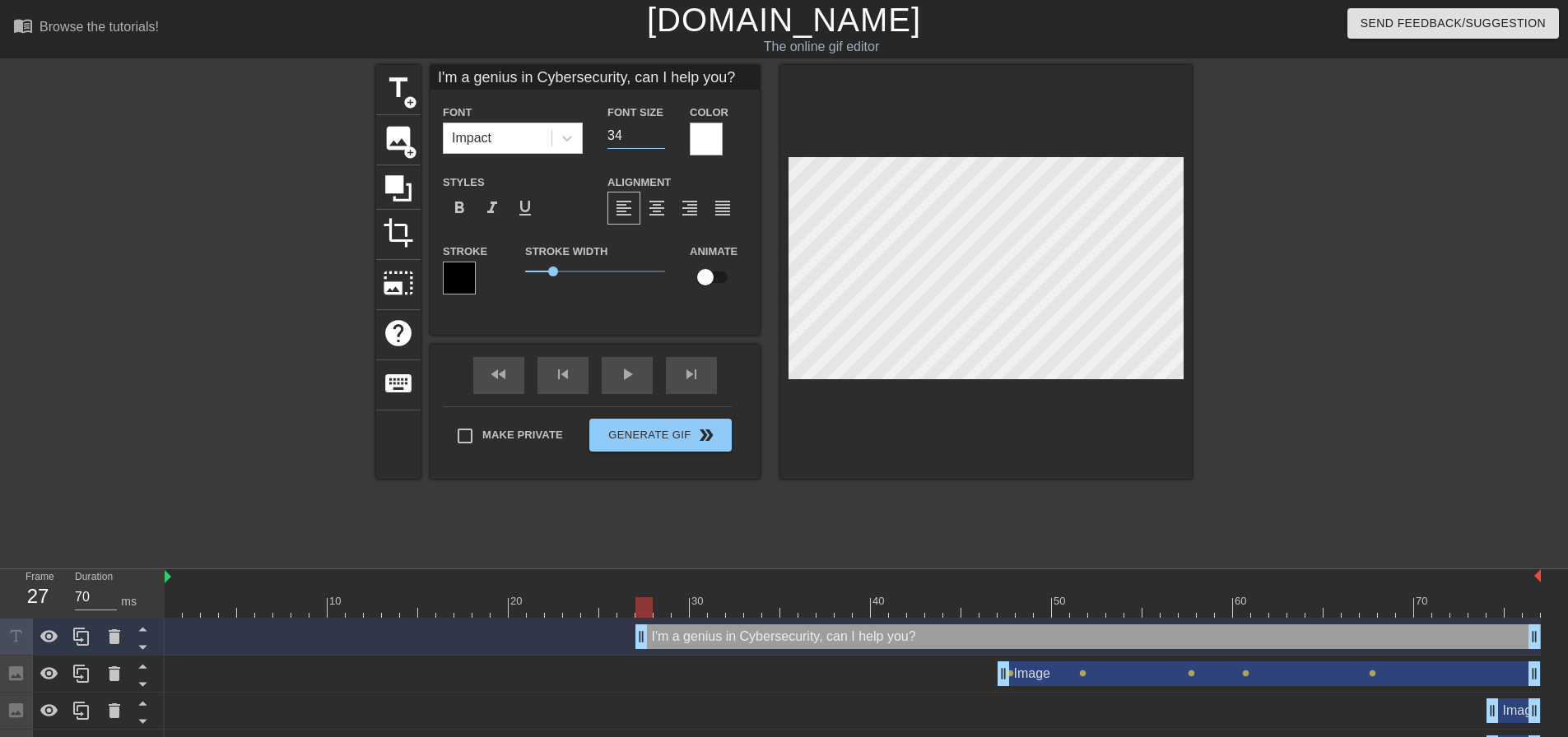
type input "I'm a genius in Cybersecurity, can I help you?"
type input "33"
type input "I'm a genius in Cybersecurity, can I help you?"
type input "32"
type input "I'm a genius in Cybersecurity, can I help you?"
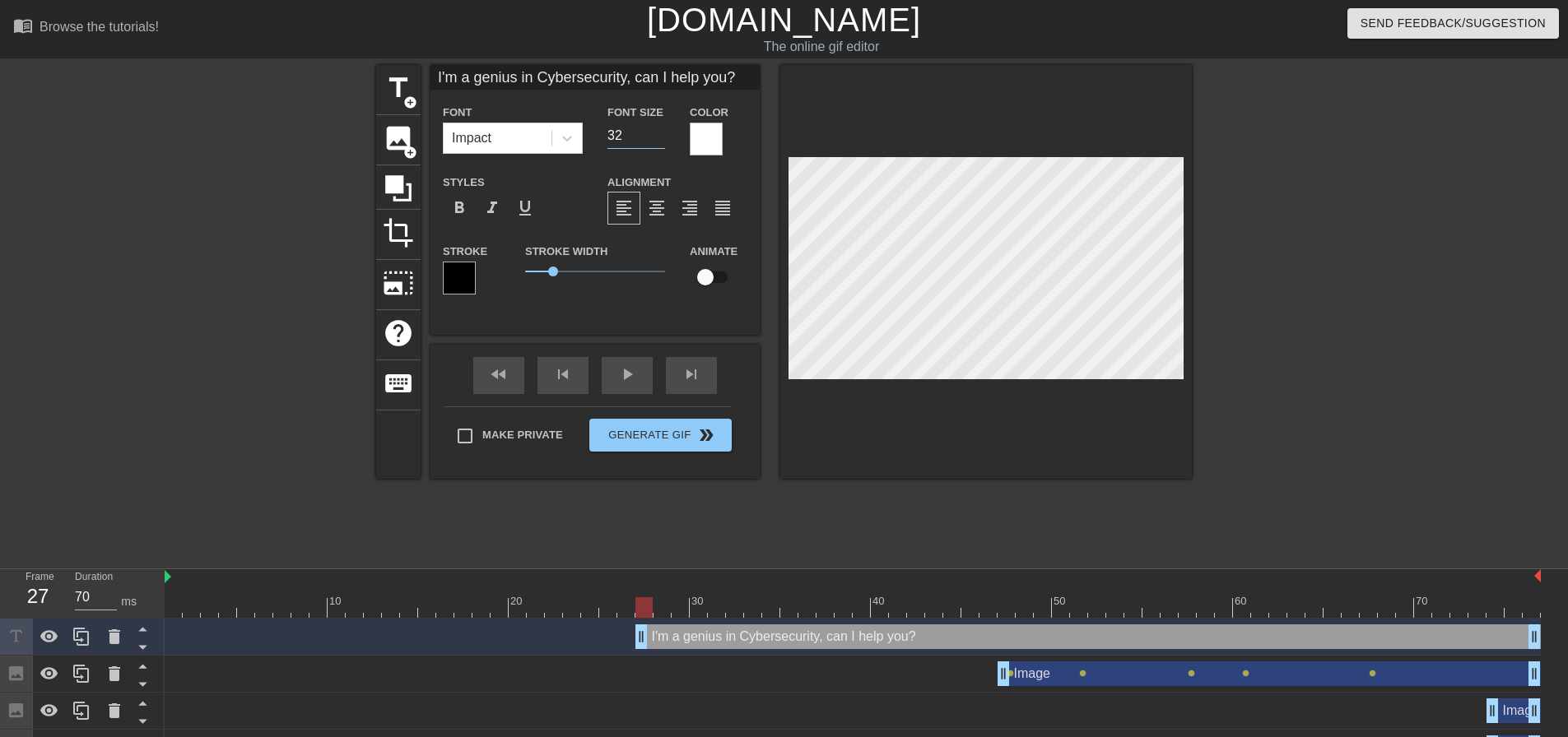
type input "31"
type input "I'm a genius in Cybersecurity, can I help you?"
type input "30"
type input "I'm a genius in Cybersecurity, can I help you?"
type input "29"
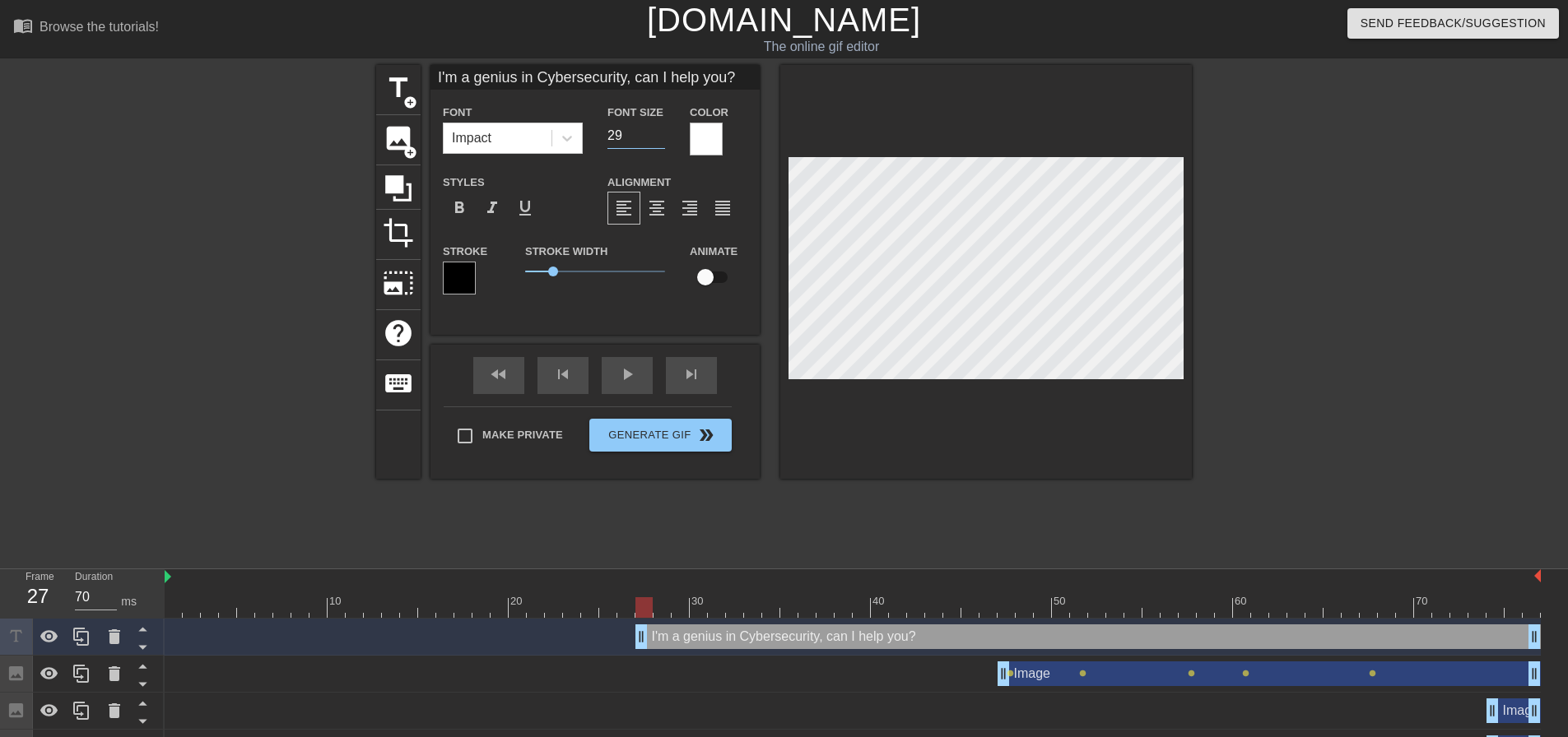
type input "I'm a genius in Cybersecurity, can I help you?"
type input "28"
type input "I'm a genius in Cybersecurity, can I help you?"
type input "27"
type input "I'm a genius in Cybersecurity, can I help you?"
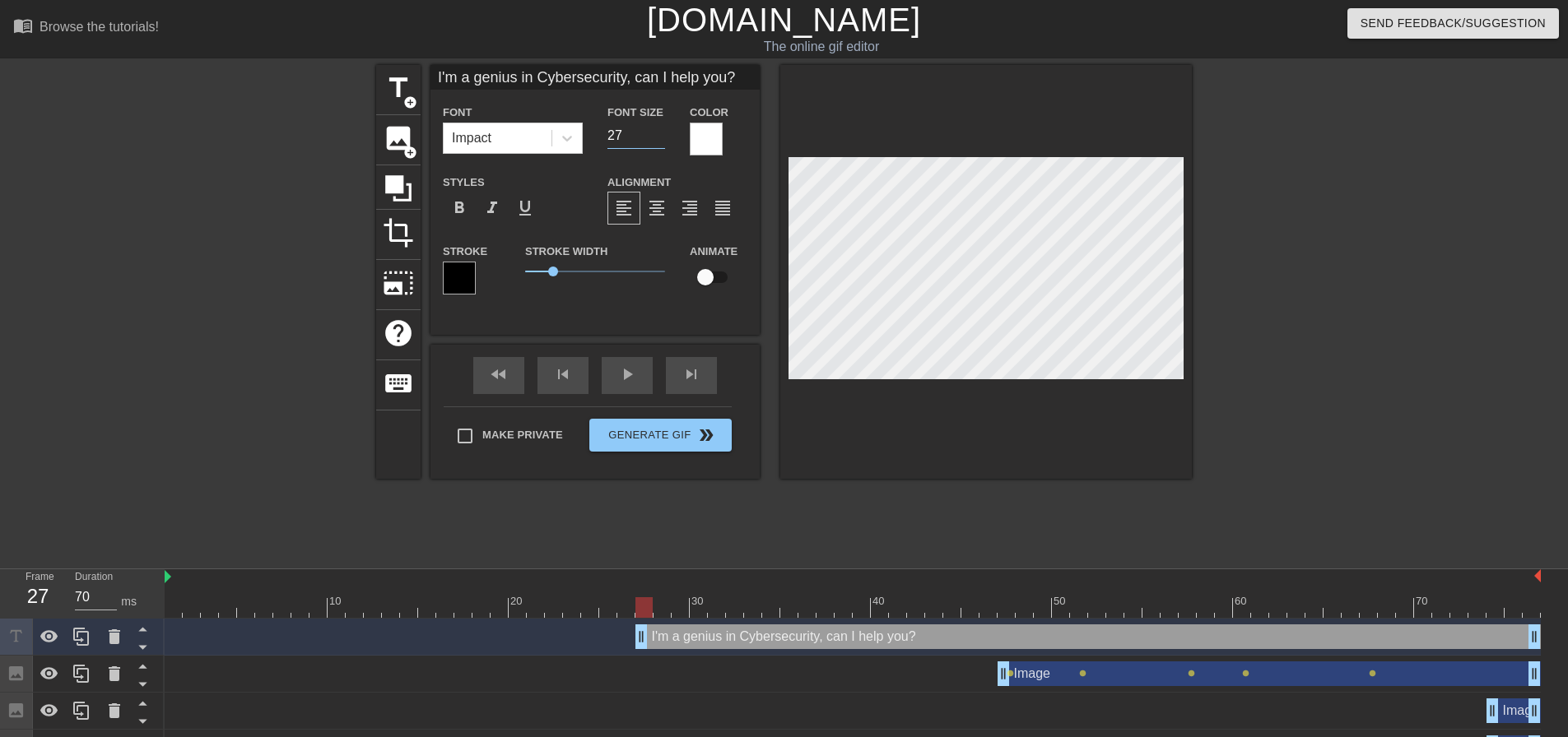
type input "26"
type input "I'm a genius in Cybersecurity, can I help you?"
type input "25"
type input "I'm a genius in Cybersecurity, can I help you?"
type input "24"
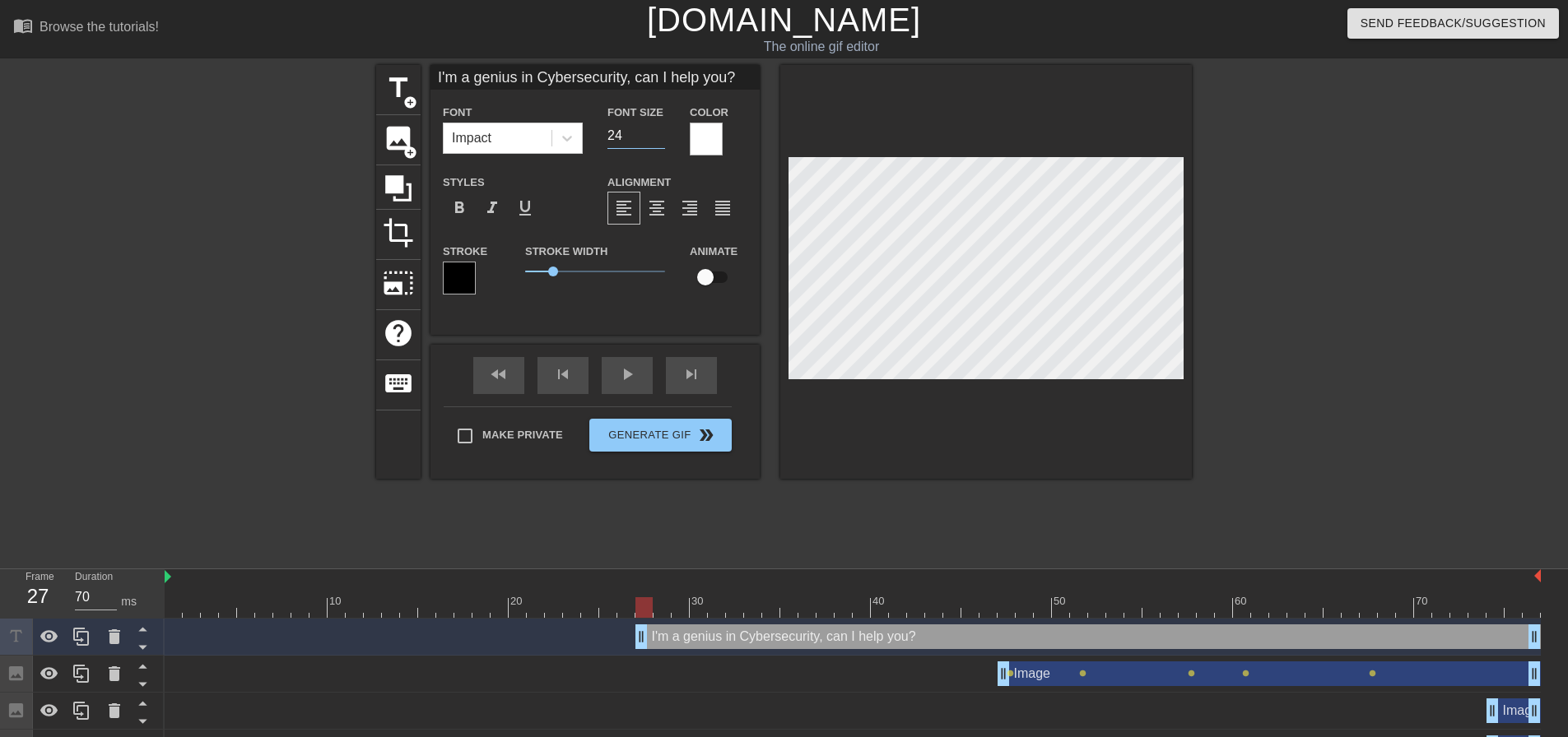
type input "I'm a genius in Cybersecurity, can I help you?"
type input "23"
type input "I'm a genius in Cybersecurity, can I help you?"
type input "22"
type input "I'm a genius in Cybersecurity, can I help you?"
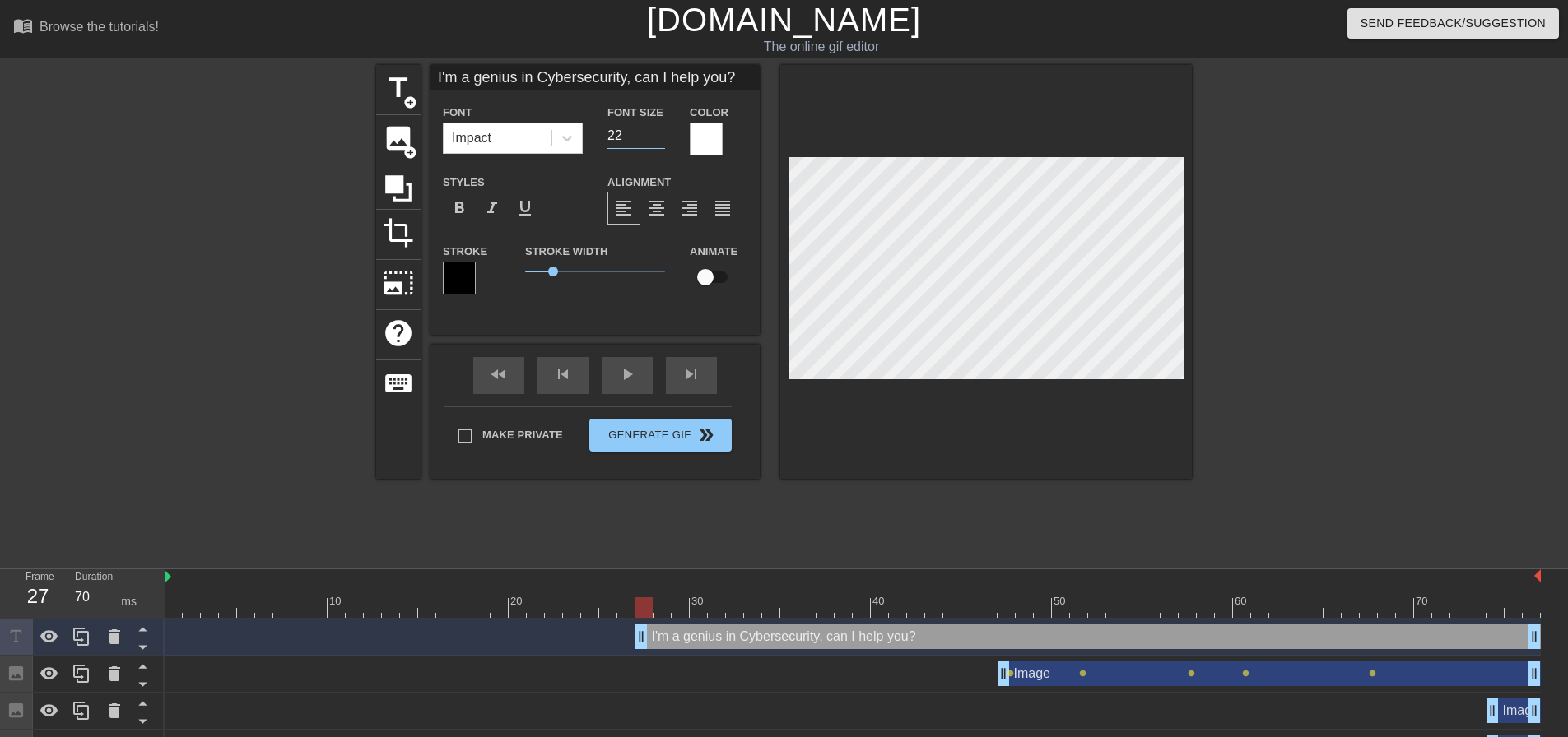
type input "21"
type input "I'm a genius in Cybersecurity, can I help you?"
type input "20"
type input "I'm a genius in Cybersecurity, can I help you?"
type input "19"
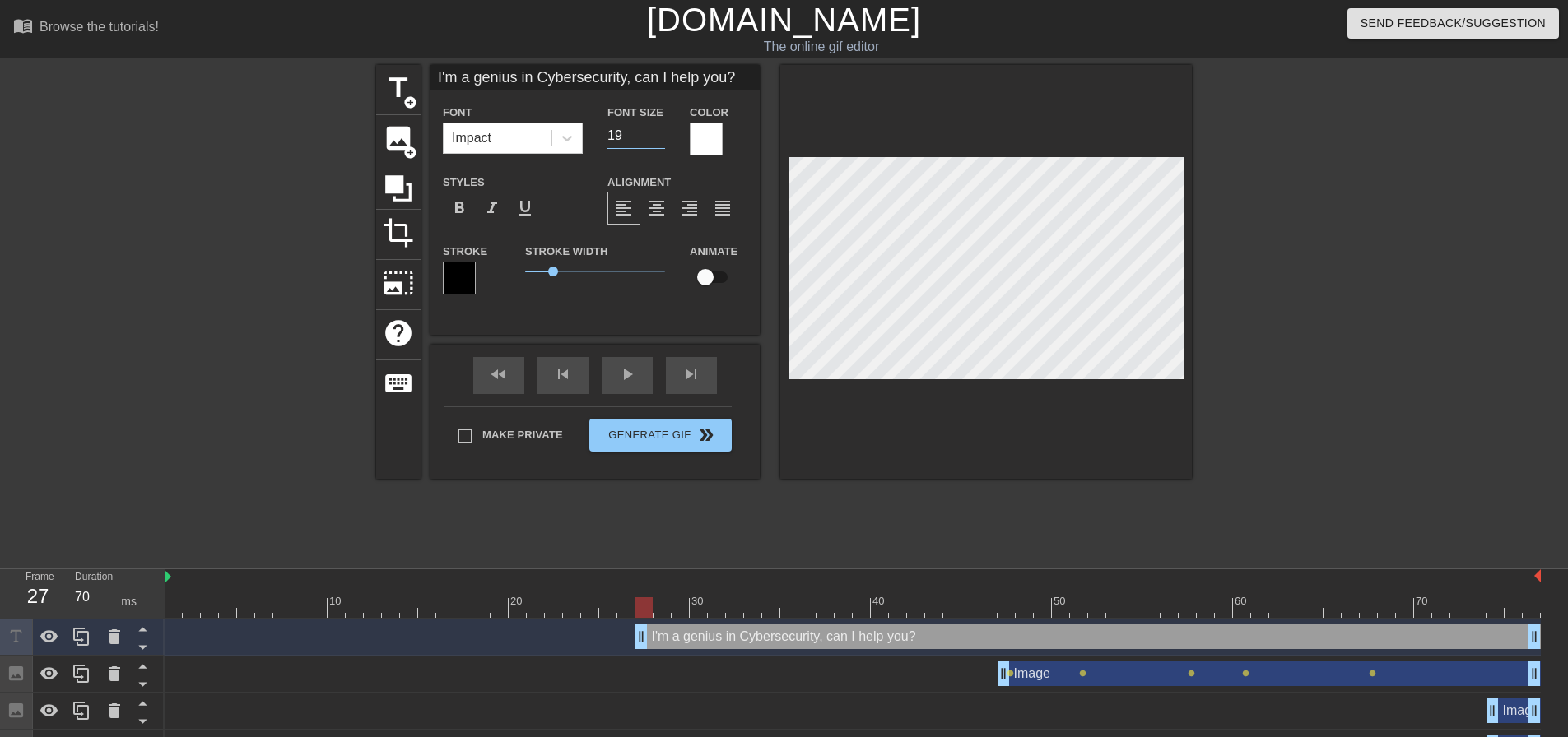
type input "I'm a genius in Cybersecurity, can I help you?"
type input "18"
type input "I'm a genius in Cybersecurity, can I help you?"
type input "17"
type input "I'm a genius in Cybersecurity, can I help you?"
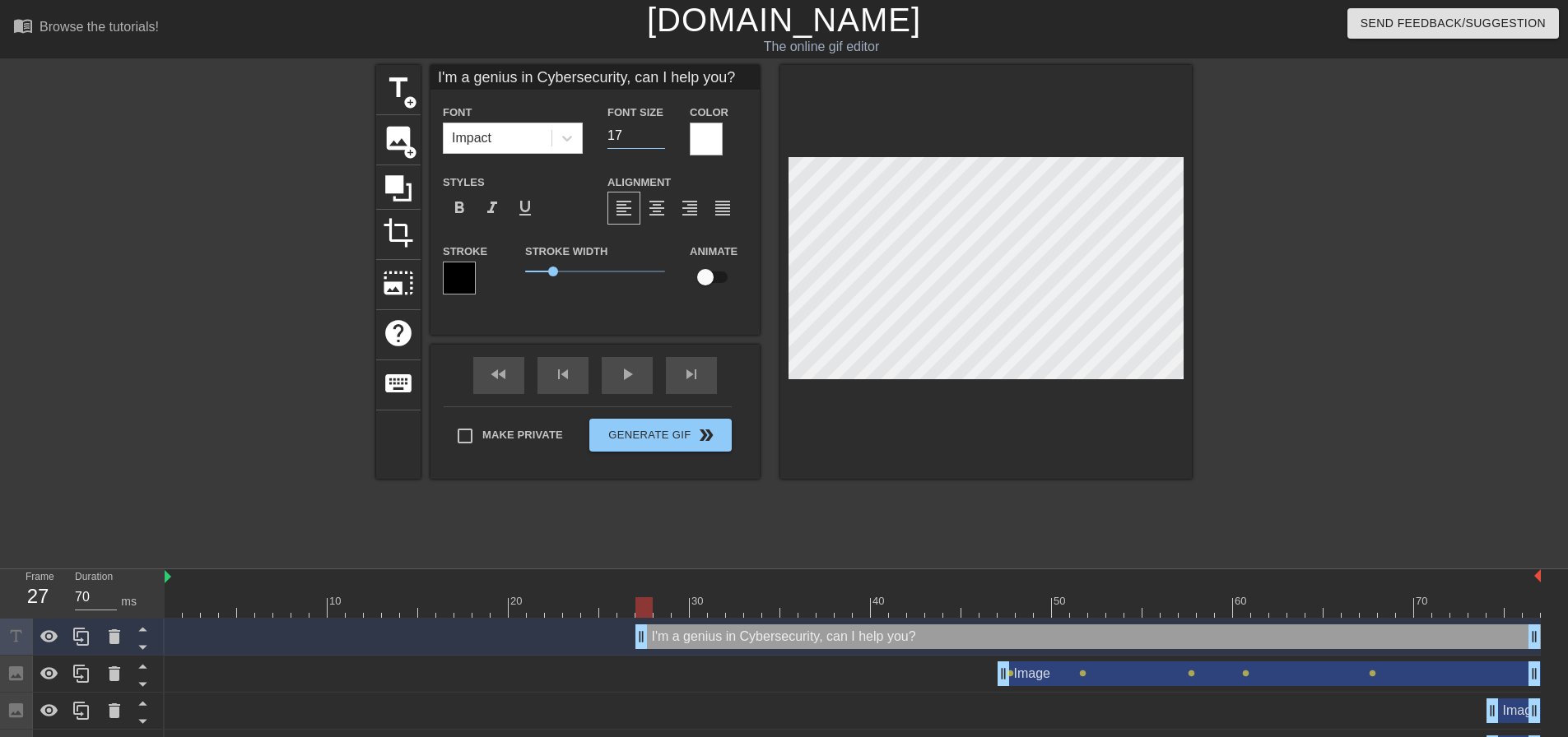
type input "16"
type input "I'm a genius in Cybersecurity, can I help you?"
type input "15"
click at [656, 139] on input "15" at bounding box center [636, 136] width 57 height 27
drag, startPoint x: 642, startPoint y: 604, endPoint x: 1093, endPoint y: 608, distance: 451.0
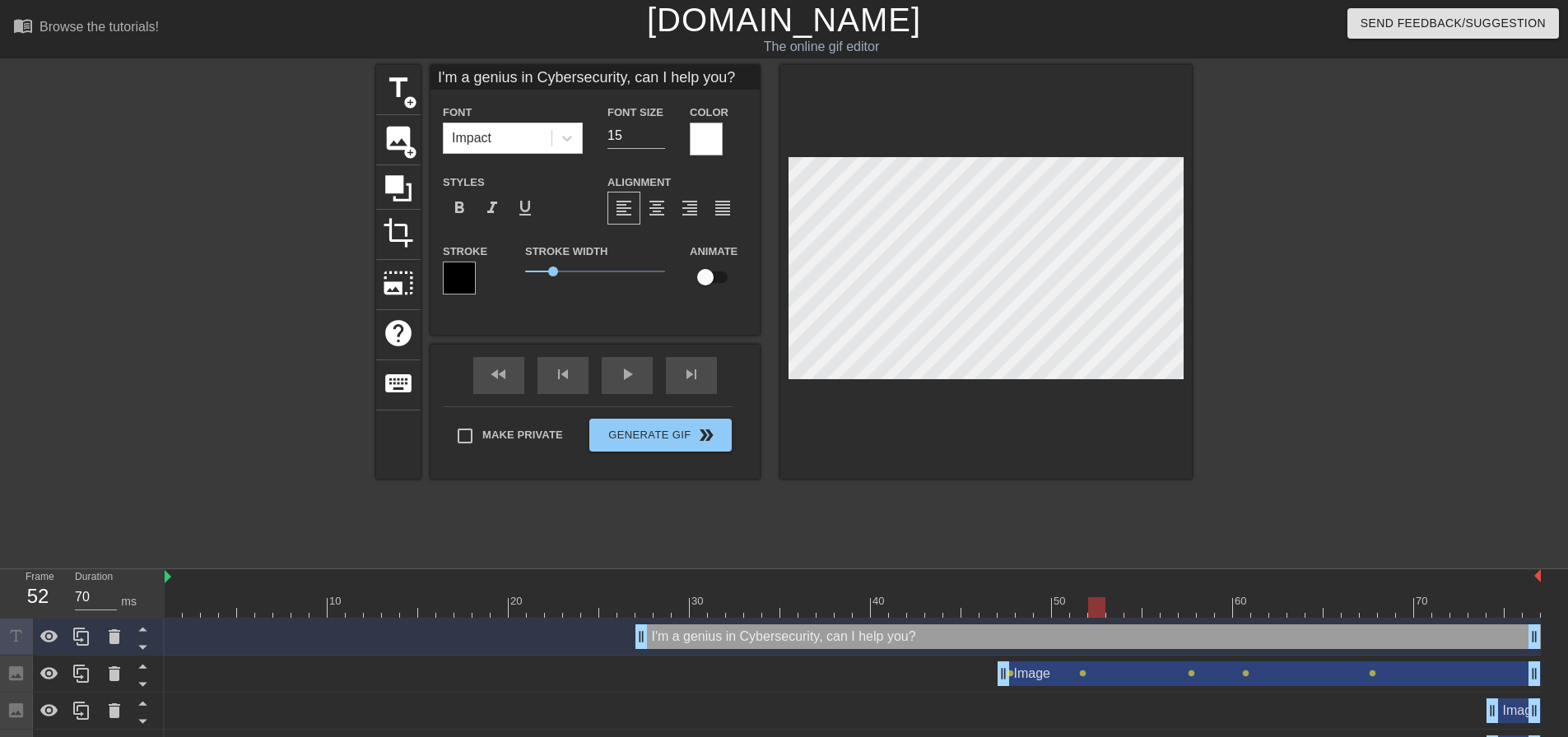
click at [1093, 608] on div at bounding box center [1097, 608] width 17 height 21
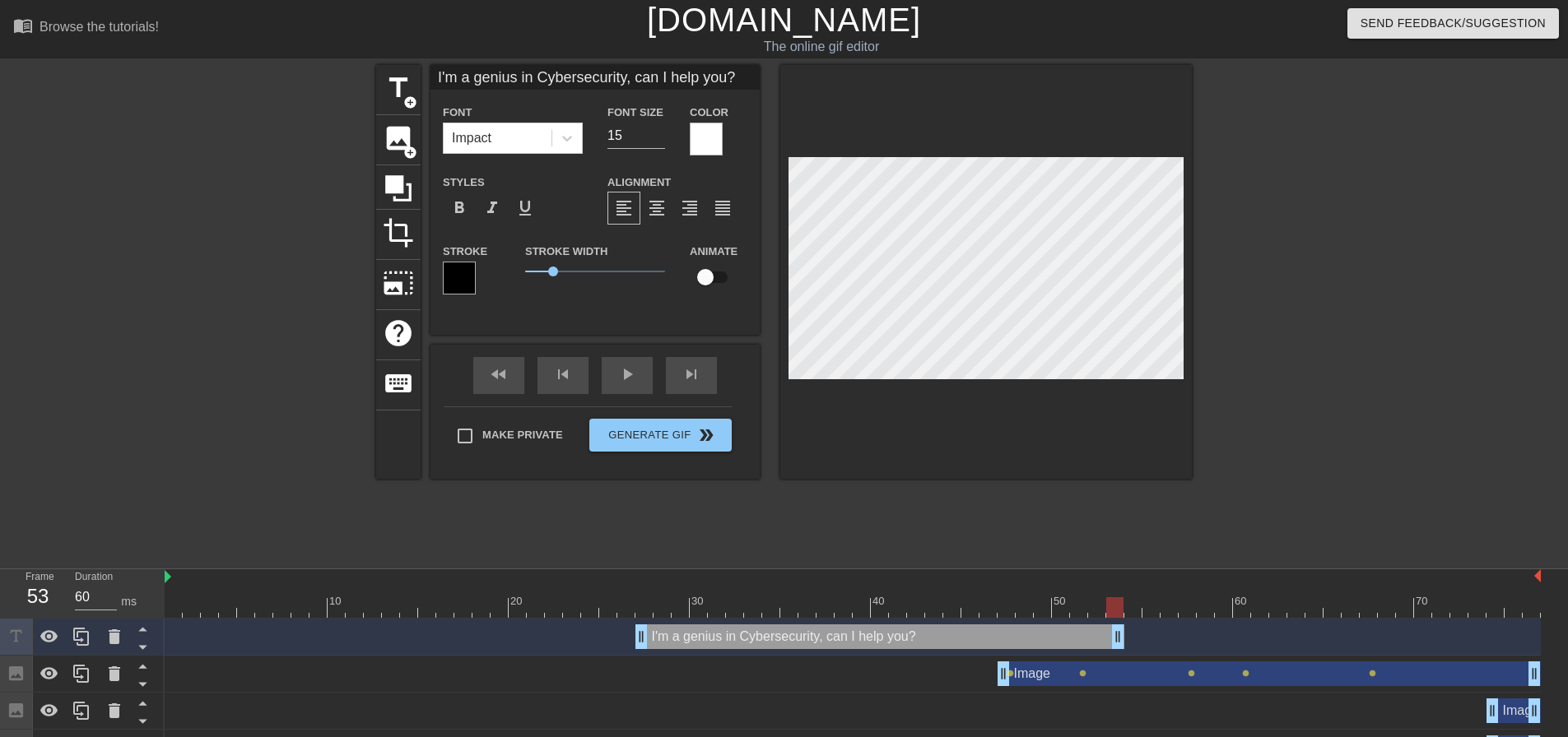
type input "70"
drag, startPoint x: 1532, startPoint y: 643, endPoint x: 1104, endPoint y: 651, distance: 428.1
click at [1104, 651] on div "I'm a genius in Cybersecurity, can I help you? drag_handle drag_handle" at bounding box center [852, 637] width 1376 height 37
click at [708, 280] on input "checkbox" at bounding box center [706, 277] width 94 height 32
checkbox input "true"
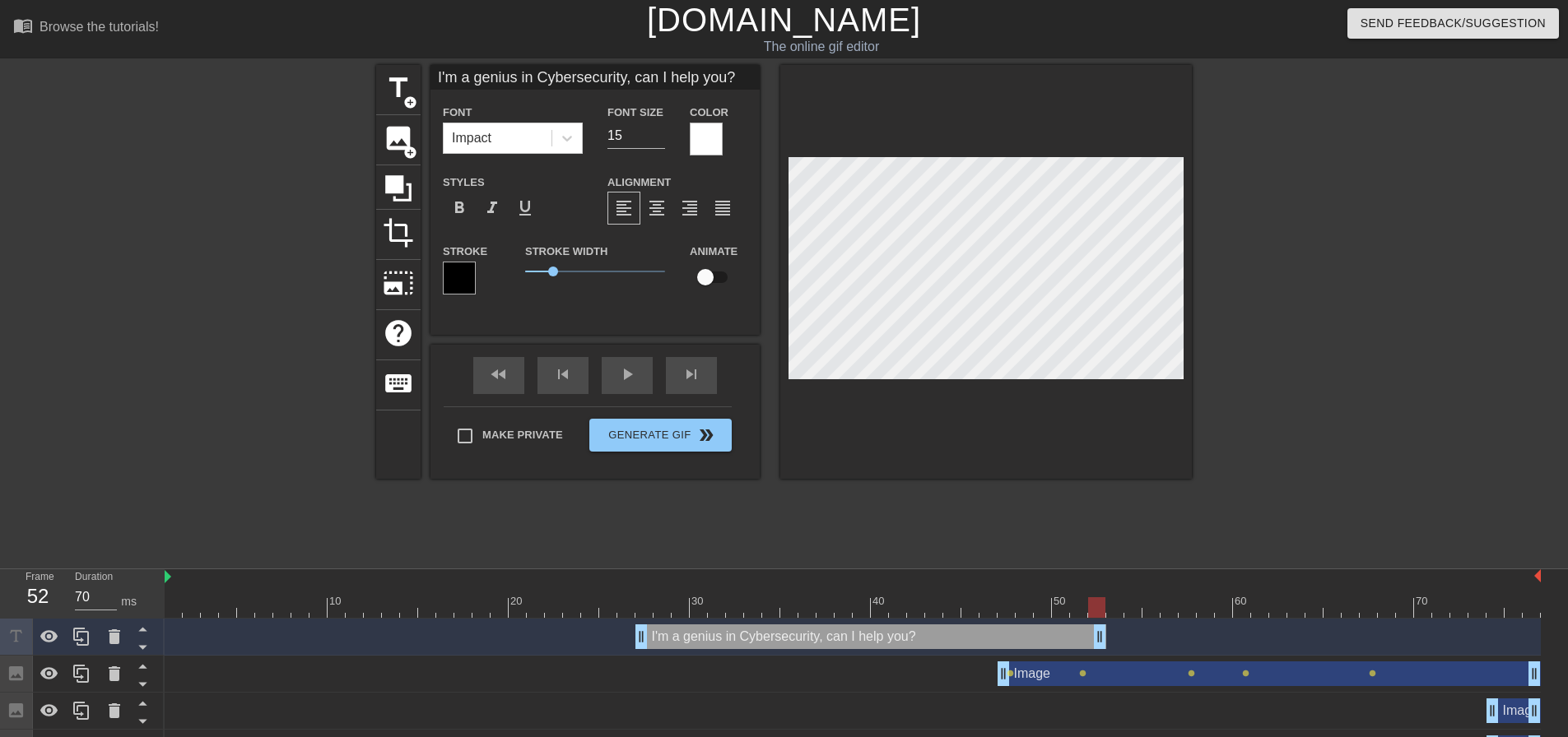
type input "I'm a genius in Cybersecurity, can I help you?"
click at [764, 613] on div at bounding box center [852, 608] width 1376 height 21
click at [790, 613] on div at bounding box center [852, 608] width 1376 height 21
click at [811, 613] on div at bounding box center [852, 608] width 1376 height 21
click at [834, 612] on div at bounding box center [852, 608] width 1376 height 21
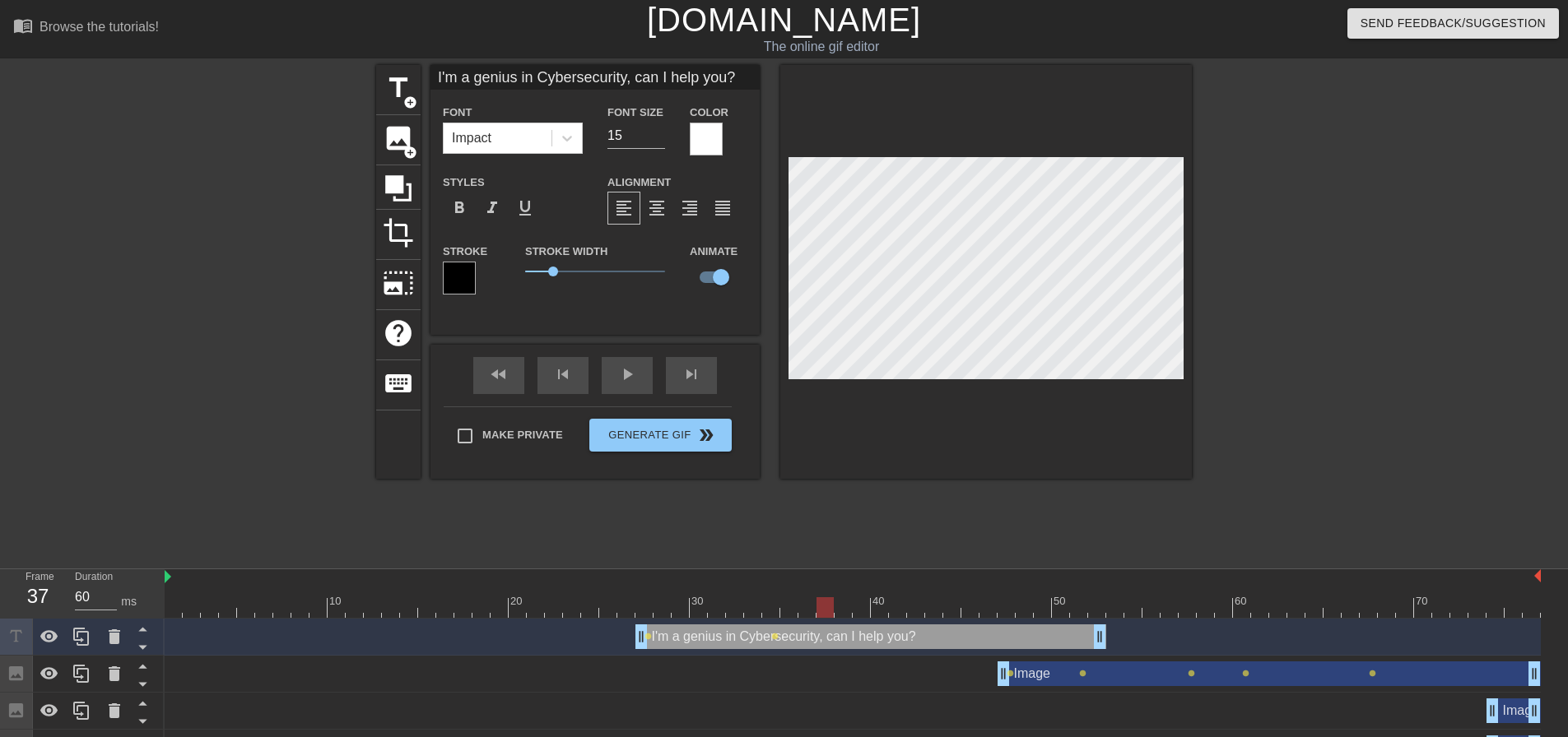
click at [848, 612] on div at bounding box center [852, 608] width 1376 height 21
click at [875, 612] on div at bounding box center [852, 608] width 1376 height 21
click at [906, 612] on div at bounding box center [852, 608] width 1376 height 21
click at [908, 612] on div at bounding box center [852, 608] width 1376 height 21
click at [934, 611] on div at bounding box center [852, 608] width 1376 height 21
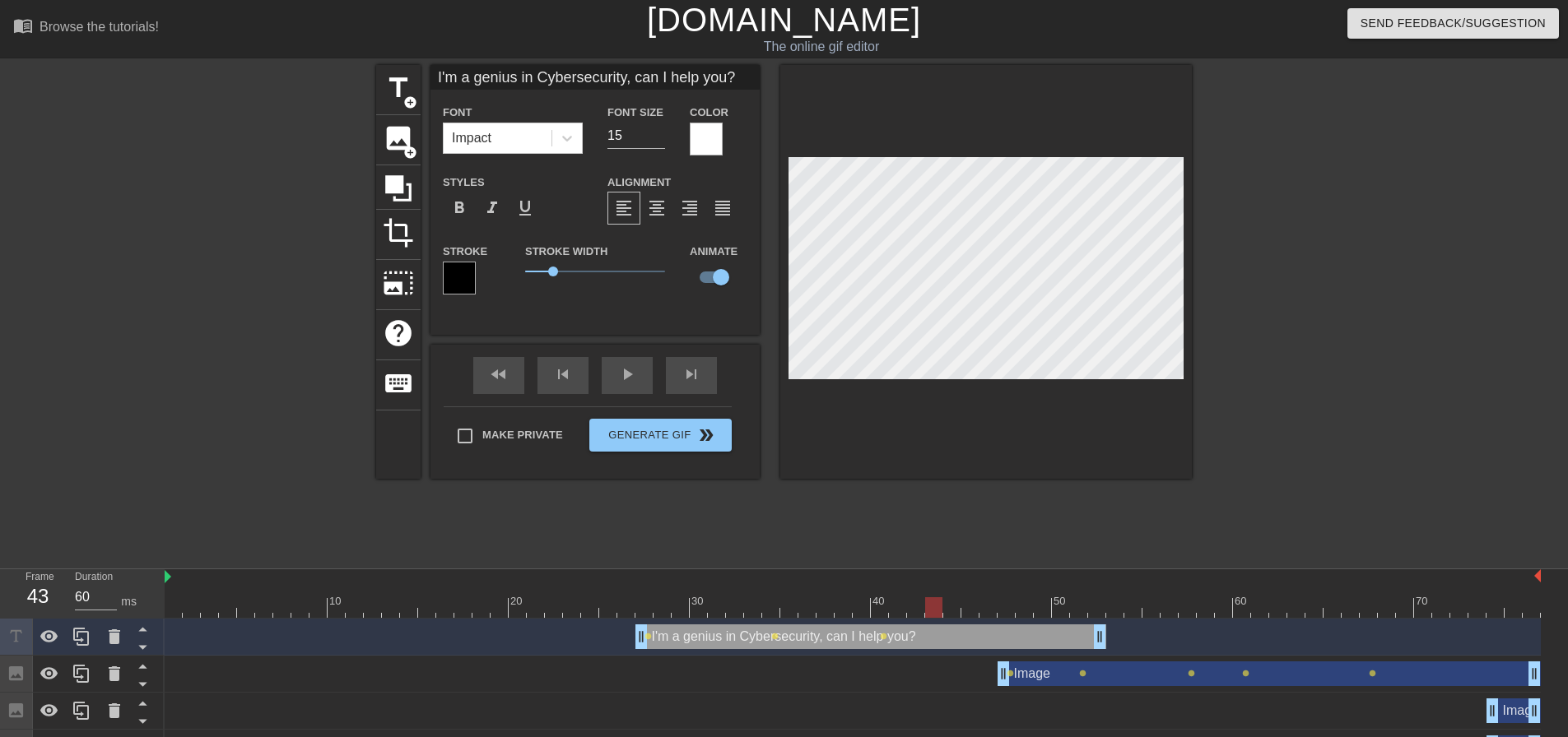
click at [953, 610] on div at bounding box center [852, 608] width 1376 height 21
drag, startPoint x: 1002, startPoint y: 678, endPoint x: 955, endPoint y: 682, distance: 47.2
type input "60"
drag, startPoint x: 952, startPoint y: 607, endPoint x: 1113, endPoint y: 610, distance: 161.0
click at [1113, 610] on div at bounding box center [1115, 608] width 17 height 21
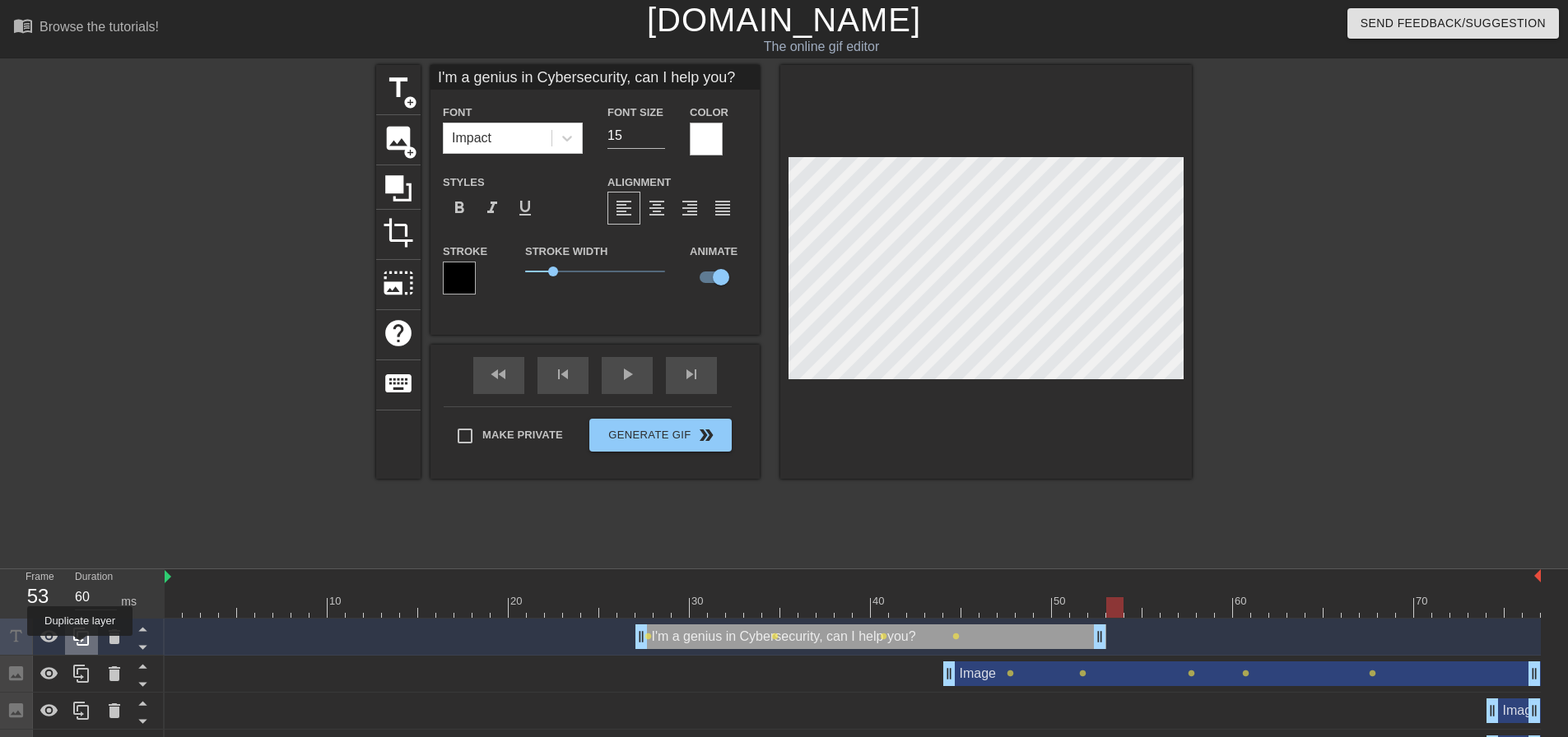
click at [80, 648] on div at bounding box center [81, 637] width 33 height 36
type input "I'm a genius in Cybersecurity, can I help you?"
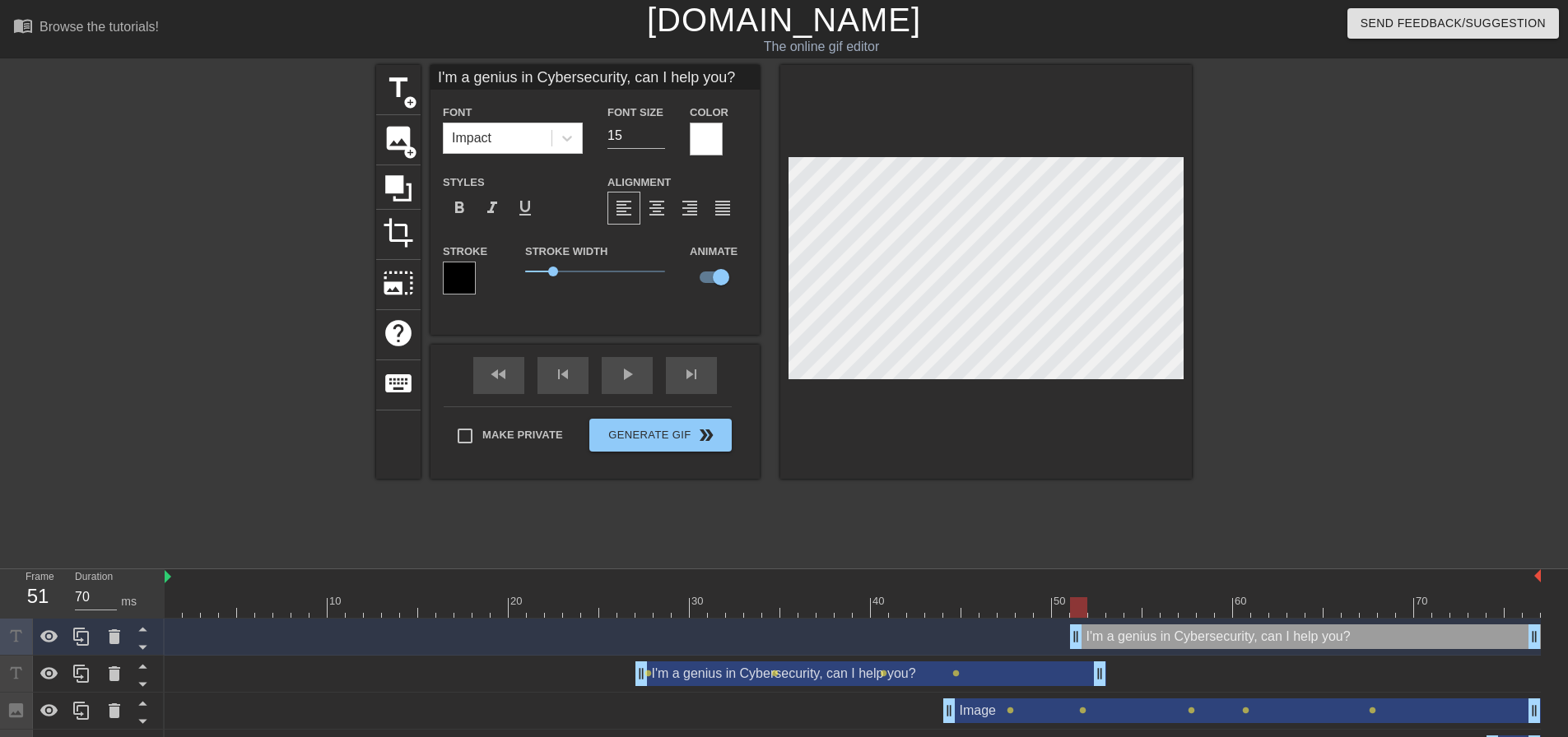
drag, startPoint x: 736, startPoint y: 638, endPoint x: 1240, endPoint y: 649, distance: 504.1
click at [1240, 649] on div "I'm a genius in Cybersecurity, can I help you? drag_handle drag_handle" at bounding box center [852, 637] width 1376 height 37
type input "60"
drag, startPoint x: 1072, startPoint y: 640, endPoint x: 1105, endPoint y: 642, distance: 33.1
click at [1105, 642] on div "I'm a genius in Cybersecurity, can I help you? drag_handle drag_handle" at bounding box center [852, 637] width 1376 height 25
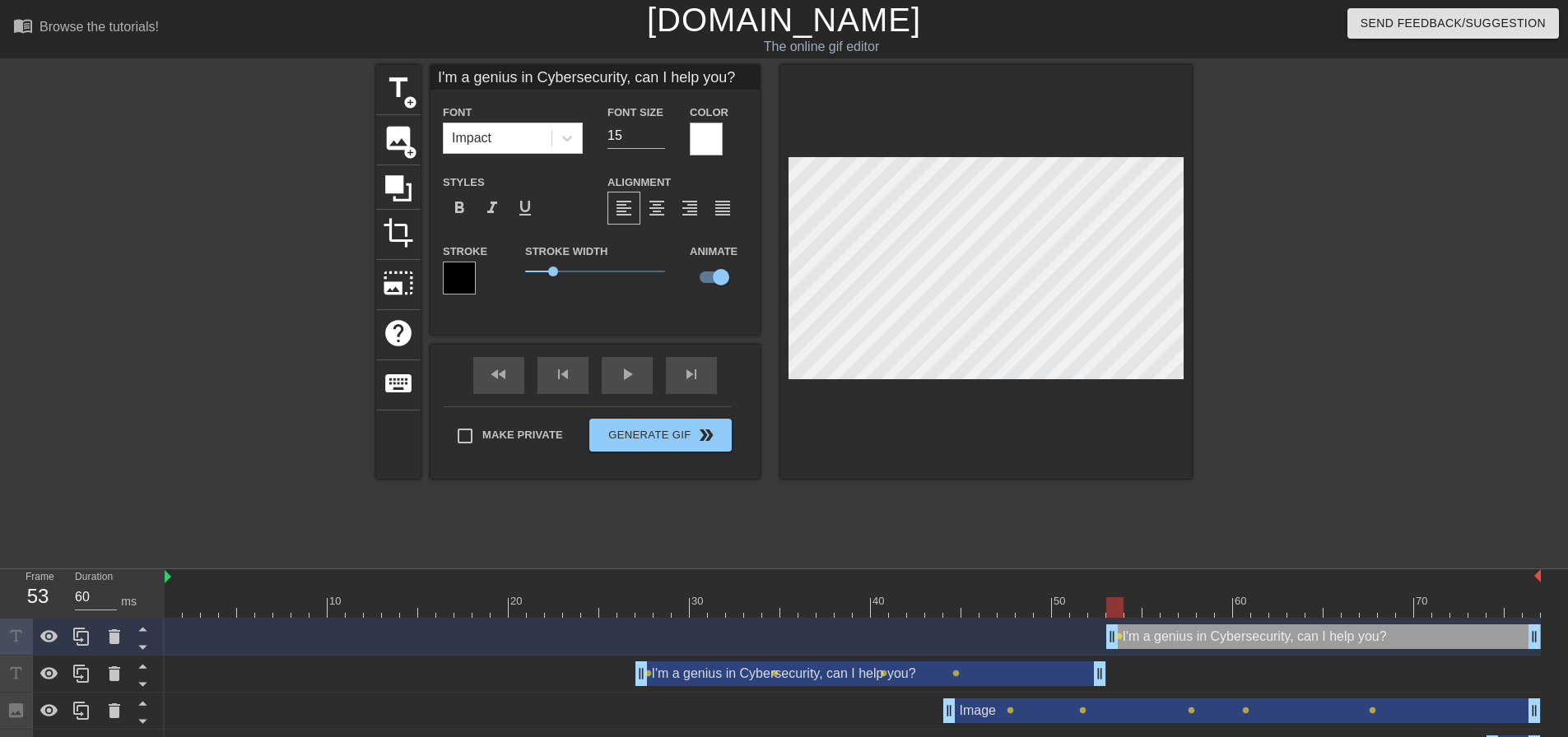
click at [671, 74] on input "I'm a genius in Cybersecurity, can I help you?" at bounding box center [595, 77] width 329 height 25
type input "I know more than you"
drag, startPoint x: 624, startPoint y: 141, endPoint x: 595, endPoint y: 144, distance: 29.2
click at [595, 144] on div "Font Impact Font Size 15 Color" at bounding box center [595, 129] width 329 height 54
click at [661, 132] on input "16" at bounding box center [636, 136] width 57 height 27
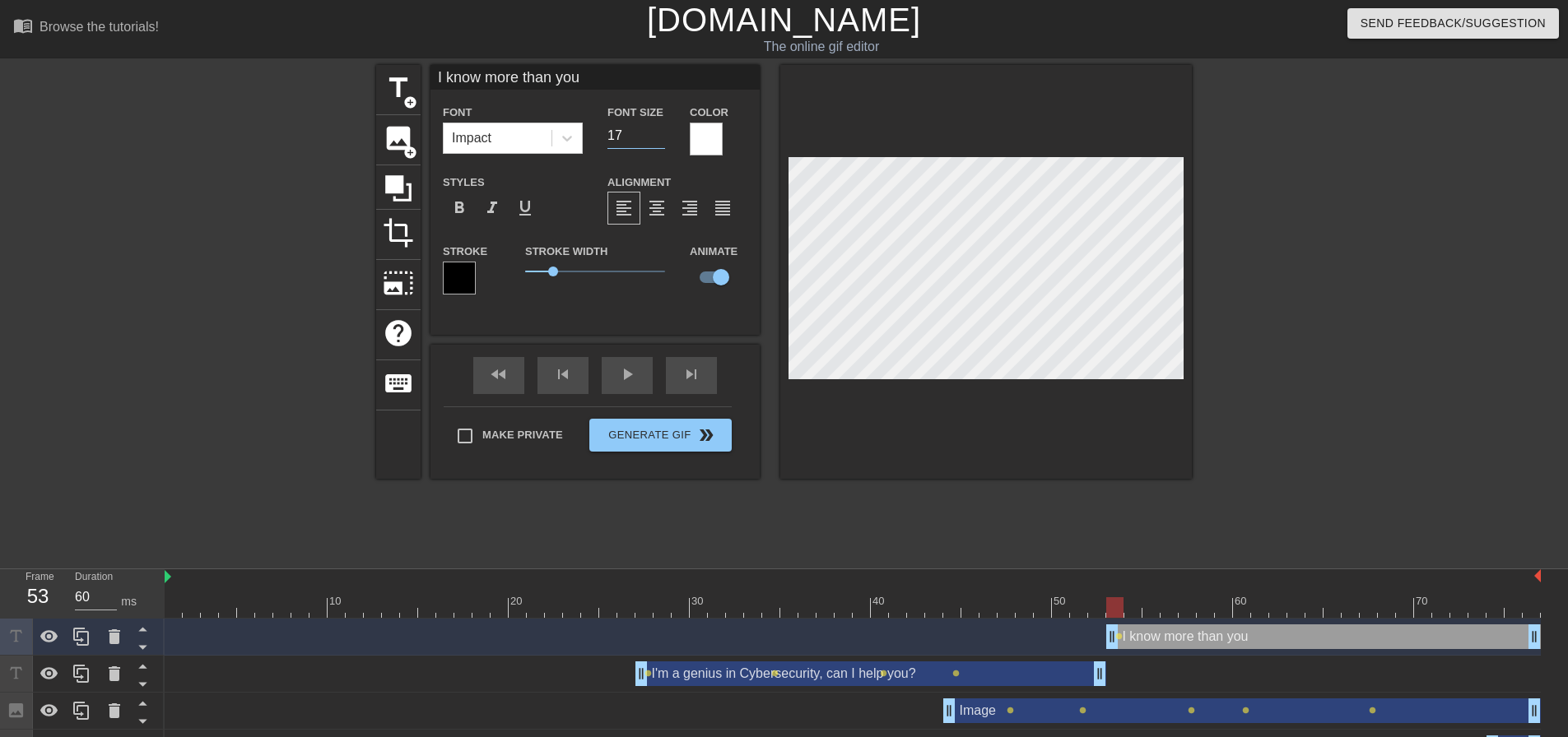
click at [661, 132] on input "17" at bounding box center [636, 136] width 57 height 27
click at [661, 132] on input "18" at bounding box center [636, 136] width 57 height 27
click at [661, 132] on input "19" at bounding box center [636, 136] width 57 height 27
click at [661, 132] on input "20" at bounding box center [636, 136] width 57 height 27
click at [661, 132] on input "21" at bounding box center [636, 136] width 57 height 27
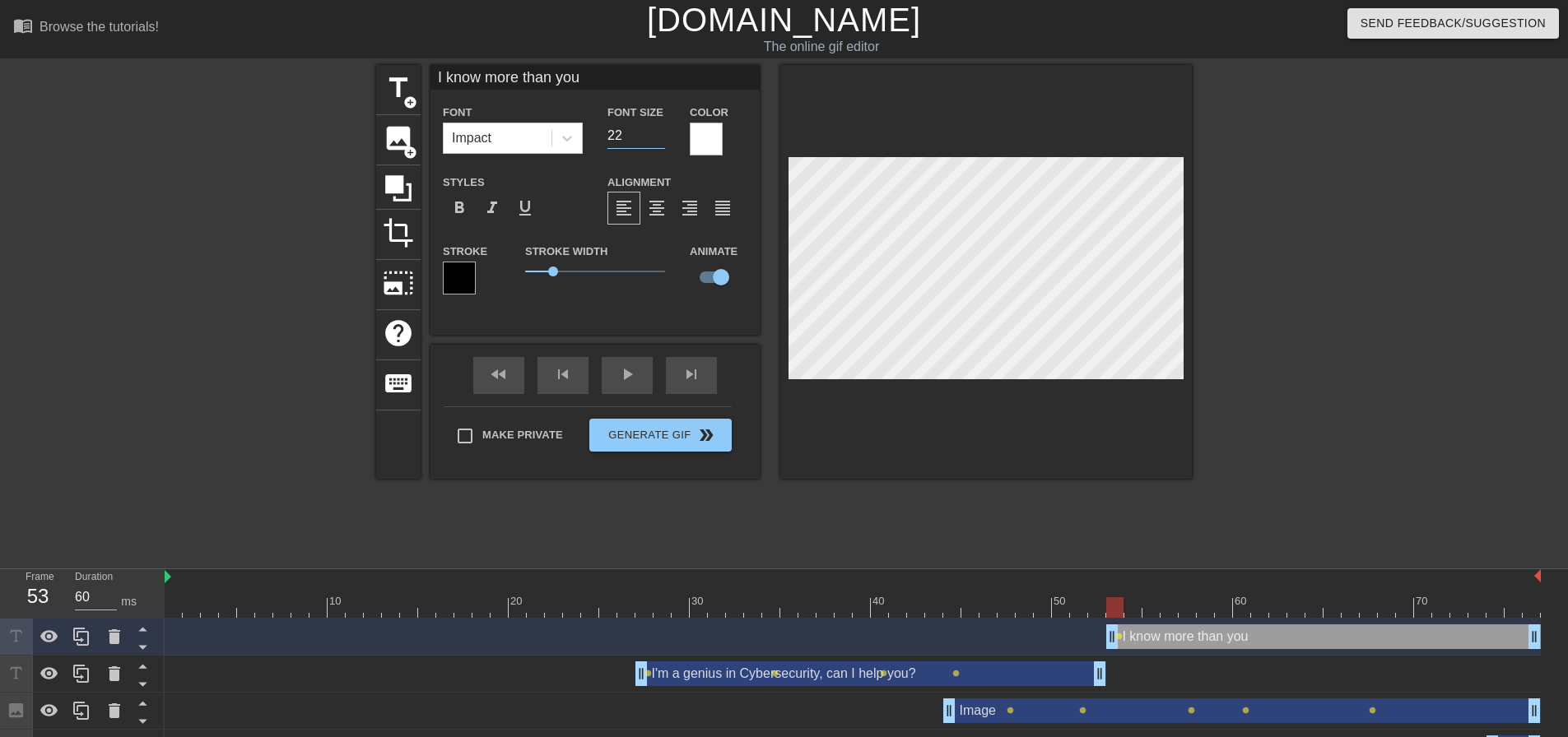
type input "22"
click at [657, 130] on input "22" at bounding box center [636, 136] width 57 height 27
click at [1403, 411] on div at bounding box center [1335, 312] width 247 height 494
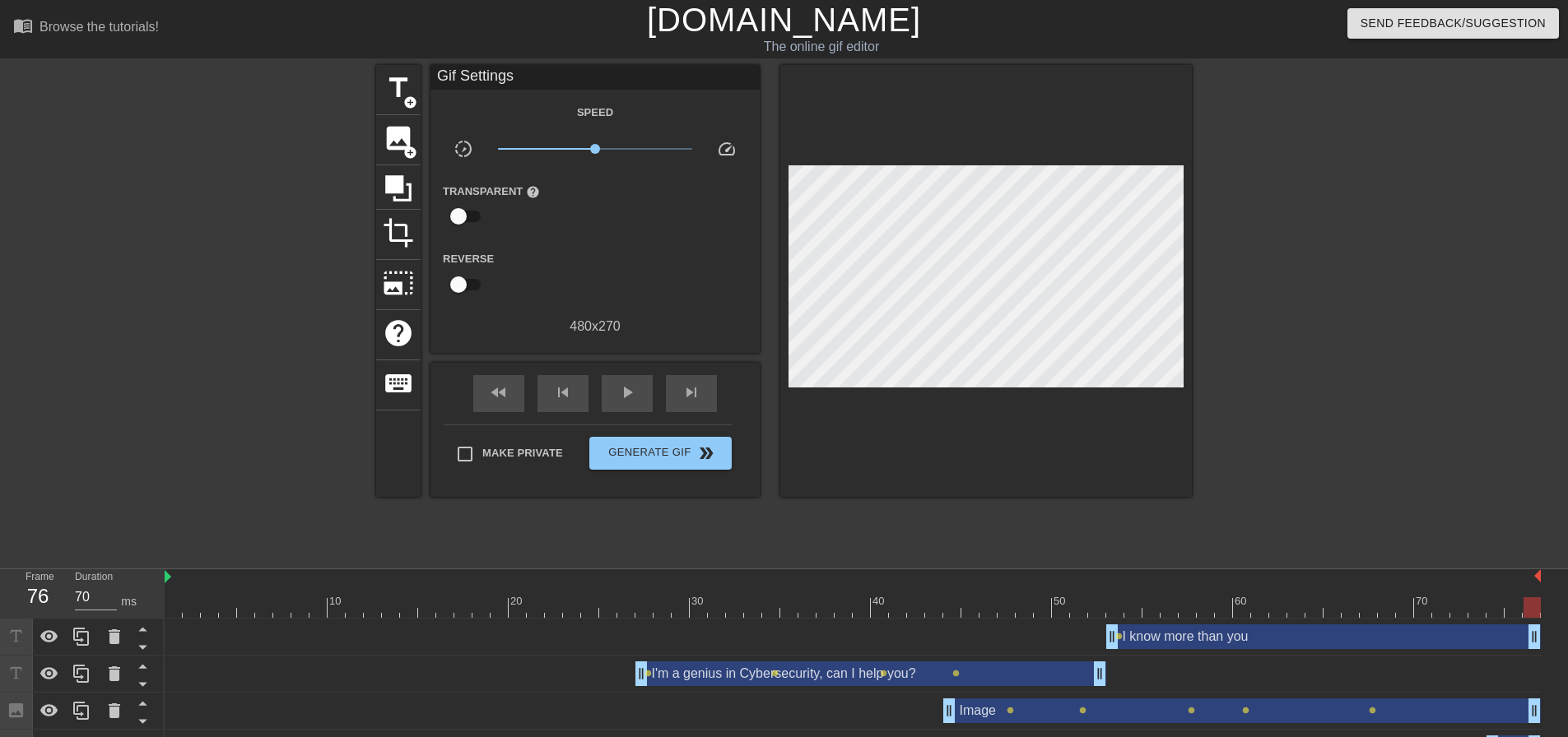
drag, startPoint x: 1118, startPoint y: 612, endPoint x: 1571, endPoint y: 624, distance: 453.2
click at [1567, 624] on html "menu_book Browse the tutorials! [DOMAIN_NAME] The online gif editor Send Feedba…" at bounding box center [784, 421] width 1568 height 841
click at [1310, 509] on div at bounding box center [1335, 312] width 247 height 494
click at [616, 393] on div "play_arrow" at bounding box center [626, 394] width 51 height 37
type input "70"
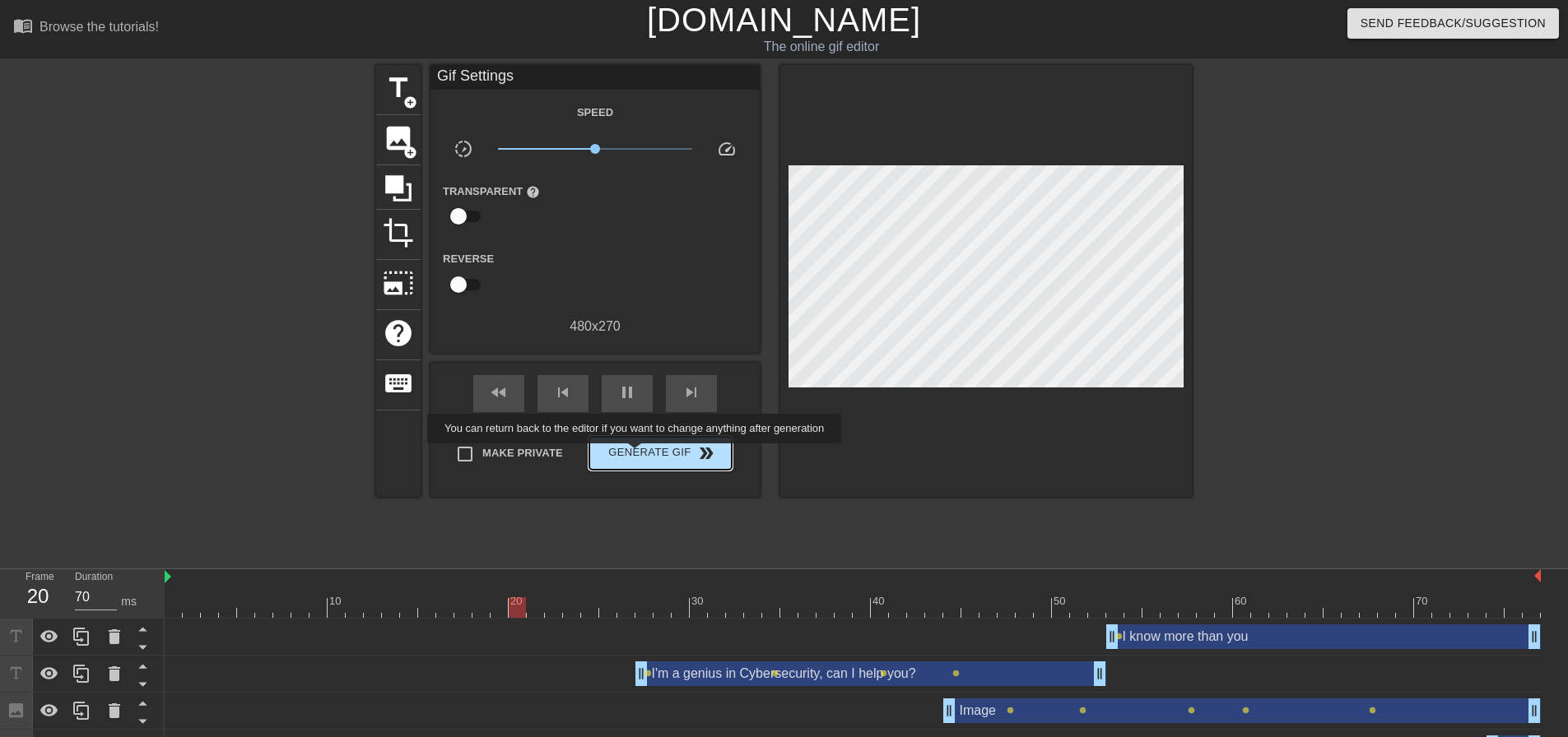
click at [636, 455] on span "Generate Gif double_arrow" at bounding box center [660, 453] width 129 height 20
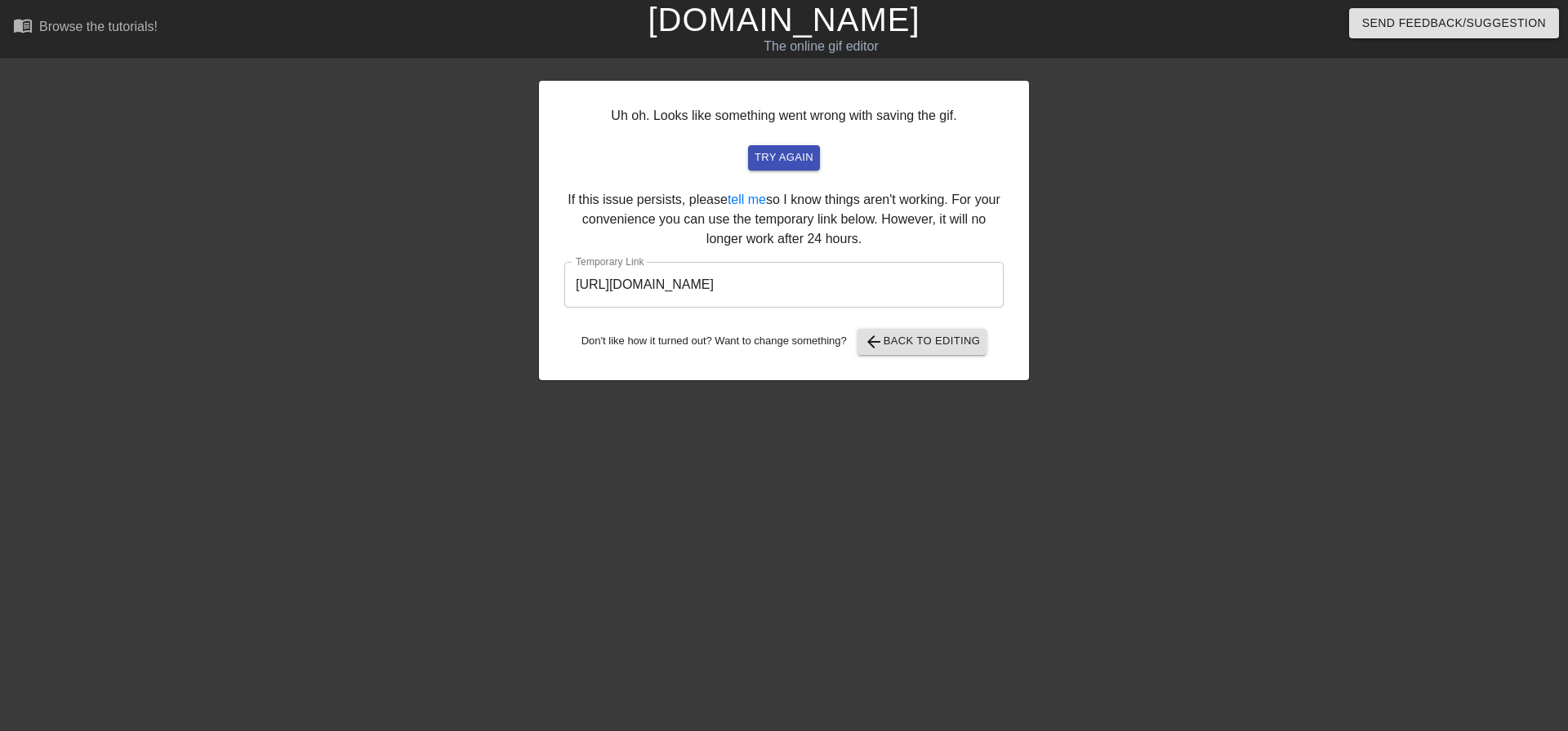
click at [780, 284] on input "[URL][DOMAIN_NAME]" at bounding box center [784, 284] width 439 height 46
